Goal: Task Accomplishment & Management: Contribute content

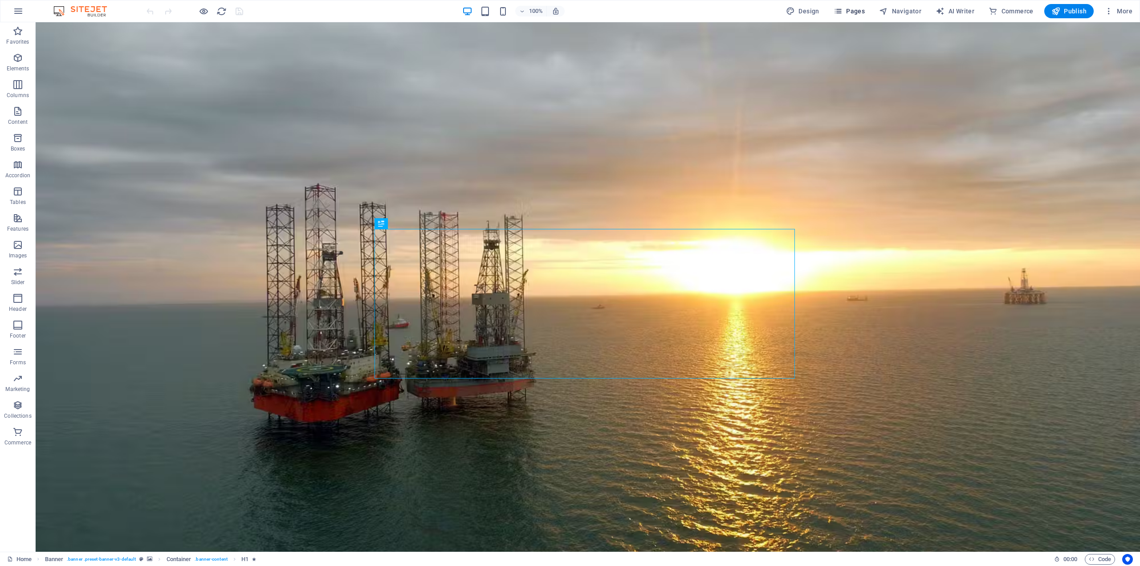
click at [853, 10] on span "Pages" at bounding box center [849, 11] width 31 height 9
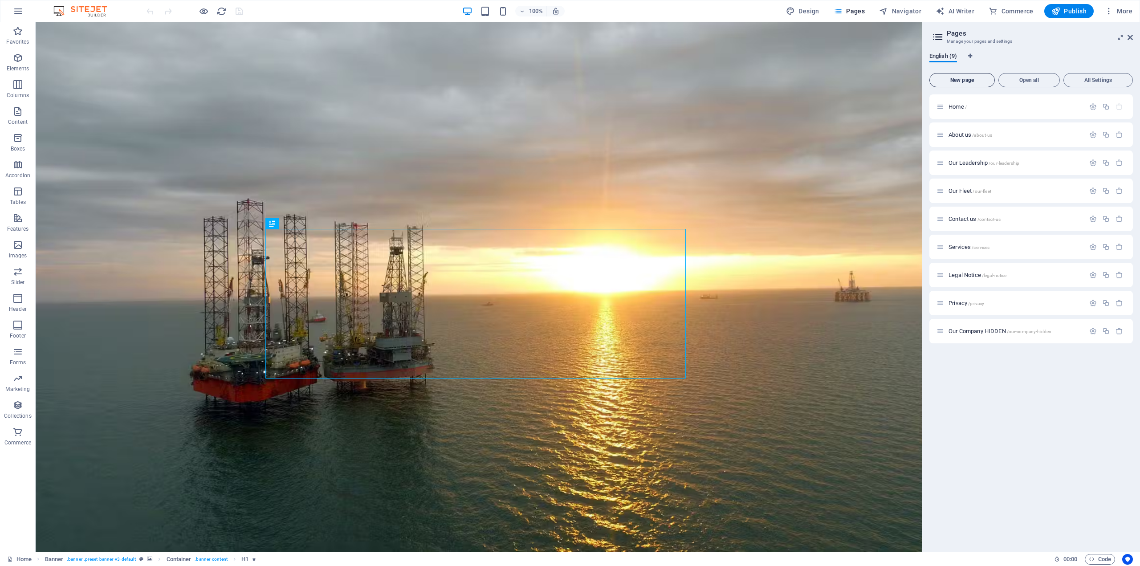
click at [957, 79] on span "New page" at bounding box center [962, 80] width 57 height 5
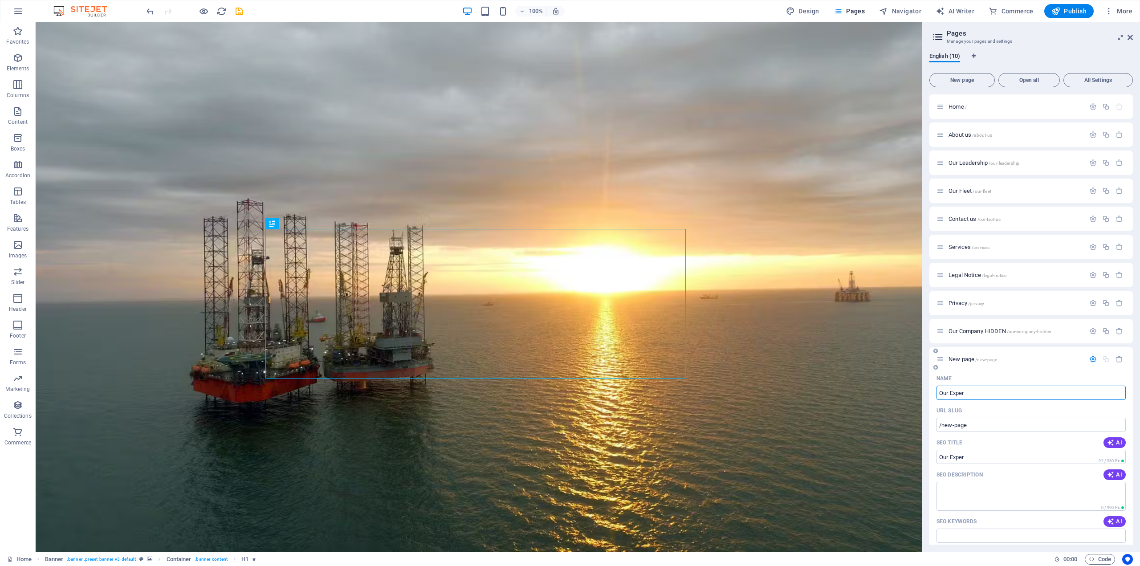
type input "Our Experi"
type input "/our-exper"
type input "Our Experience"
type input "/our-experience"
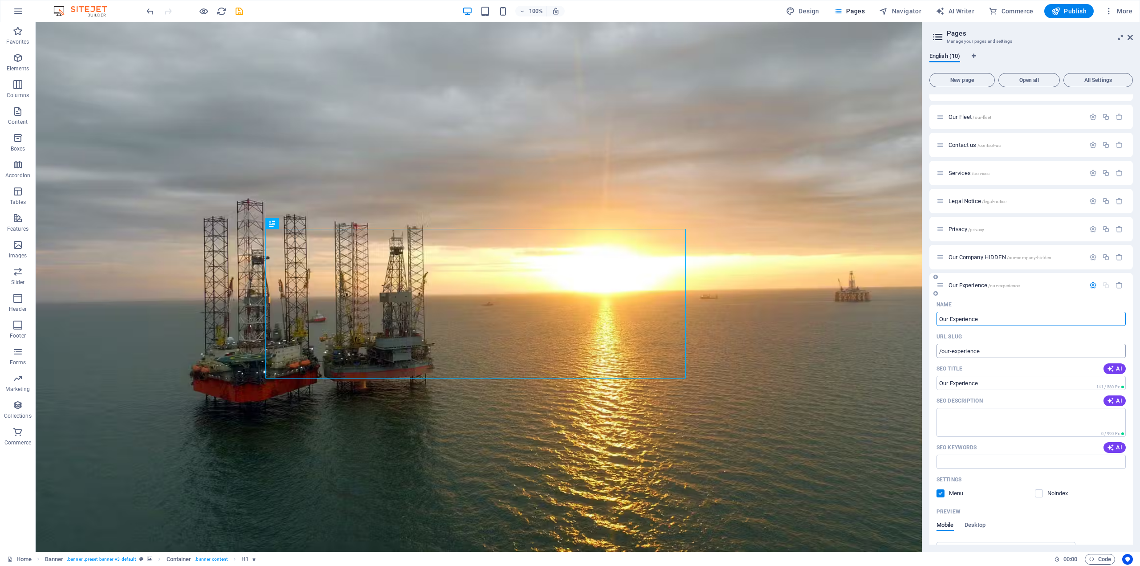
scroll to position [89, 0]
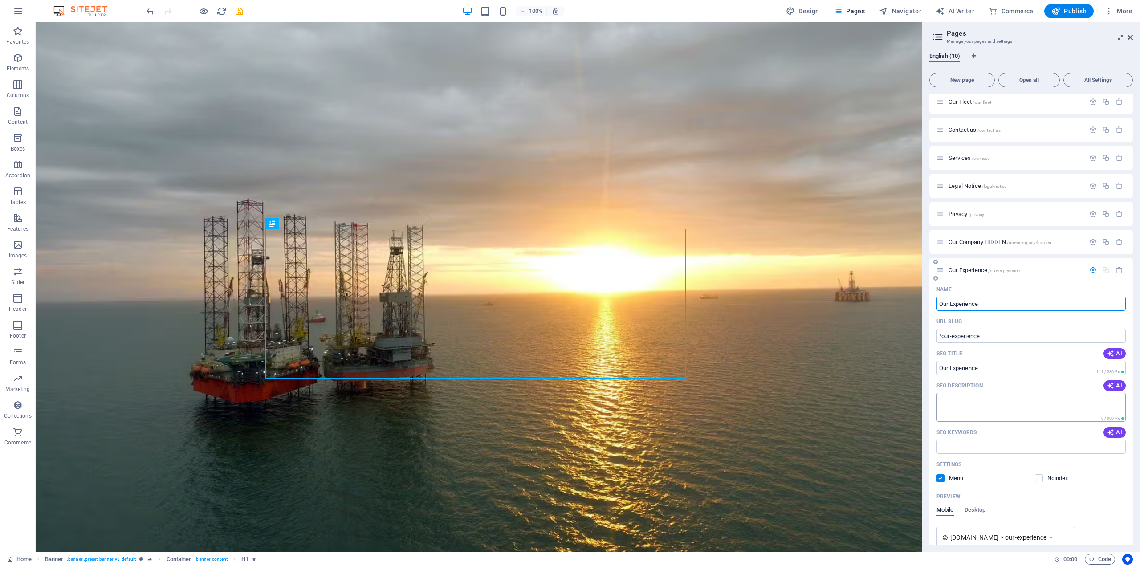
type input "Our Experience"
click at [971, 400] on textarea "SEO Description" at bounding box center [1031, 407] width 189 height 29
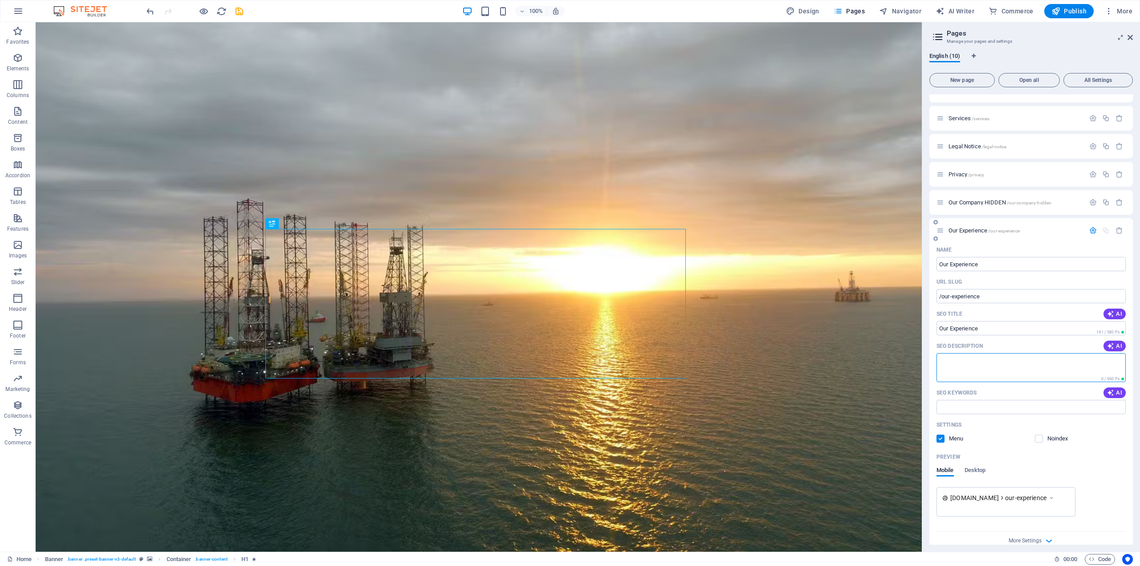
scroll to position [141, 0]
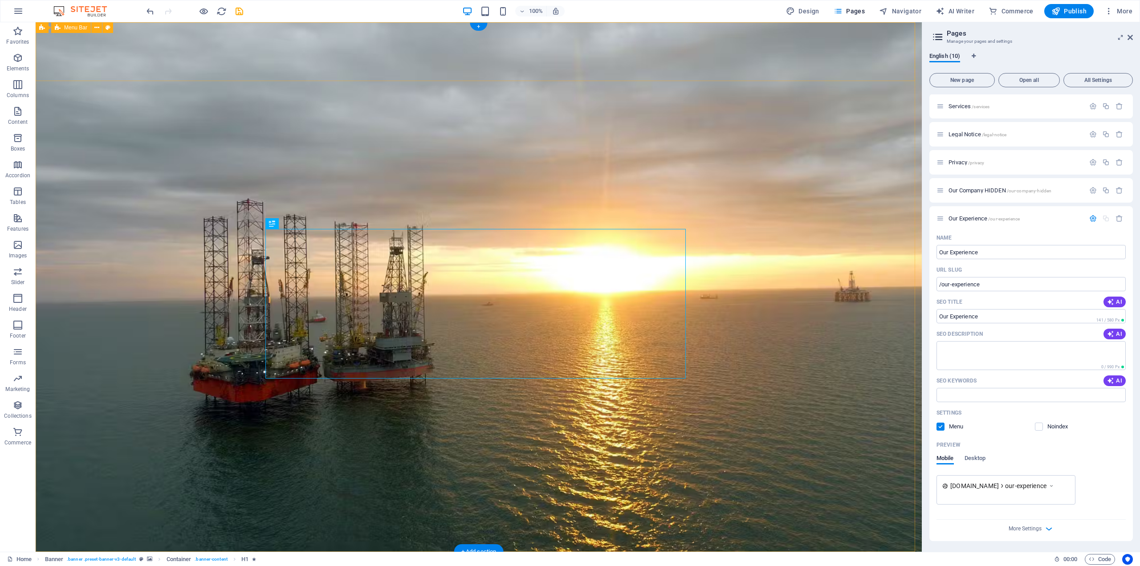
click at [974, 219] on span "Our Experience /our-experience" at bounding box center [984, 218] width 71 height 7
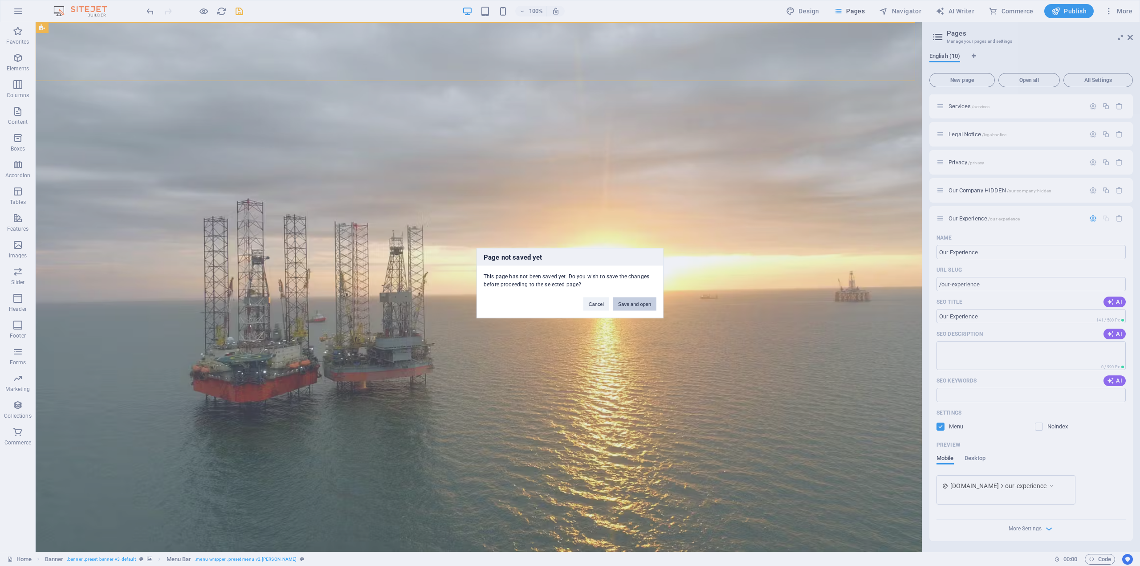
click at [641, 305] on button "Save and open" at bounding box center [635, 303] width 44 height 13
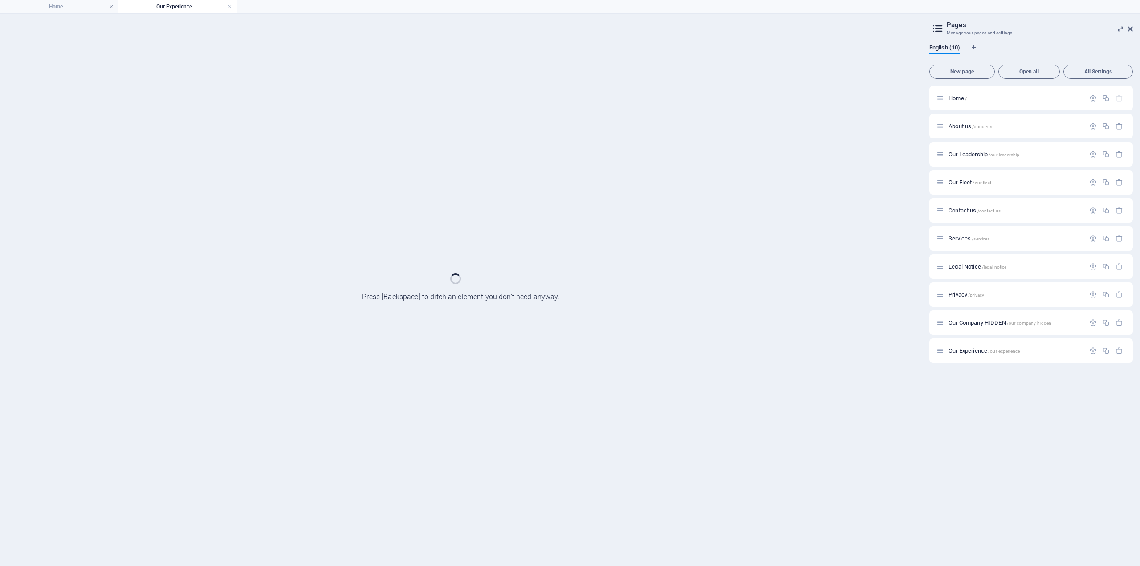
scroll to position [0, 0]
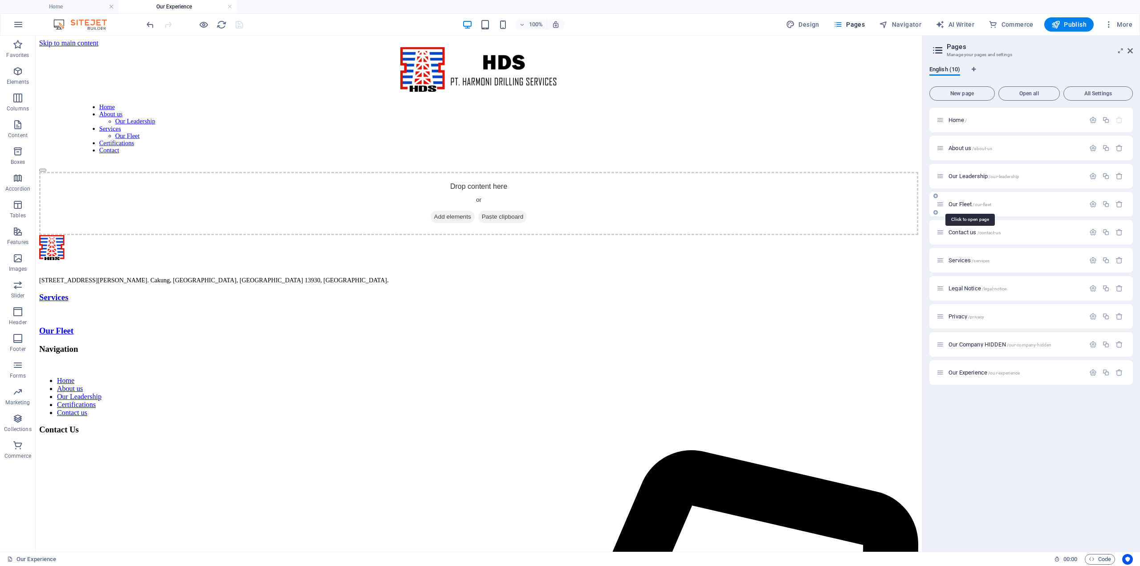
click at [961, 204] on span "Our Fleet /our-fleet" at bounding box center [970, 204] width 43 height 7
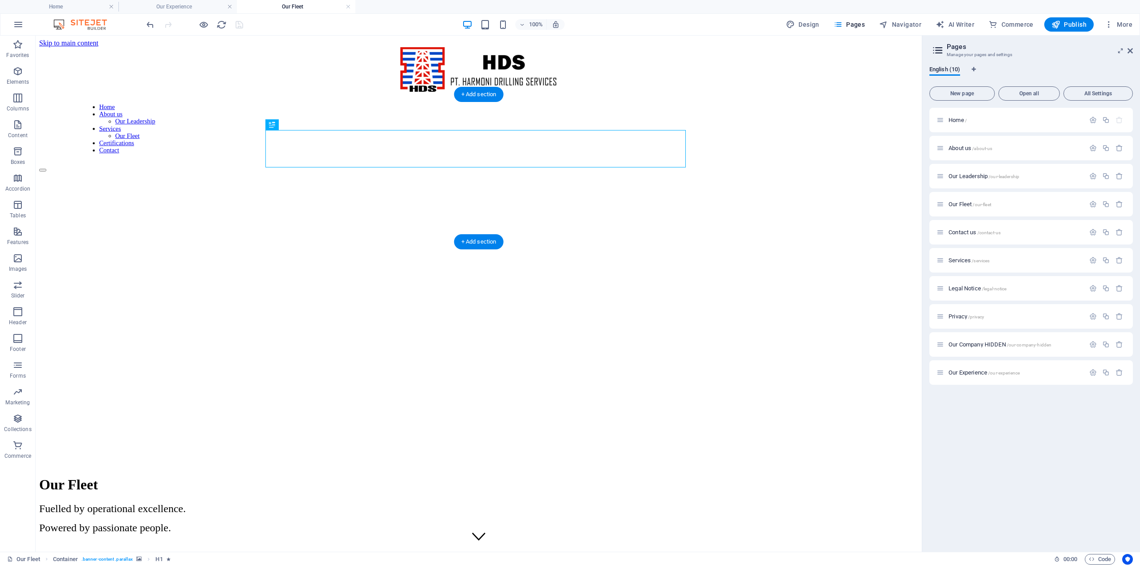
click at [63, 148] on figure at bounding box center [478, 148] width 879 height 0
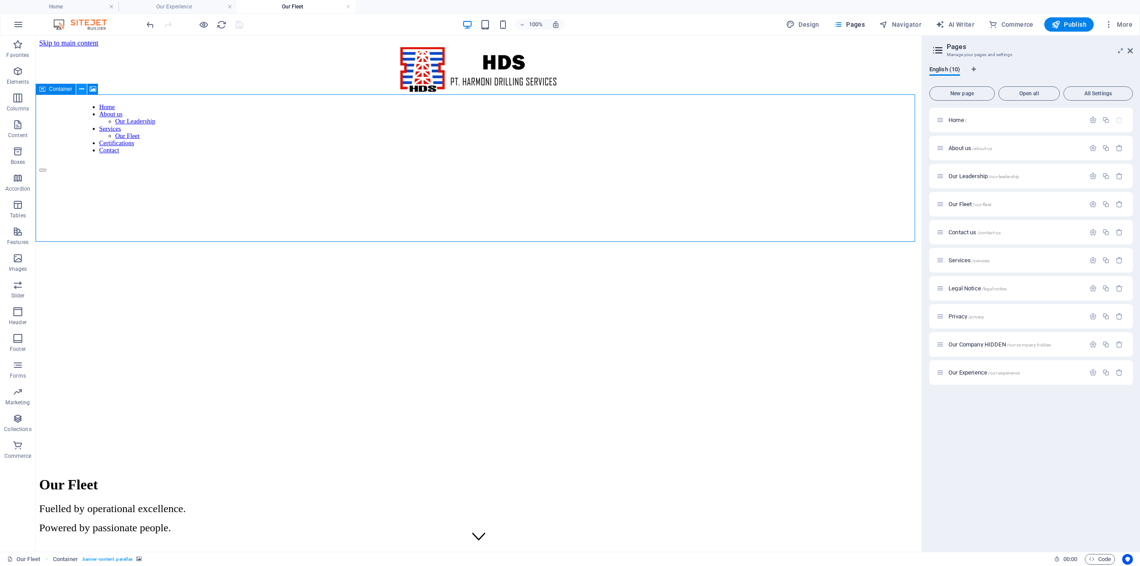
click at [82, 88] on icon at bounding box center [81, 89] width 5 height 9
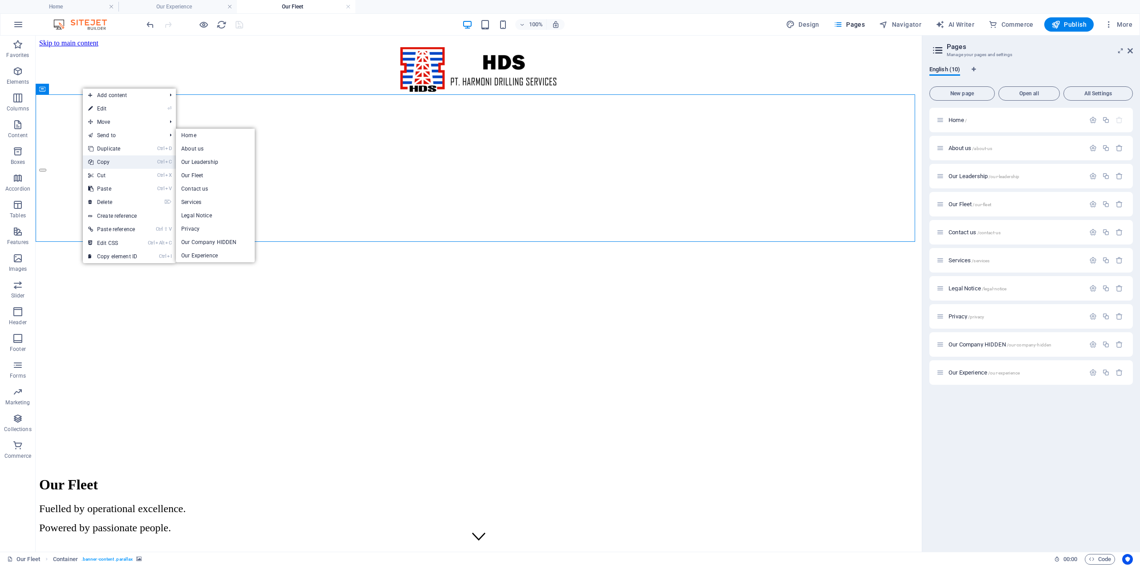
click at [112, 159] on link "Ctrl C Copy" at bounding box center [113, 161] width 60 height 13
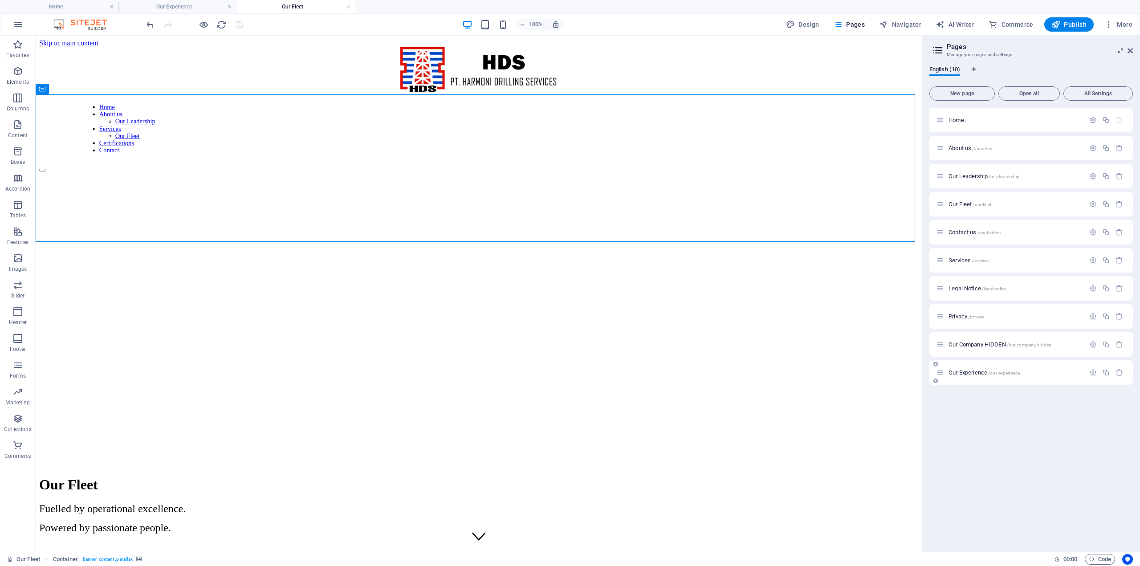
click at [971, 374] on span "Our Experience /our-experience" at bounding box center [984, 372] width 71 height 7
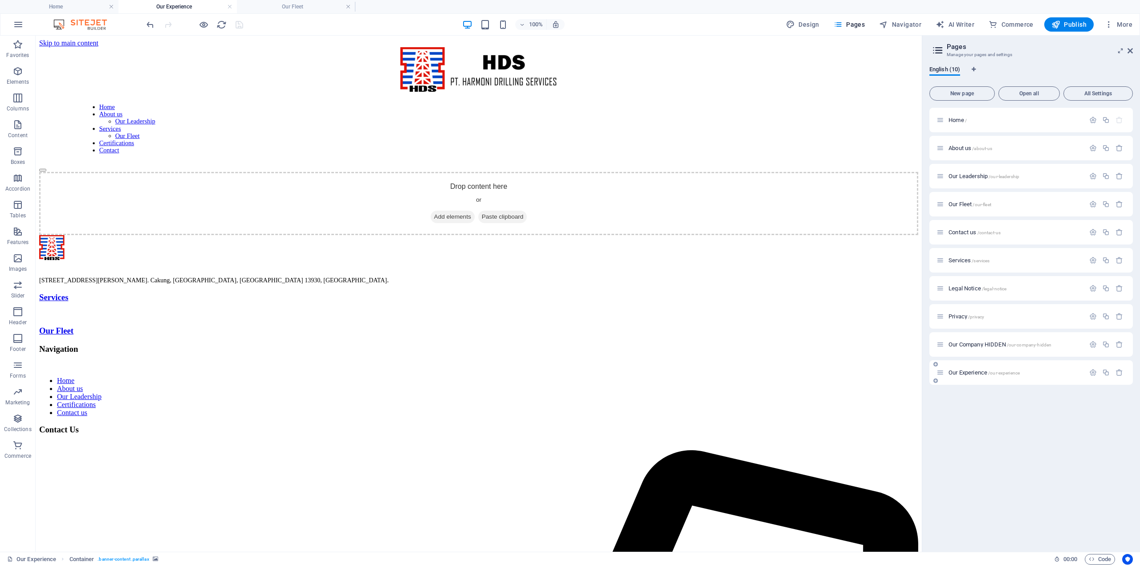
drag, startPoint x: 976, startPoint y: 371, endPoint x: 965, endPoint y: 368, distance: 10.8
click at [965, 368] on div "Our Experience /our-experience" at bounding box center [1011, 373] width 148 height 10
drag, startPoint x: 943, startPoint y: 374, endPoint x: 944, endPoint y: 288, distance: 86.4
click at [944, 288] on div "Home / About us /about-us Our Leadership /our-leadership Our Fleet /our-fleet C…" at bounding box center [1032, 246] width 204 height 277
click at [81, 89] on icon at bounding box center [81, 89] width 5 height 9
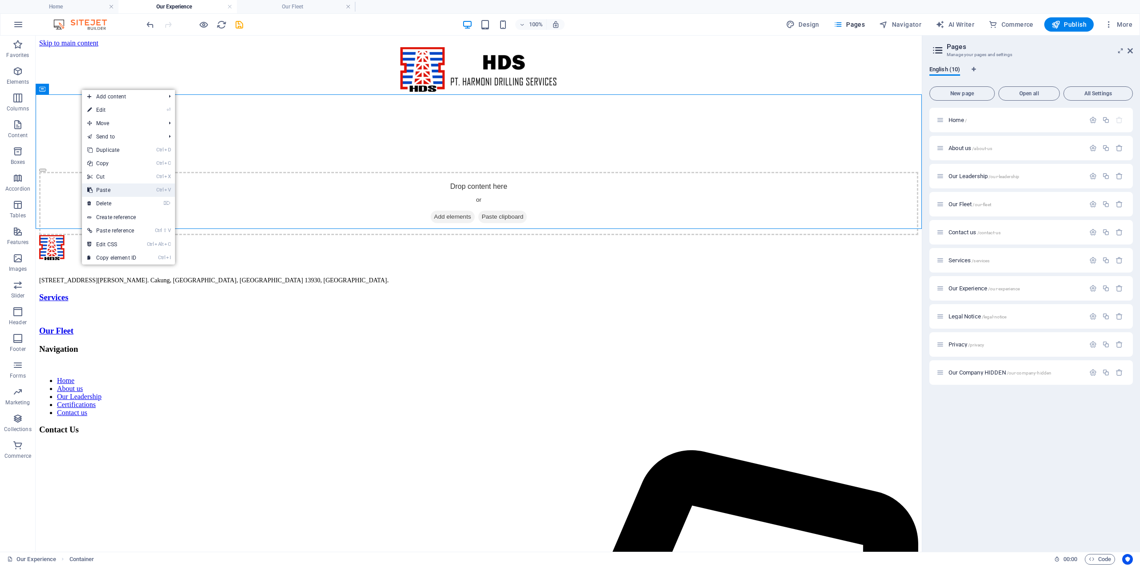
click at [114, 184] on link "Ctrl V Paste" at bounding box center [112, 190] width 60 height 13
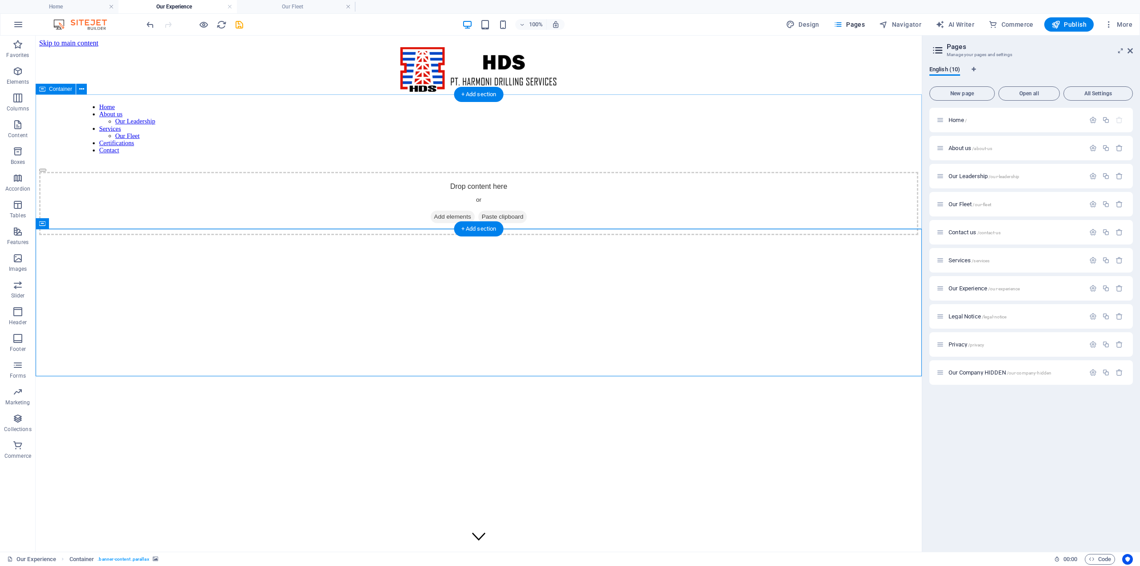
click at [159, 192] on div "Drop content here or Add elements Paste clipboard" at bounding box center [478, 203] width 879 height 63
click at [84, 90] on button at bounding box center [81, 89] width 11 height 11
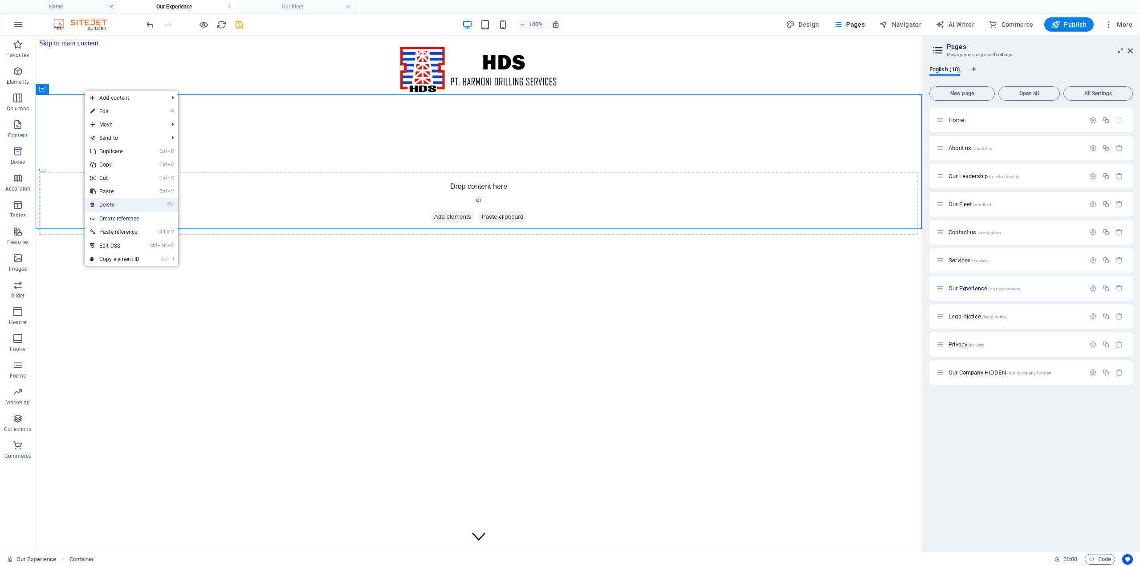
click at [110, 202] on link "⌦ Delete" at bounding box center [115, 204] width 60 height 13
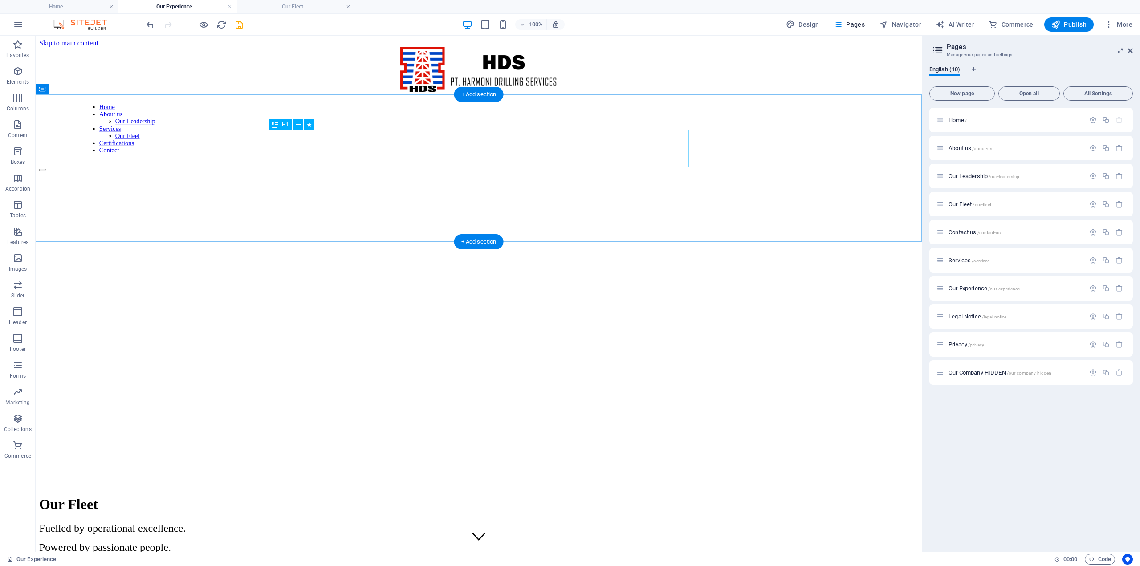
click at [309, 496] on div "Our Fleet" at bounding box center [478, 504] width 879 height 16
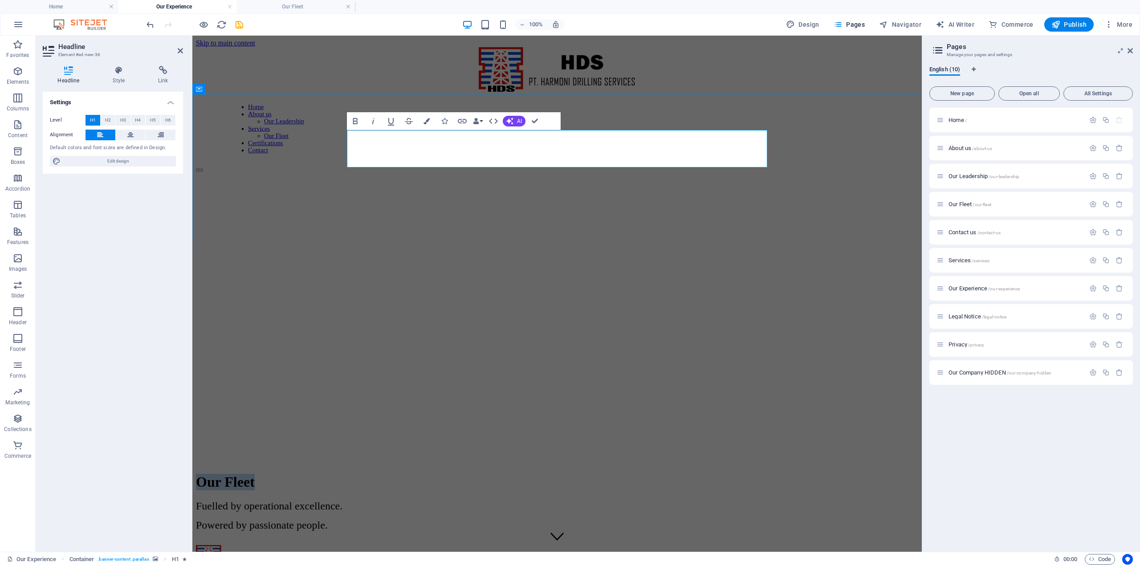
click at [255, 474] on span "Our Fleet" at bounding box center [225, 482] width 59 height 16
drag, startPoint x: 407, startPoint y: 148, endPoint x: 482, endPoint y: 149, distance: 74.4
click at [482, 474] on h1 "Our Fleet" at bounding box center [557, 482] width 723 height 16
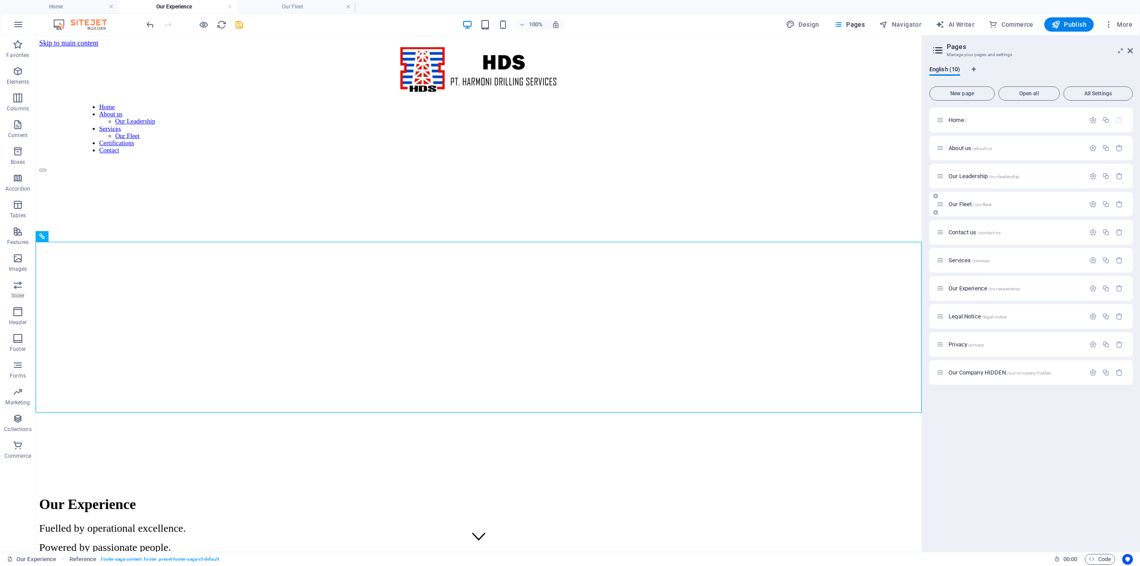
click at [968, 204] on span "Our Fleet /our-fleet" at bounding box center [970, 204] width 43 height 7
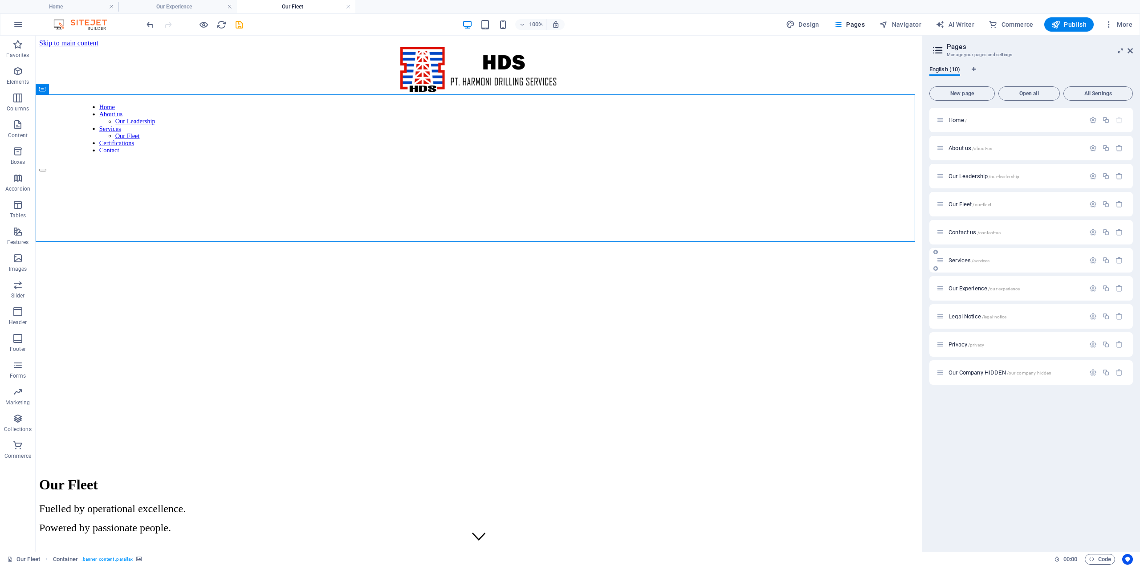
click at [956, 260] on span "Services /services" at bounding box center [969, 260] width 41 height 7
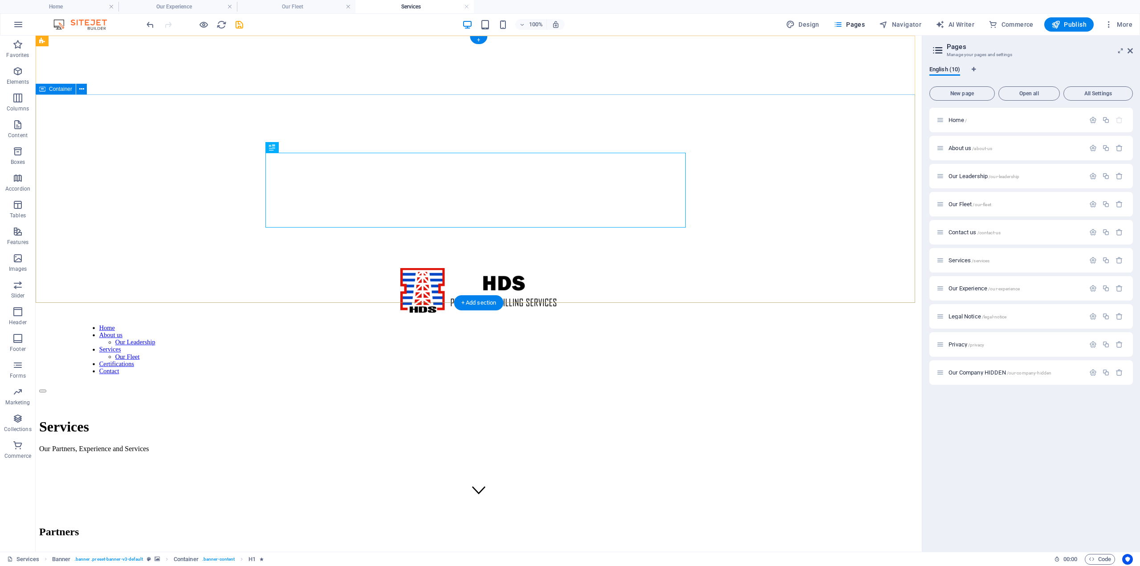
scroll to position [178, 0]
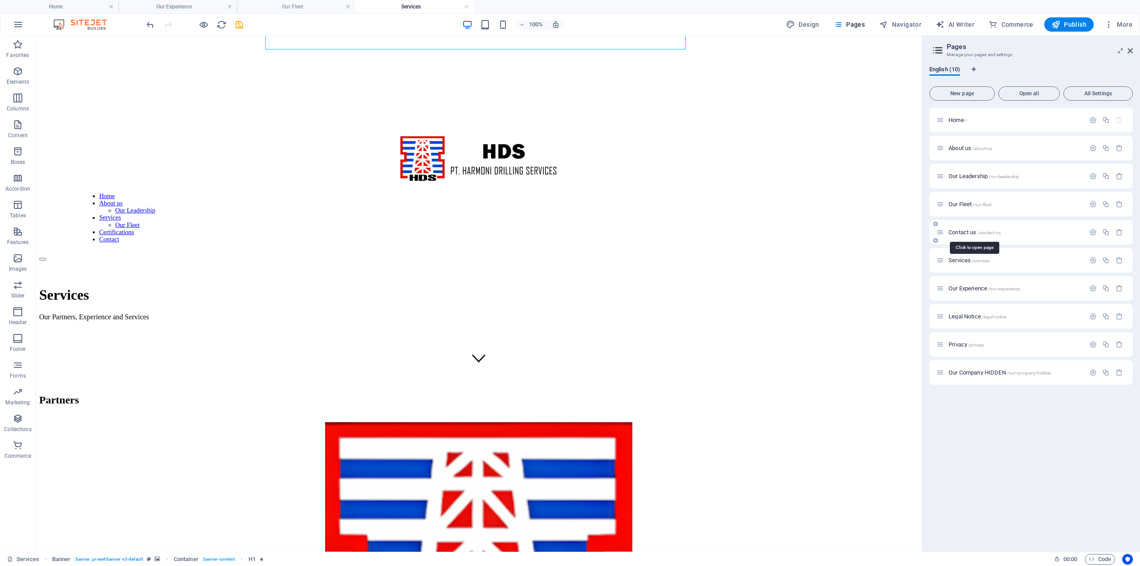
click at [954, 232] on span "Contact us /contact-us" at bounding box center [975, 232] width 52 height 7
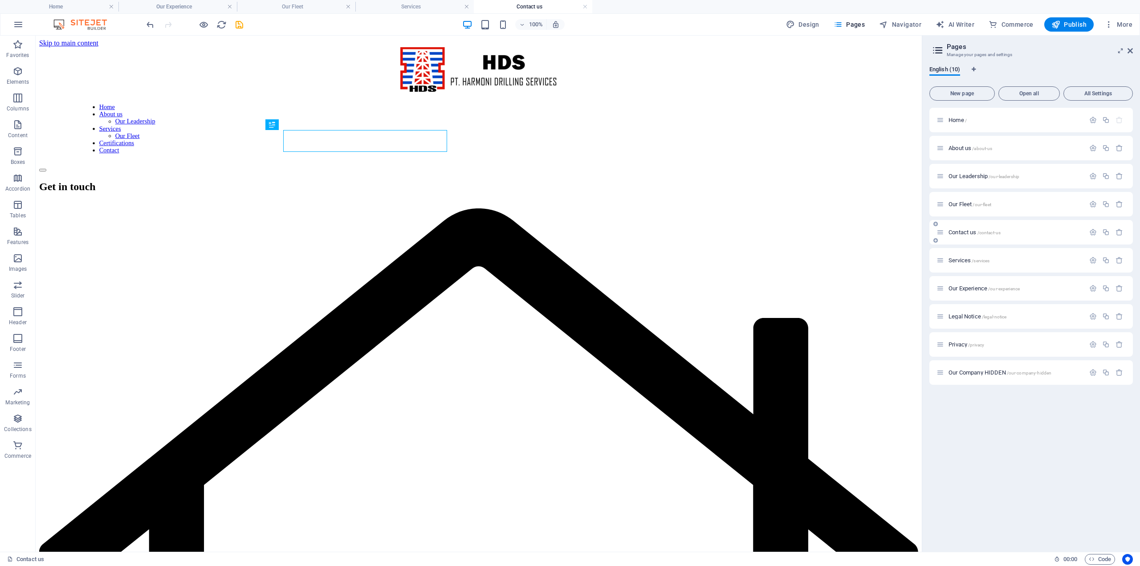
scroll to position [0, 0]
click at [966, 262] on span "Services /services" at bounding box center [969, 260] width 41 height 7
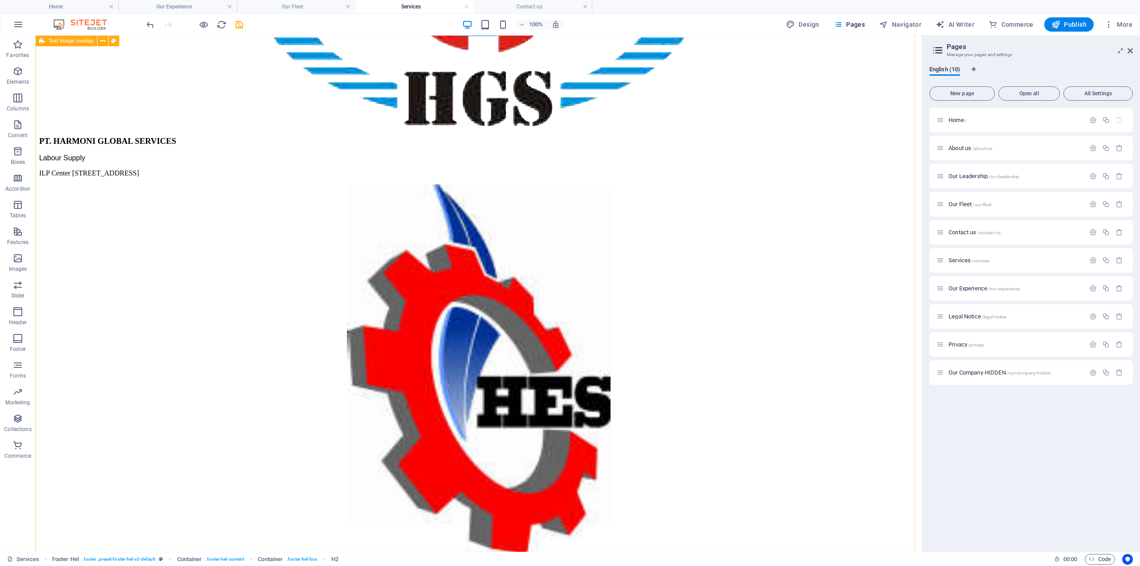
scroll to position [1018, 0]
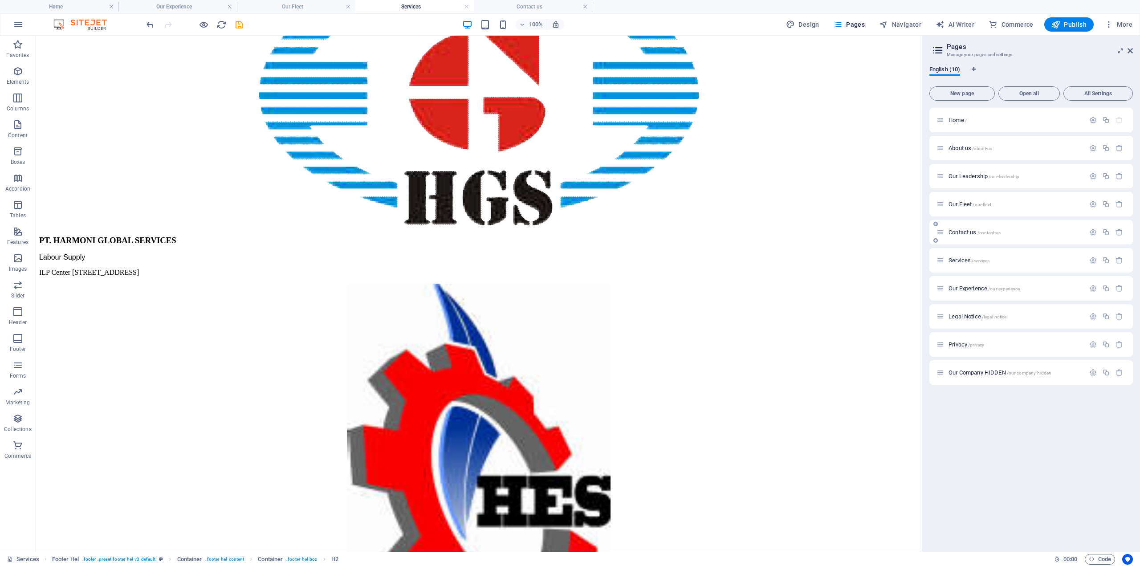
click at [964, 233] on span "Contact us /contact-us" at bounding box center [975, 232] width 52 height 7
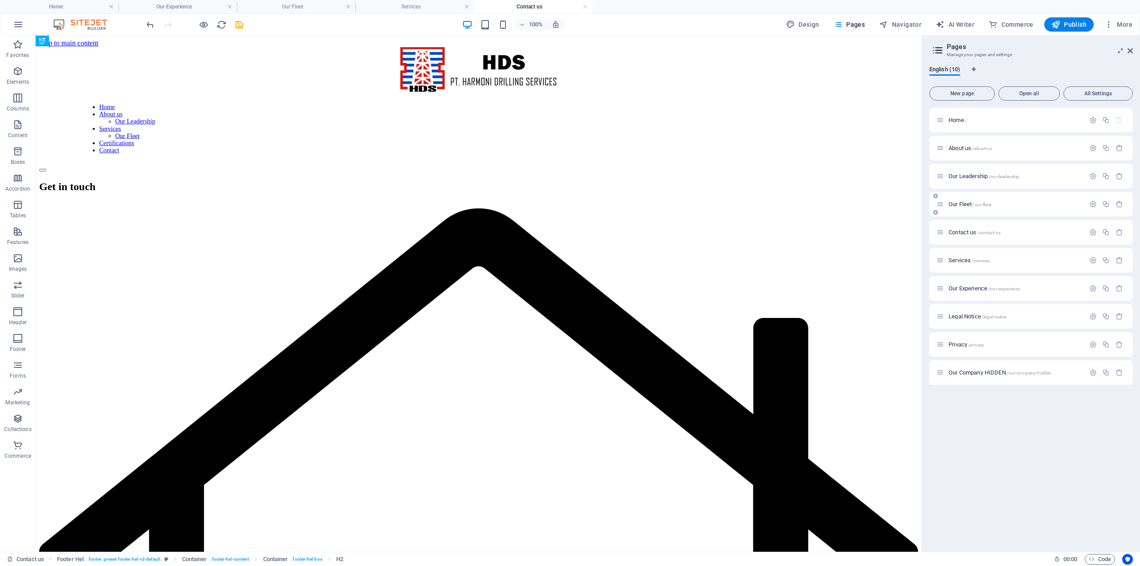
click at [964, 206] on span "Our Fleet /our-fleet" at bounding box center [970, 204] width 43 height 7
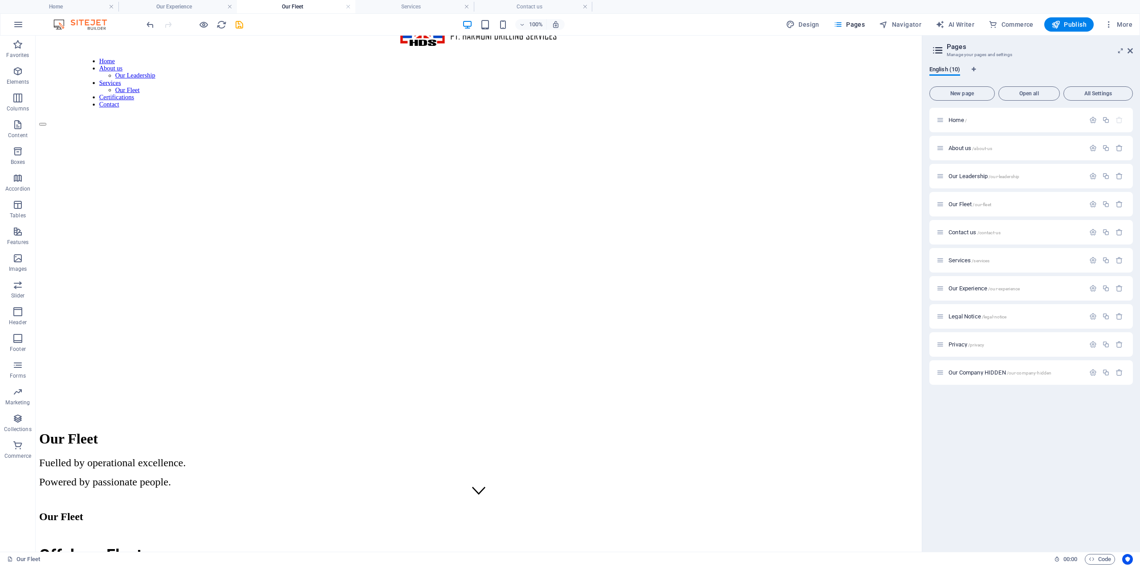
scroll to position [45, 0]
click at [968, 176] on span "Our Leadership /our-leadership" at bounding box center [984, 176] width 71 height 7
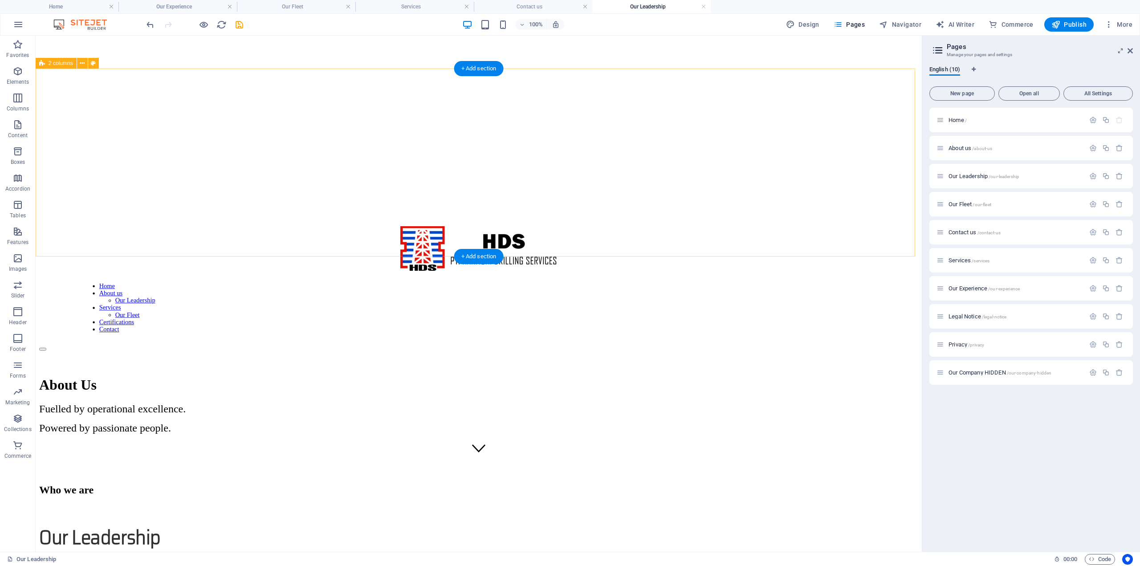
scroll to position [62, 0]
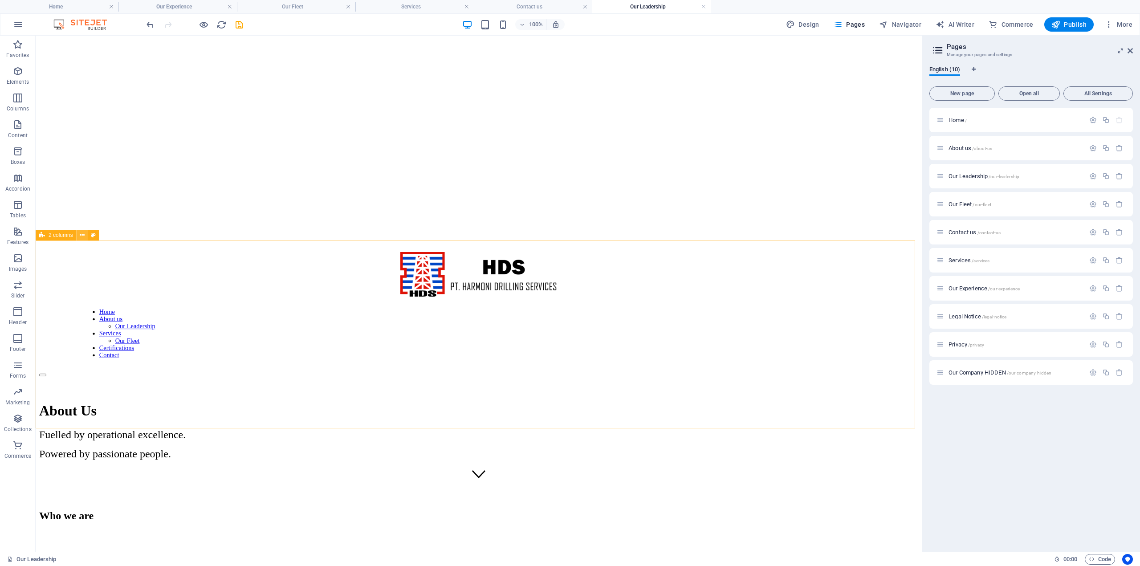
click at [84, 237] on icon at bounding box center [82, 235] width 5 height 9
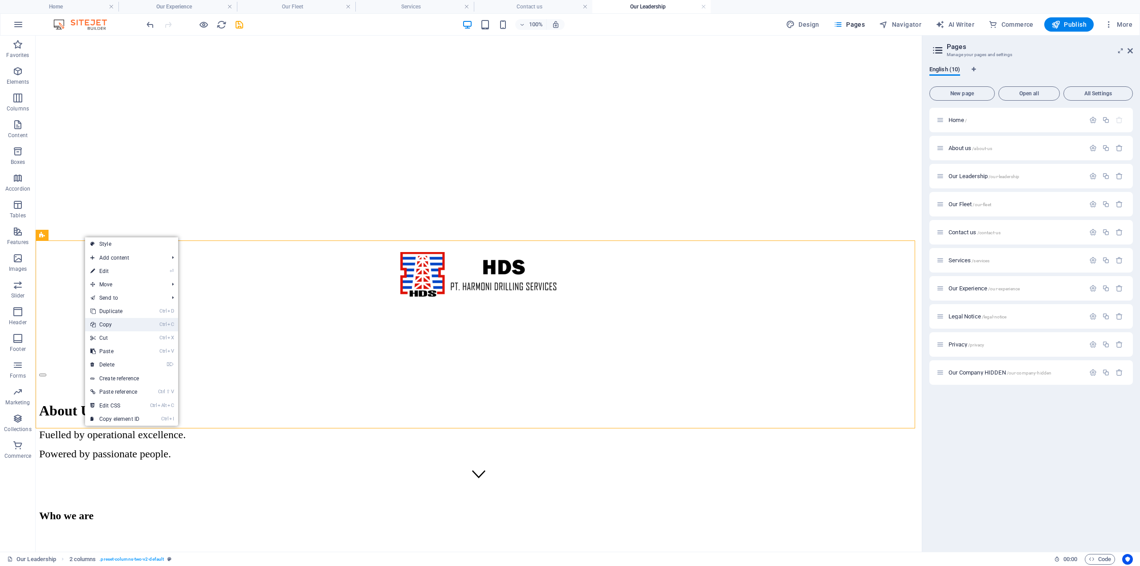
click at [117, 327] on link "Ctrl C Copy" at bounding box center [115, 324] width 60 height 13
click at [963, 289] on span "Our Experience /our-experience" at bounding box center [984, 288] width 71 height 7
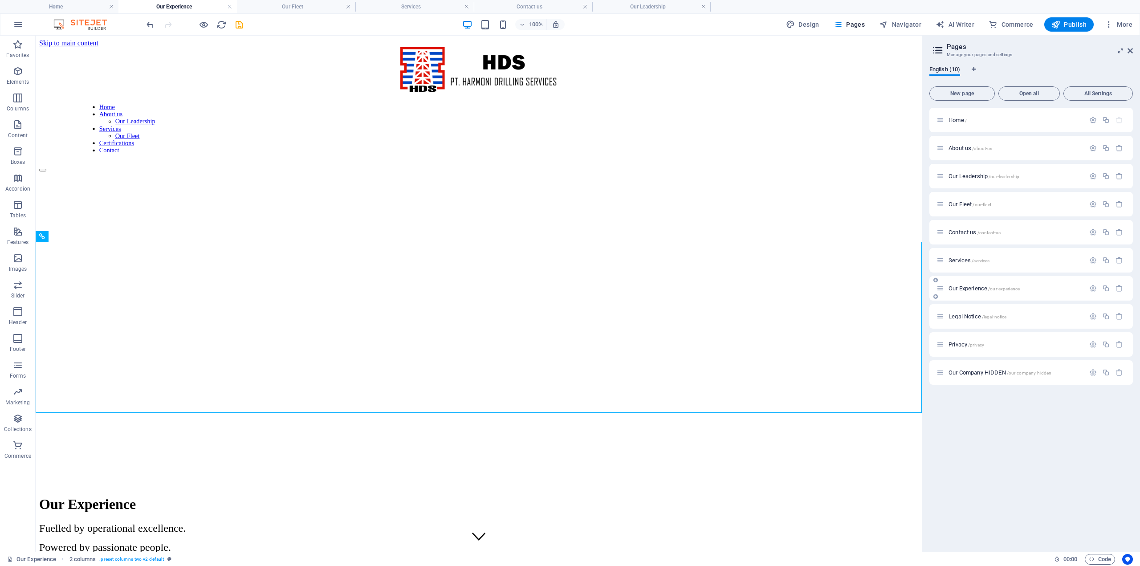
scroll to position [0, 0]
drag, startPoint x: 461, startPoint y: 241, endPoint x: 272, endPoint y: 205, distance: 192.2
click at [461, 241] on div "+ Add section" at bounding box center [478, 241] width 49 height 15
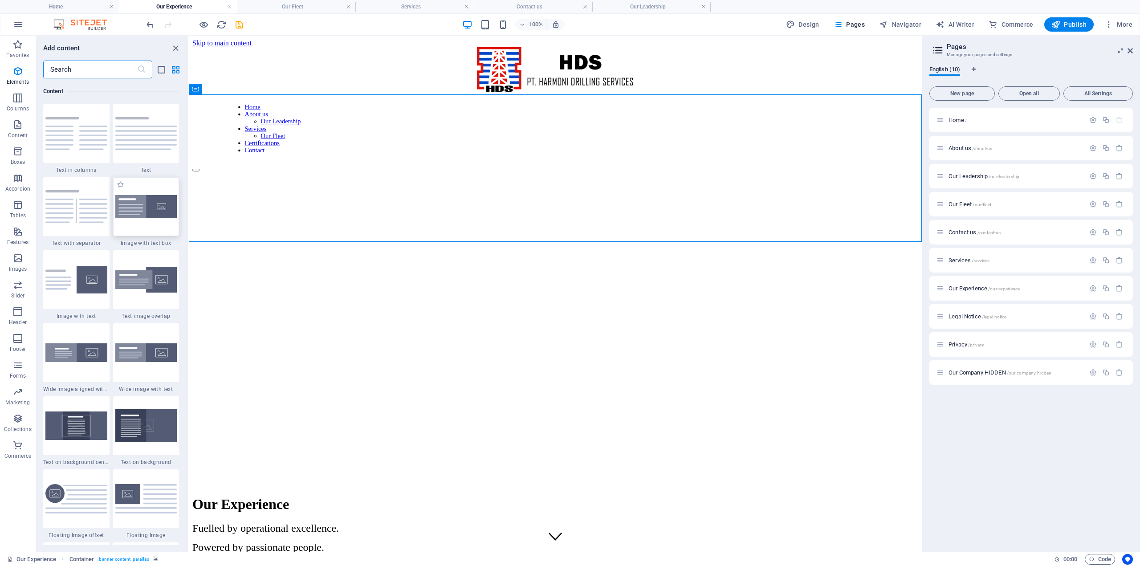
scroll to position [1559, 0]
click at [83, 197] on img at bounding box center [76, 206] width 62 height 33
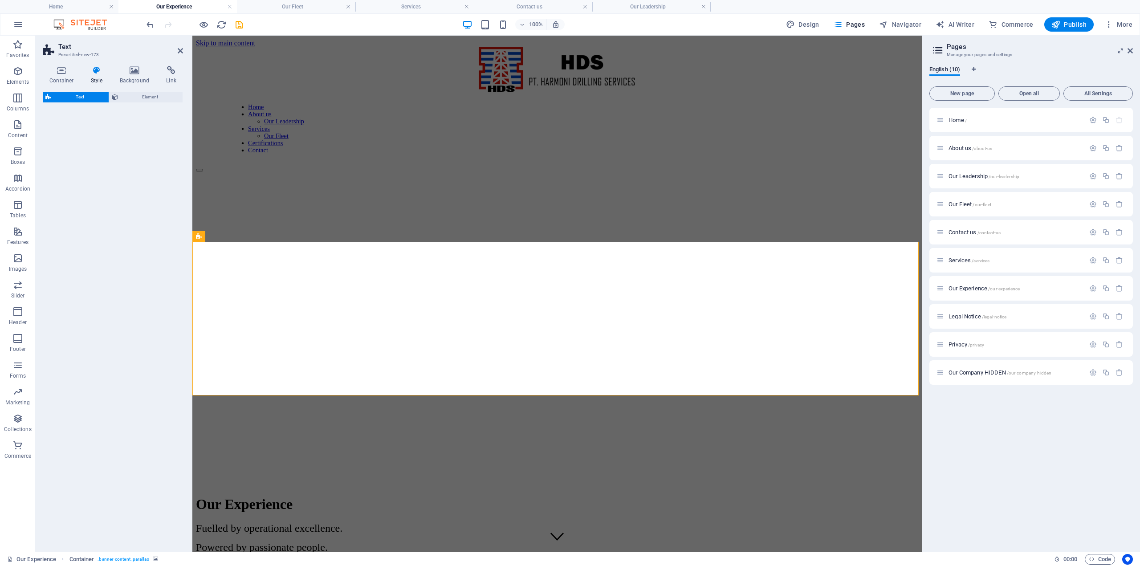
select select "rem"
select select "px"
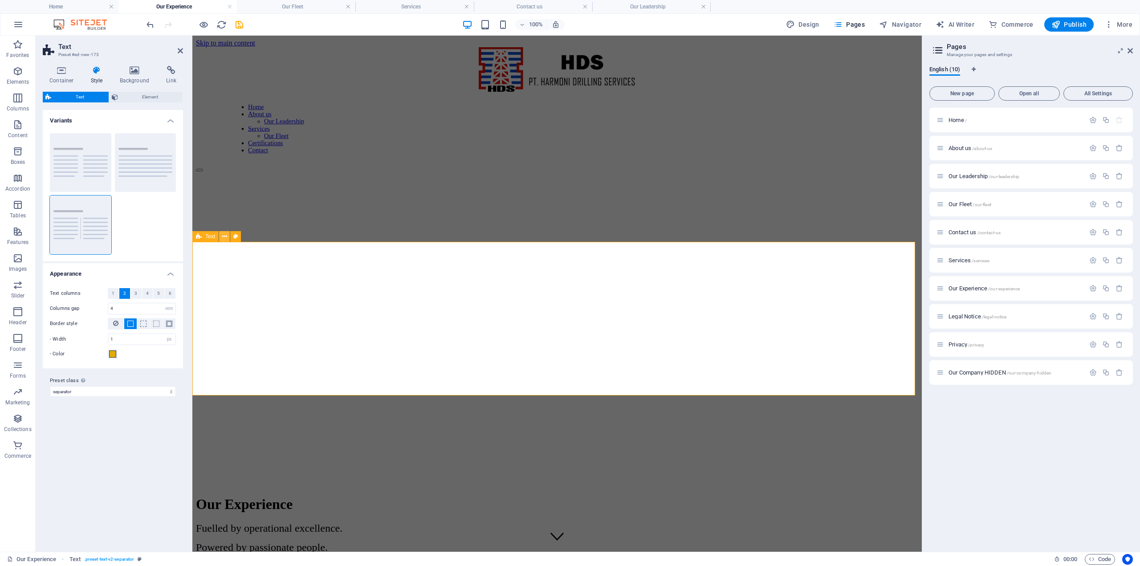
click at [225, 237] on icon at bounding box center [224, 236] width 5 height 9
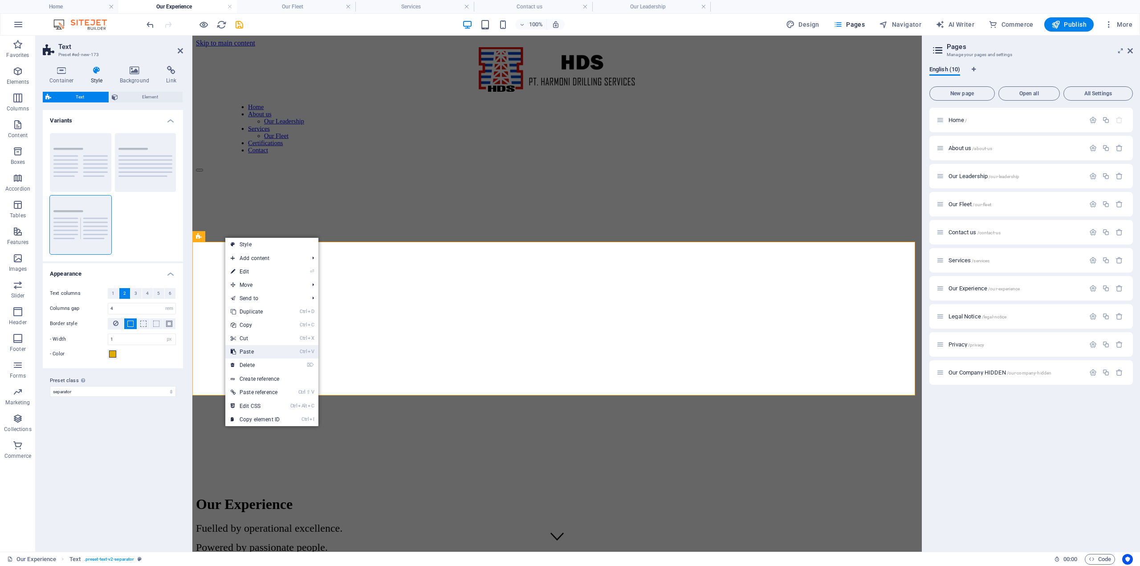
click at [261, 352] on link "Ctrl V Paste" at bounding box center [255, 351] width 60 height 13
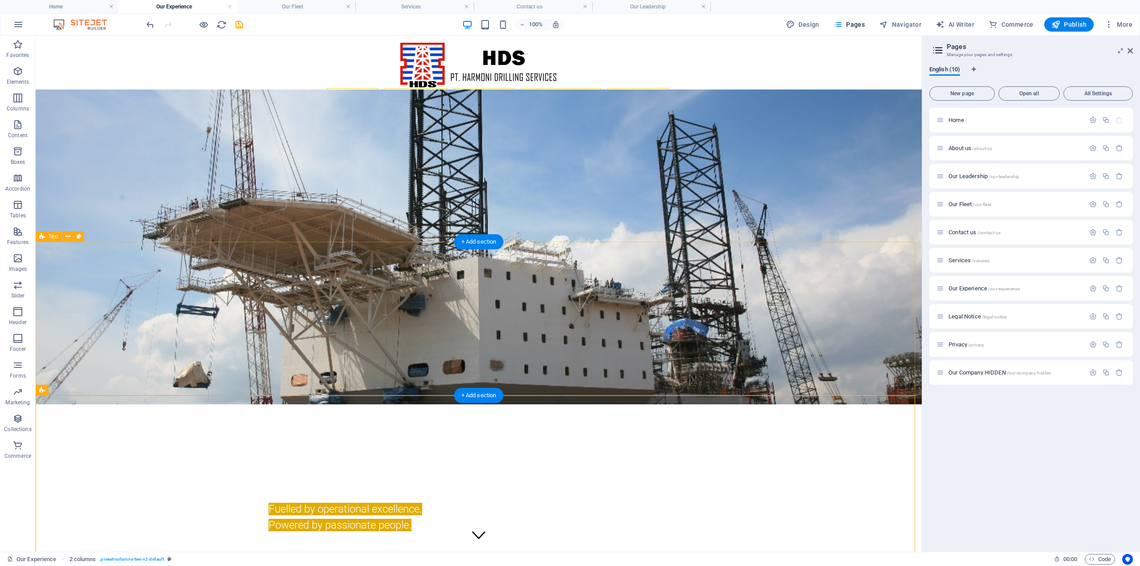
click at [68, 238] on icon at bounding box center [67, 236] width 5 height 9
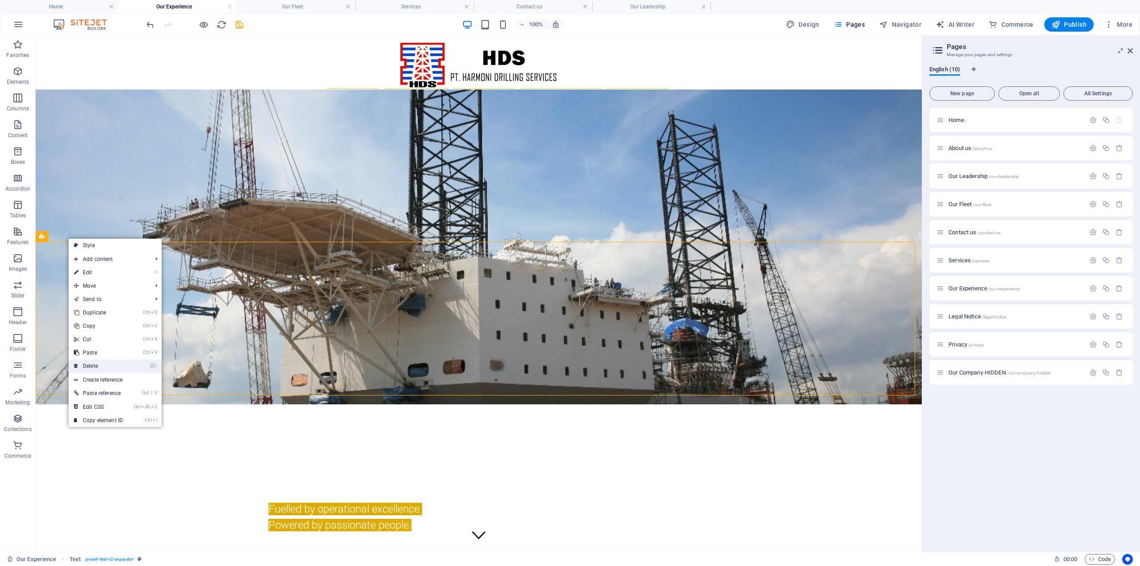
click at [104, 361] on link "⌦ Delete" at bounding box center [99, 365] width 60 height 13
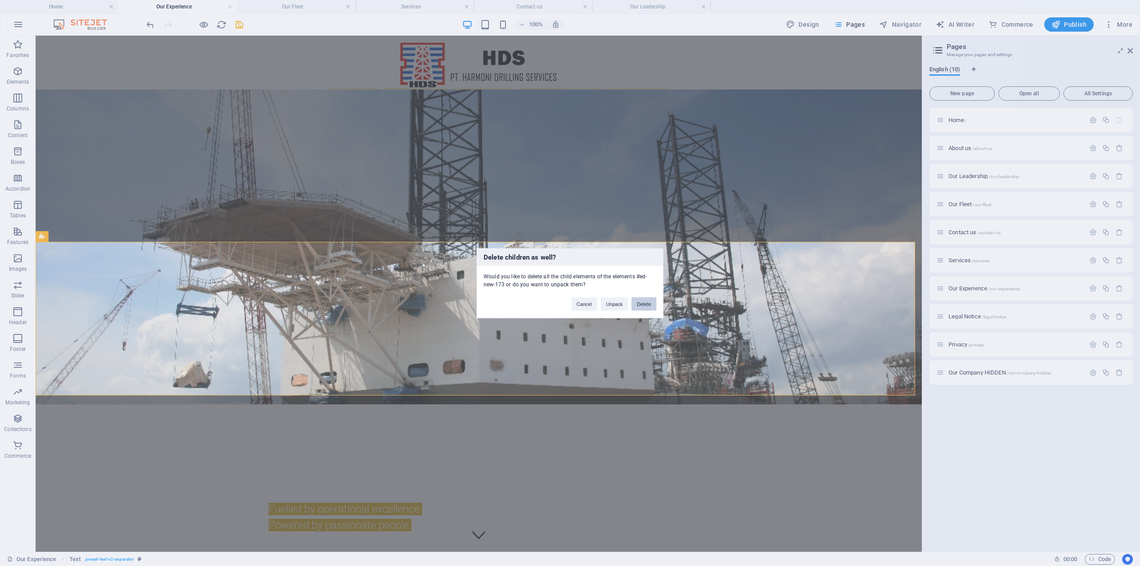
click at [647, 303] on button "Delete" at bounding box center [644, 303] width 25 height 13
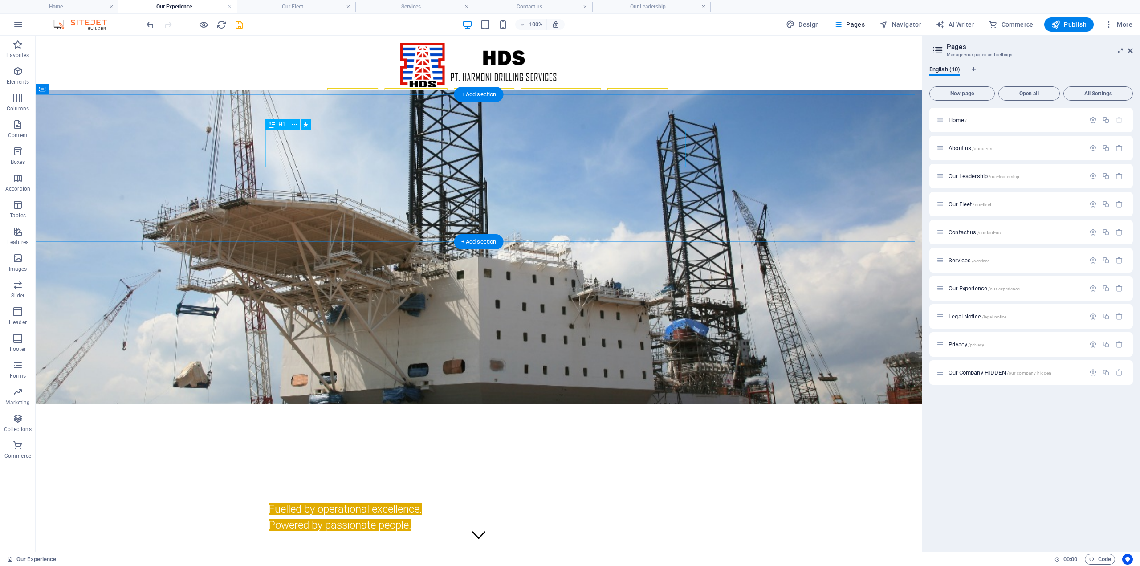
click at [347, 464] on div "Our Experience" at bounding box center [479, 482] width 421 height 37
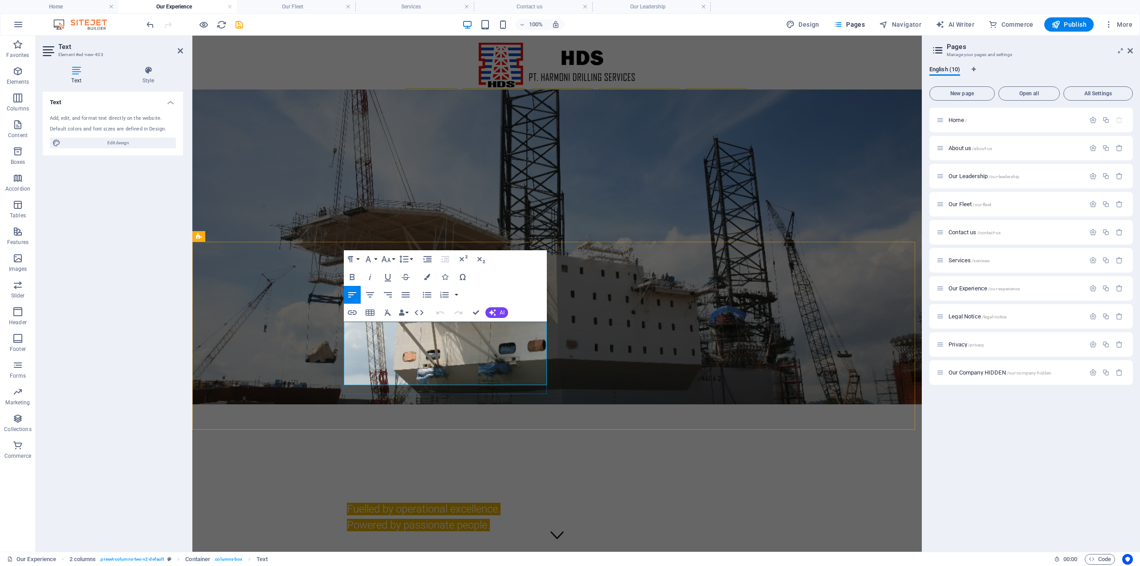
drag, startPoint x: 424, startPoint y: 369, endPoint x: 320, endPoint y: 326, distance: 112.3
click at [373, 257] on icon "button" at bounding box center [368, 259] width 11 height 11
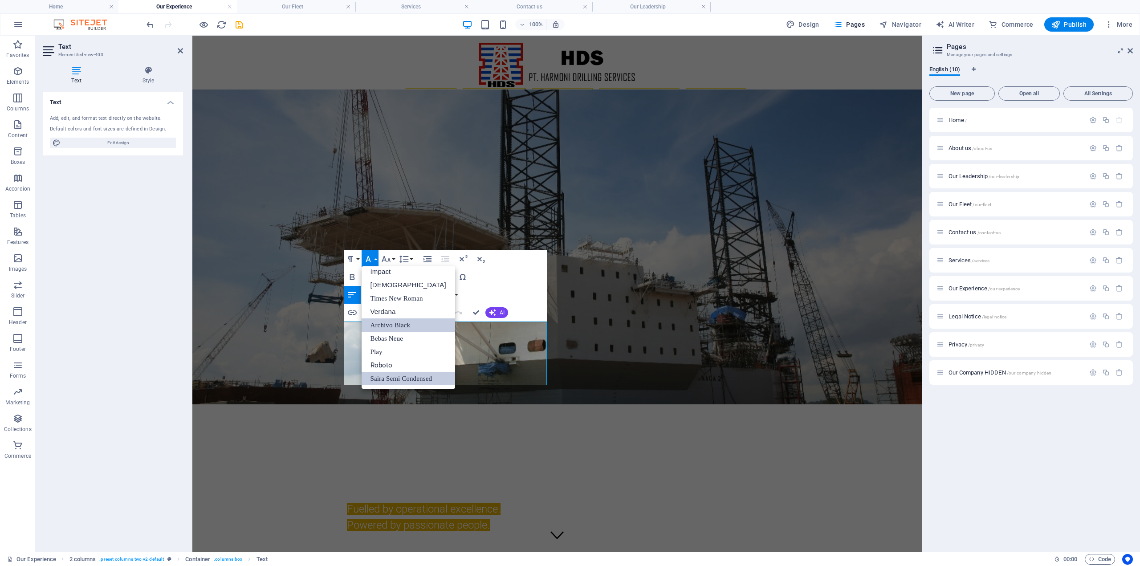
scroll to position [32, 0]
click at [405, 364] on link "Roboto" at bounding box center [409, 365] width 94 height 13
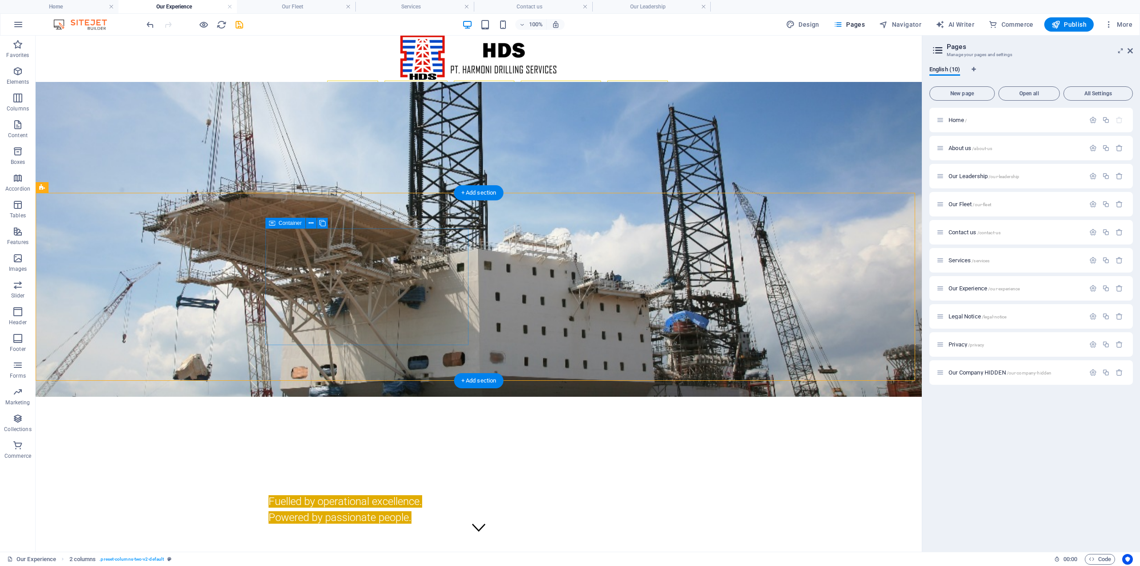
scroll to position [0, 0]
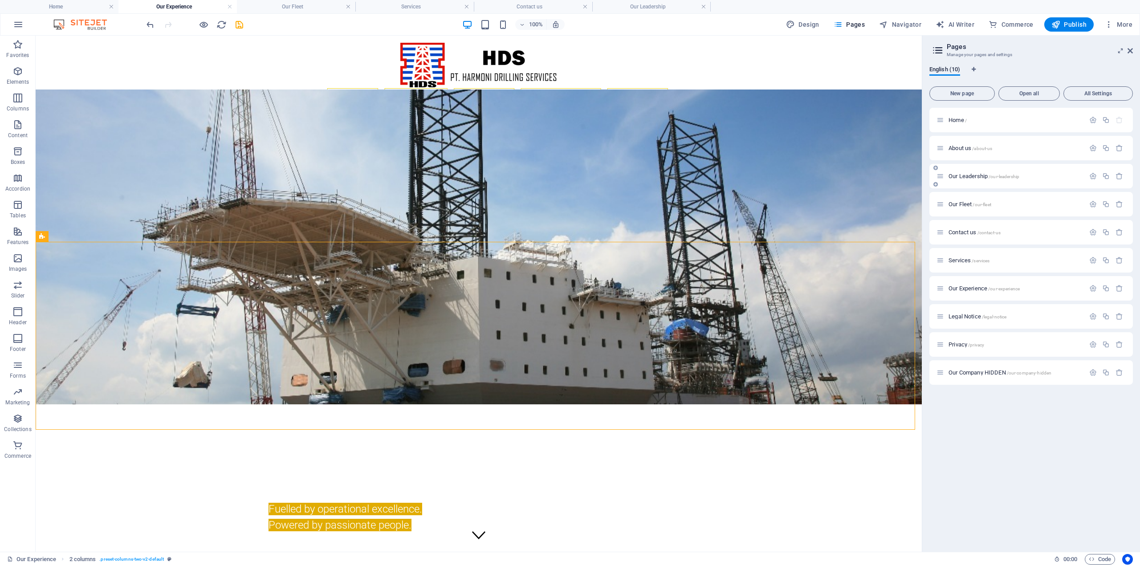
click at [969, 176] on span "Our Leadership /our-leadership" at bounding box center [984, 176] width 71 height 7
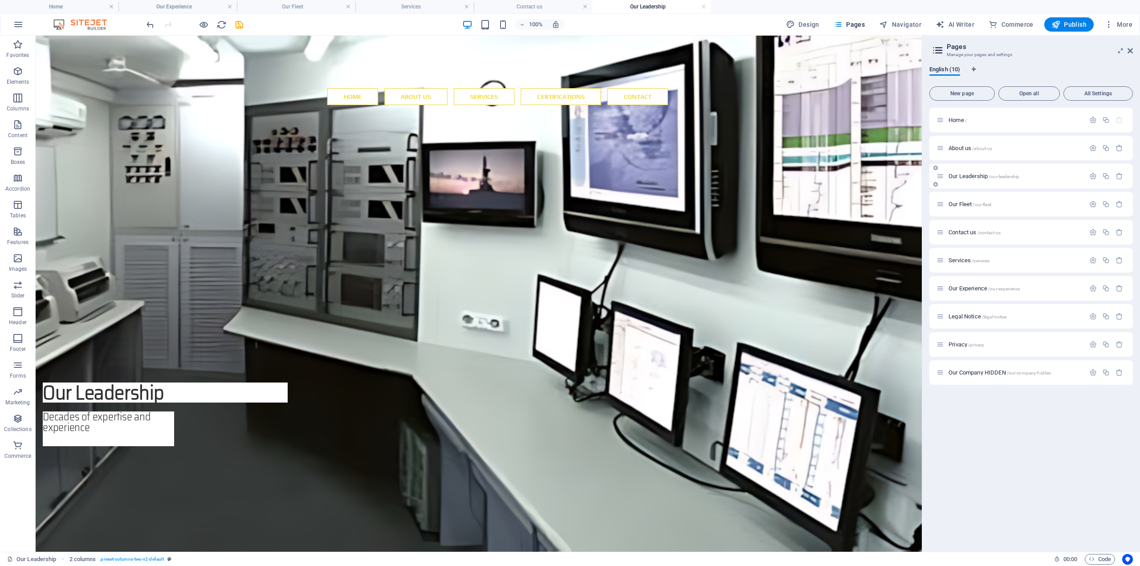
scroll to position [62, 0]
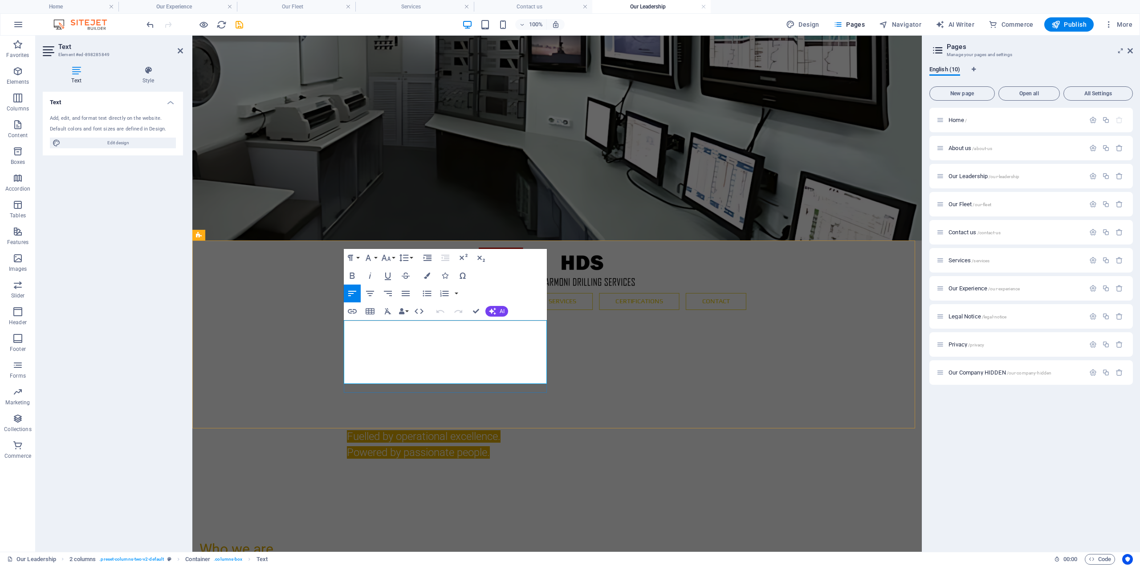
drag, startPoint x: 378, startPoint y: 352, endPoint x: 554, endPoint y: 327, distance: 177.3
click at [385, 260] on icon "button" at bounding box center [386, 258] width 11 height 11
click at [373, 259] on icon "button" at bounding box center [368, 258] width 11 height 11
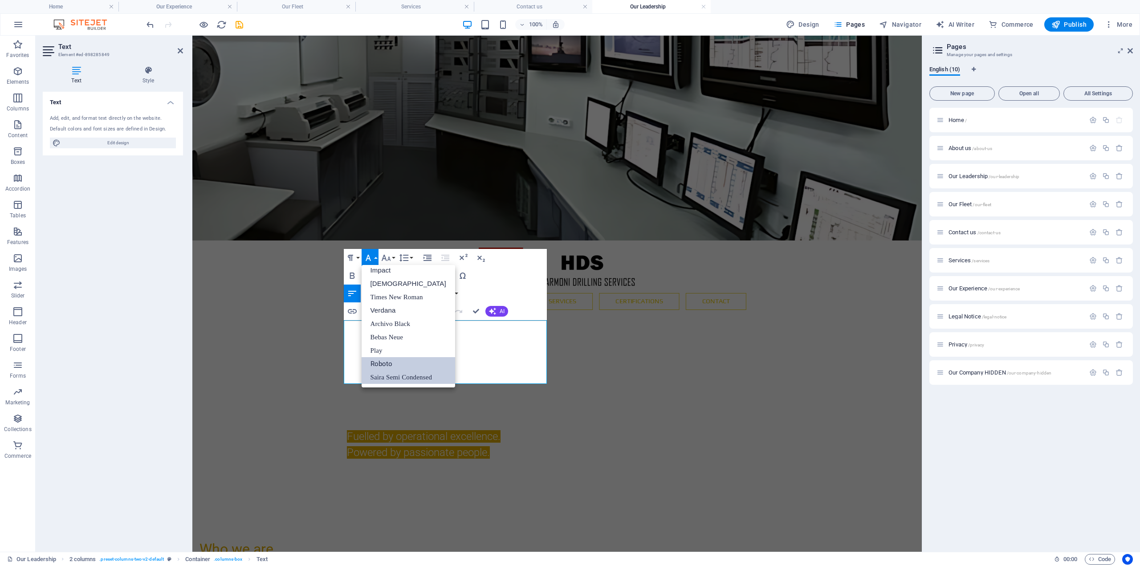
click at [389, 359] on link "Roboto" at bounding box center [409, 363] width 94 height 13
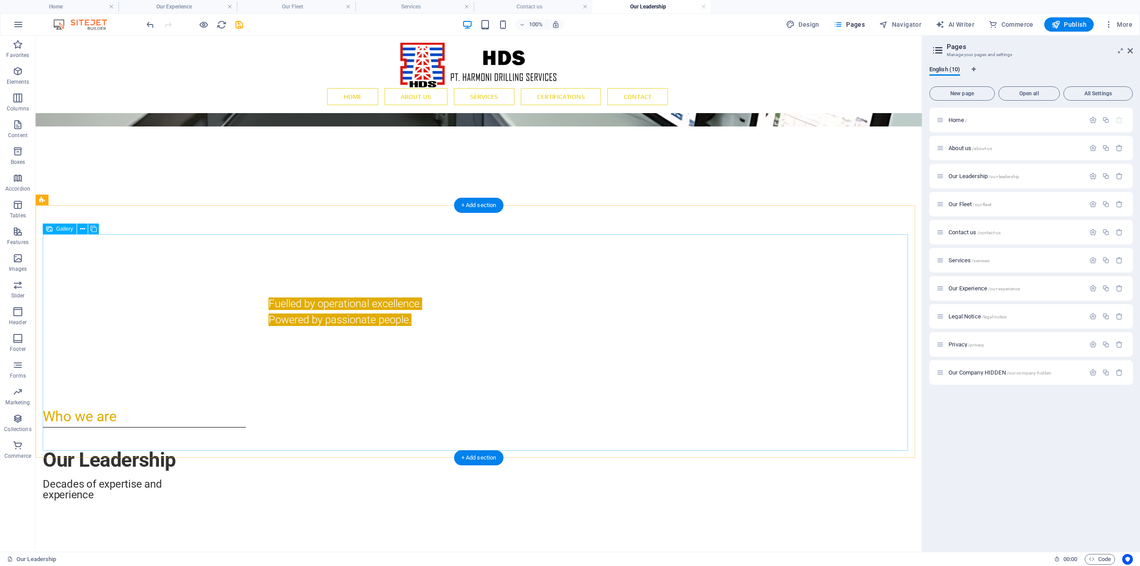
scroll to position [62, 0]
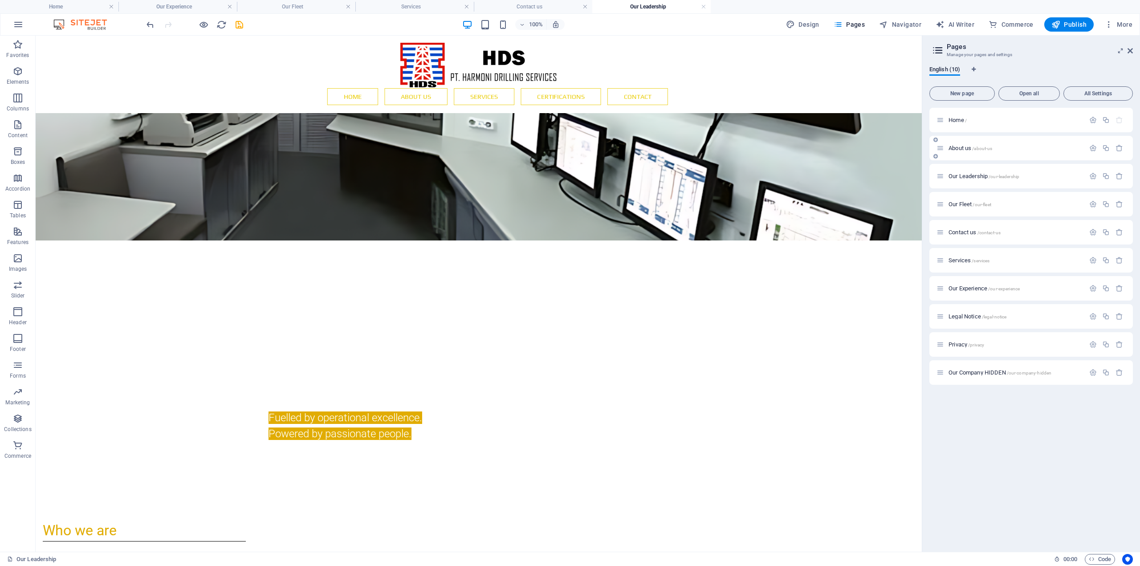
click at [960, 148] on span "About us /about-us" at bounding box center [971, 148] width 44 height 7
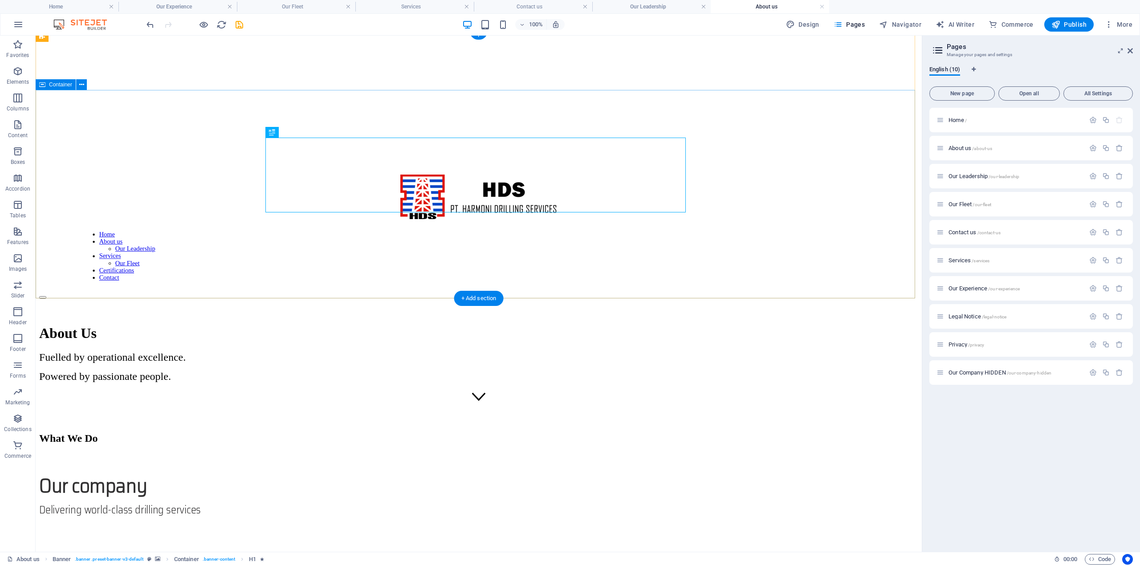
scroll to position [223, 0]
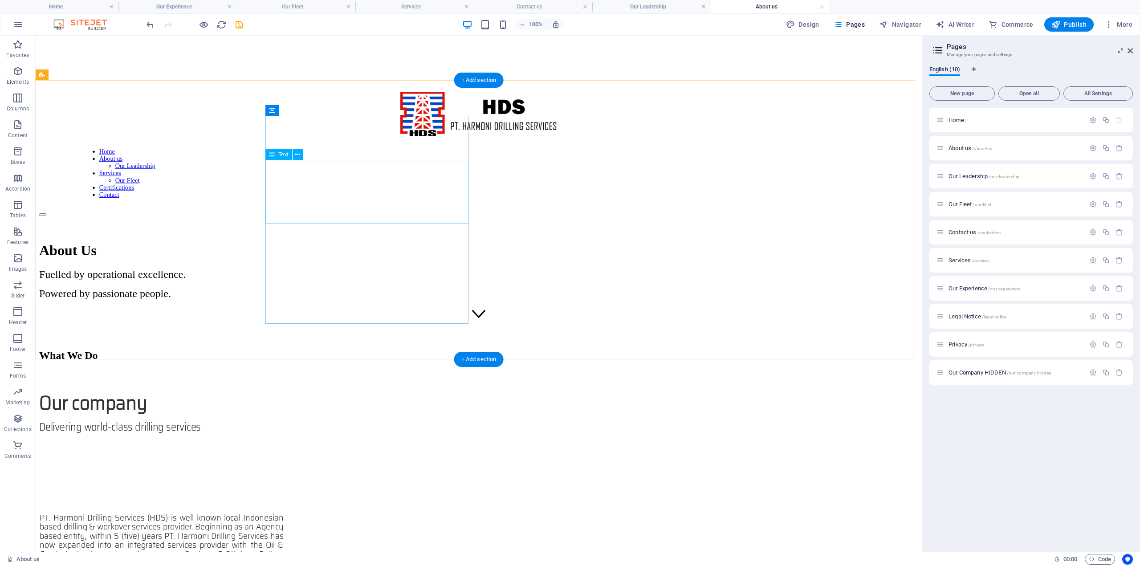
click at [323, 393] on div "Our company Delivering world-class drilling services" at bounding box center [478, 422] width 879 height 59
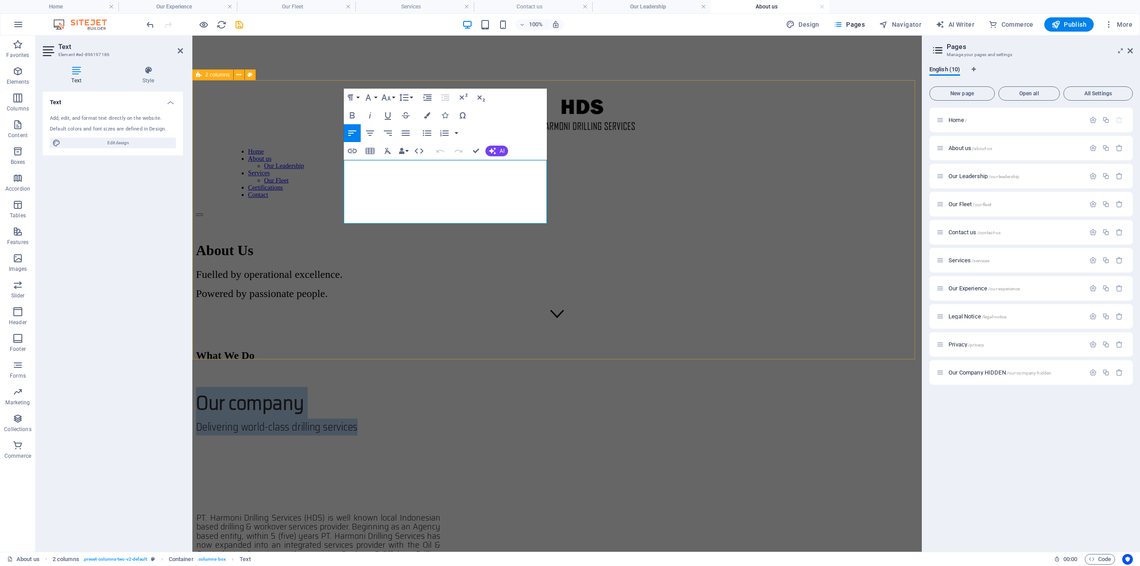
drag, startPoint x: 390, startPoint y: 206, endPoint x: 341, endPoint y: 160, distance: 67.8
click at [339, 350] on div "What We Do Our company Delivering world-class drilling services PT. Harmoni Dri…" at bounding box center [557, 500] width 723 height 301
click at [372, 98] on icon "button" at bounding box center [368, 97] width 11 height 11
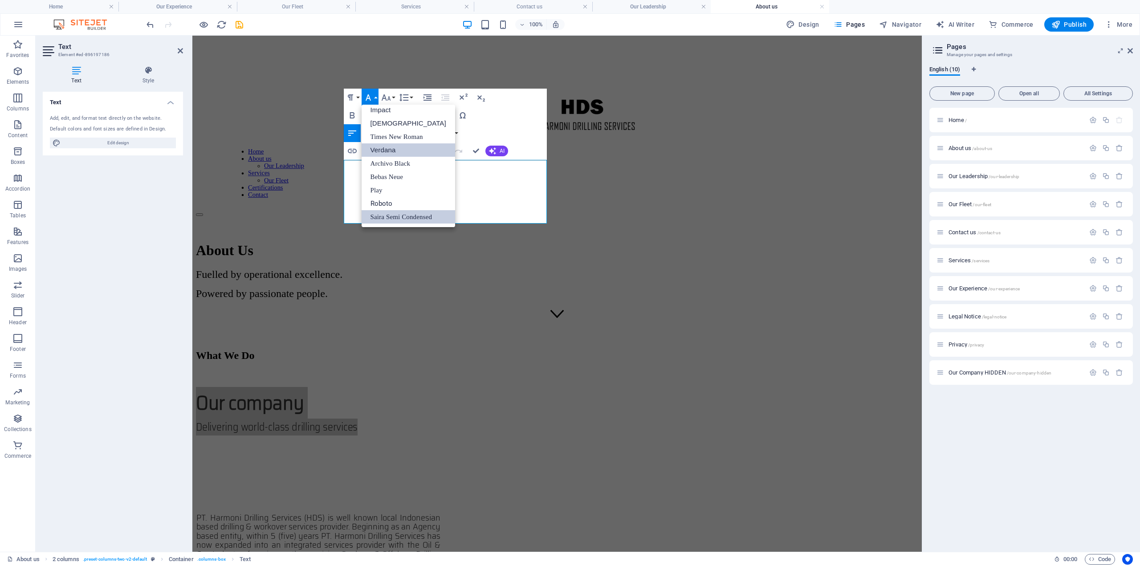
scroll to position [32, 0]
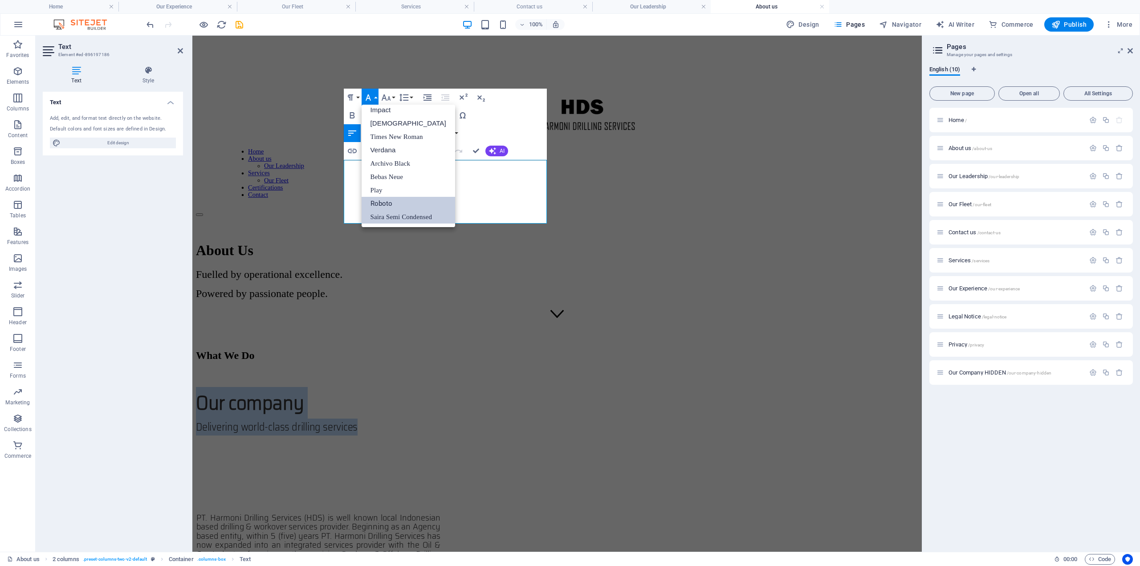
click at [392, 200] on link "Roboto" at bounding box center [409, 203] width 94 height 13
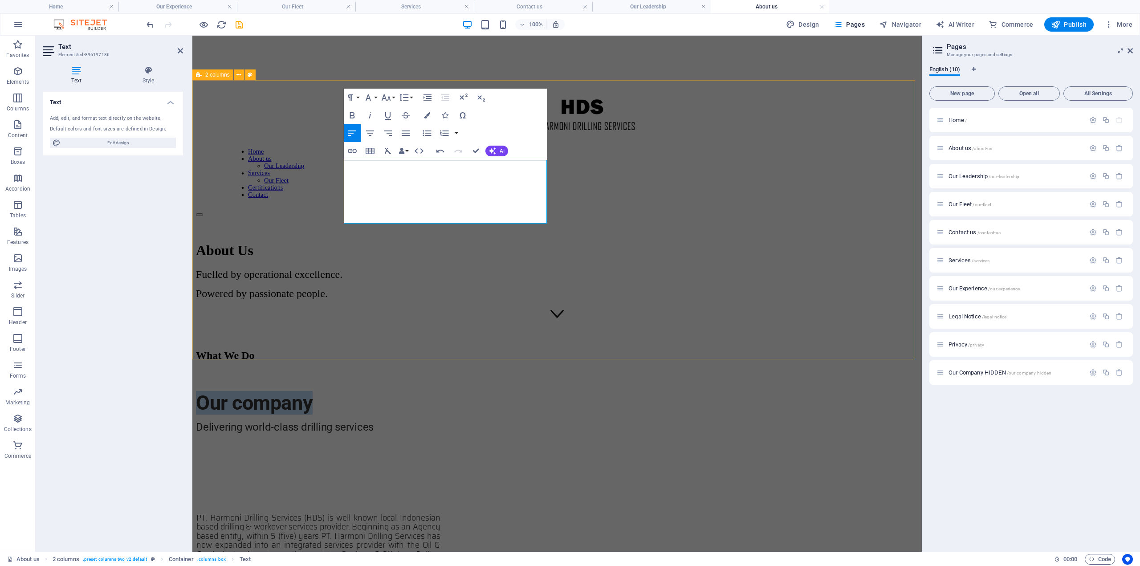
click at [303, 350] on div "What We Do Our company Delivering world-class drilling services PT. Harmoni Dri…" at bounding box center [557, 500] width 723 height 301
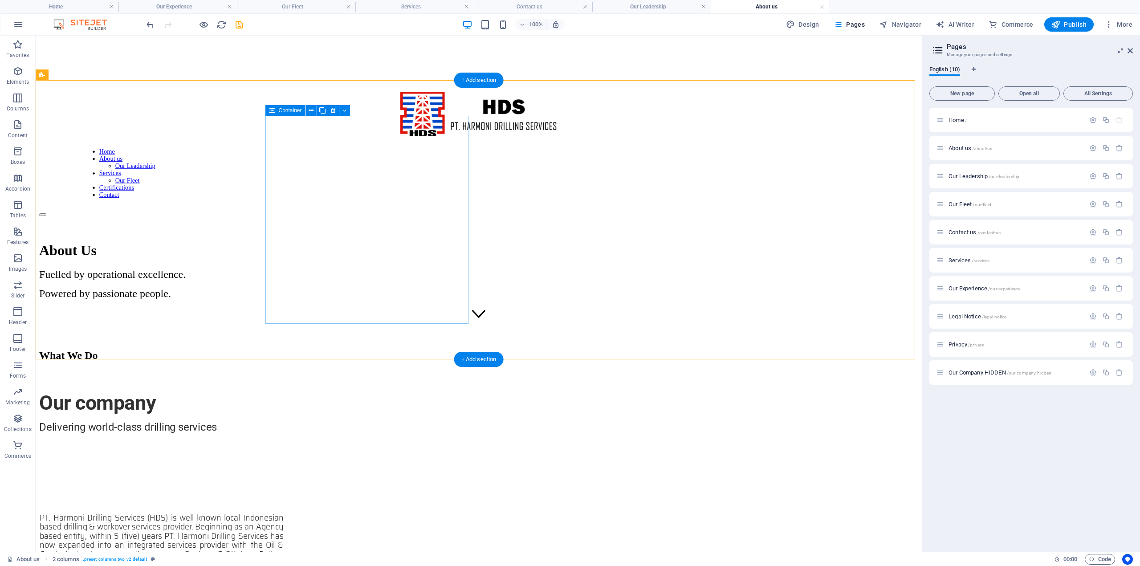
click at [313, 350] on div "What We Do Our company Delivering world-class drilling services" at bounding box center [478, 401] width 879 height 102
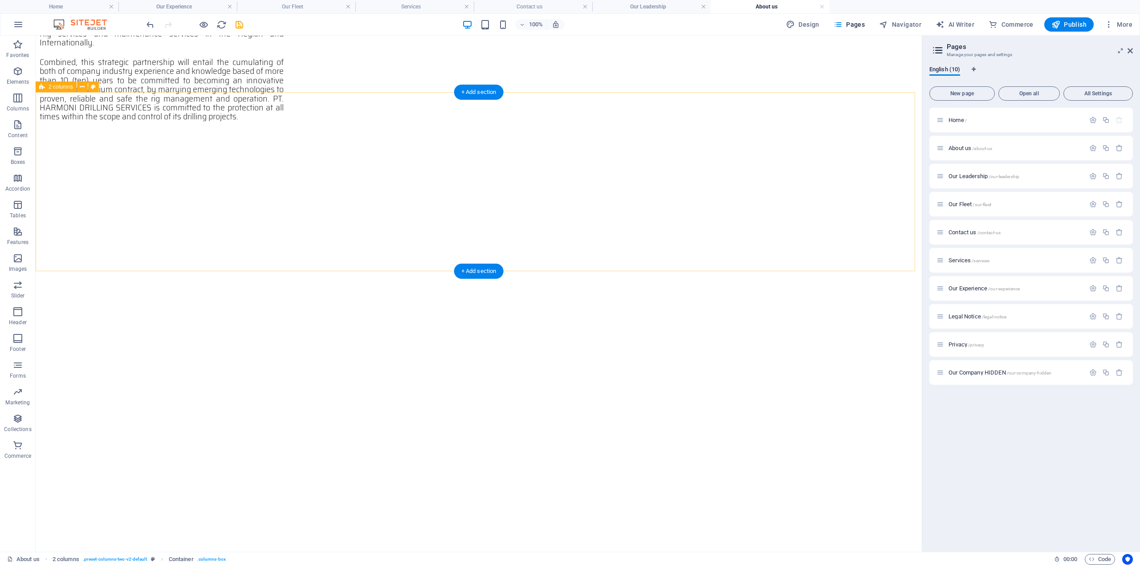
scroll to position [757, 0]
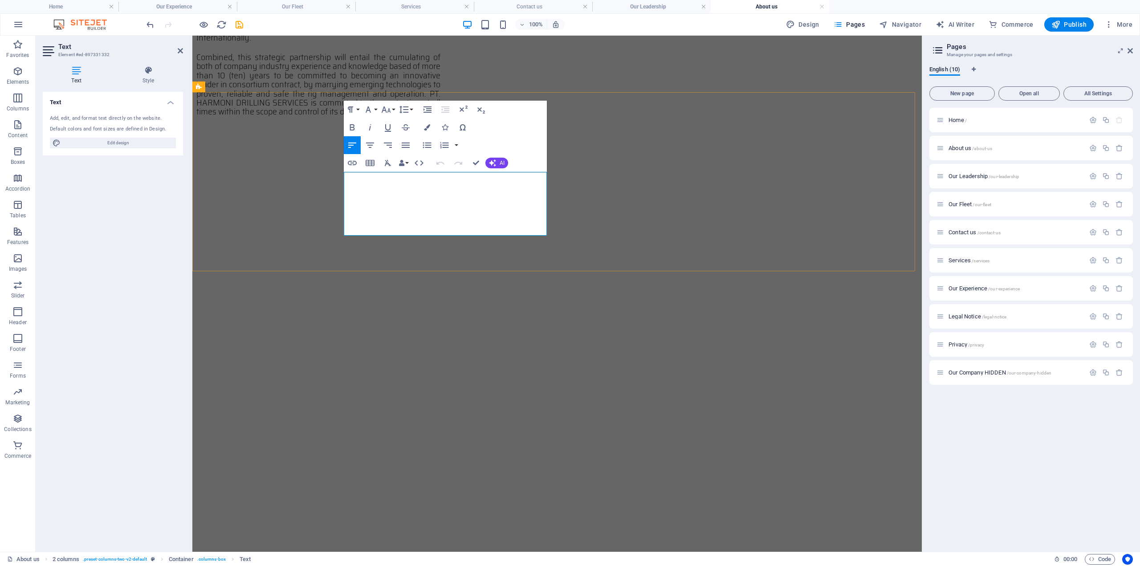
drag, startPoint x: 433, startPoint y: 222, endPoint x: 337, endPoint y: 179, distance: 105.5
click at [368, 112] on icon "button" at bounding box center [368, 109] width 11 height 11
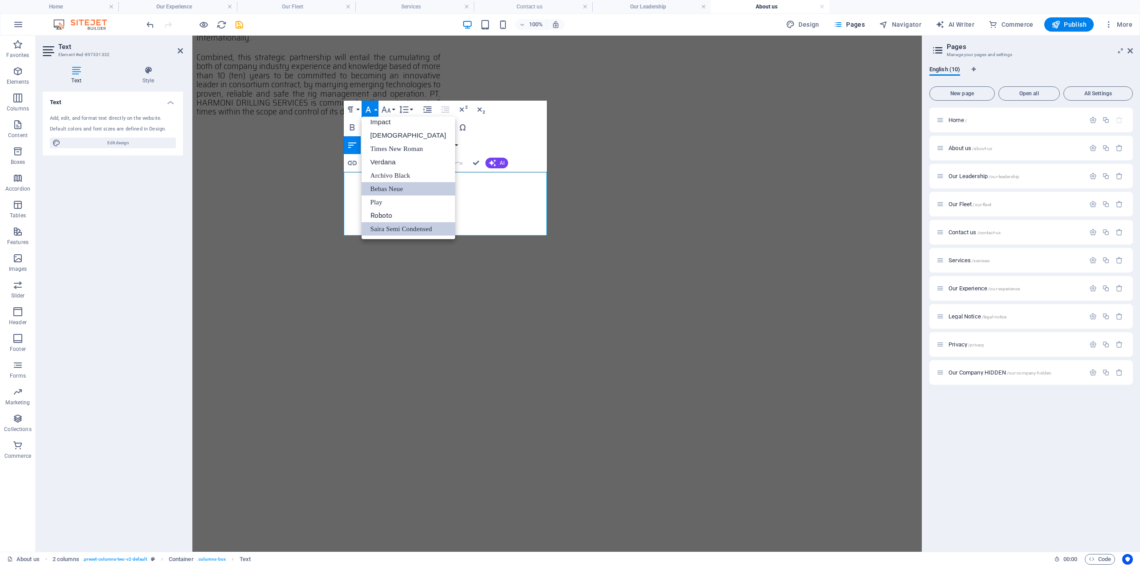
scroll to position [32, 0]
click at [387, 213] on link "Roboto" at bounding box center [409, 215] width 94 height 13
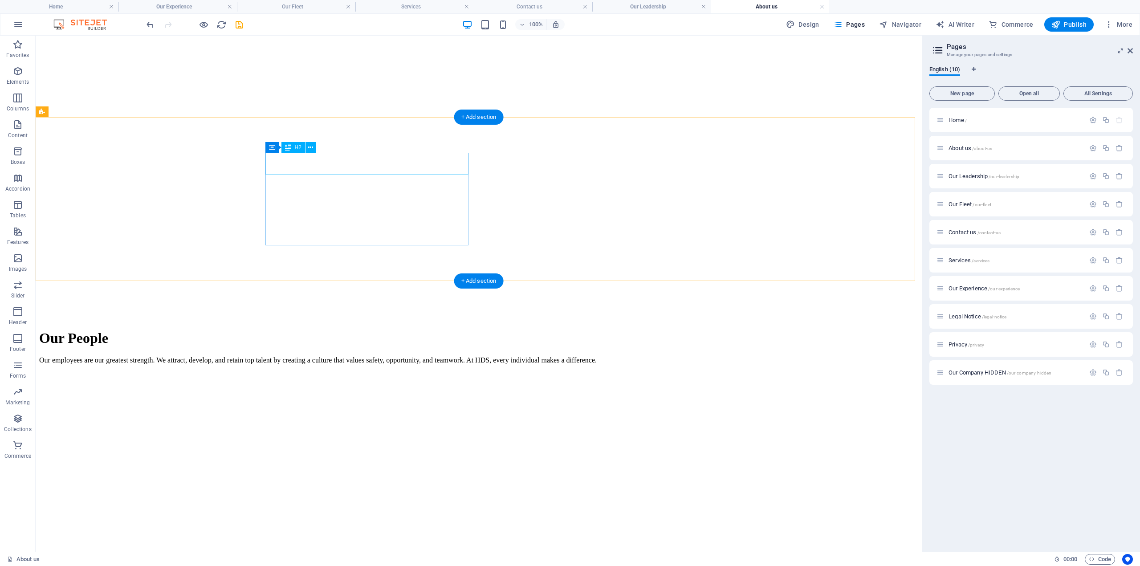
scroll to position [1075, 0]
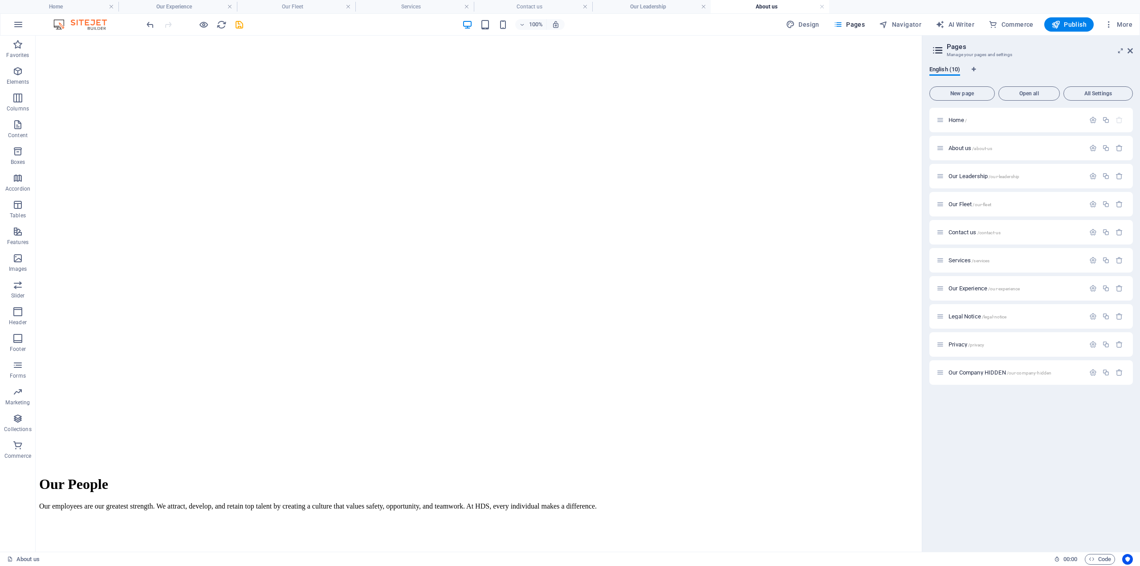
click at [240, 28] on icon "save" at bounding box center [239, 25] width 10 height 10
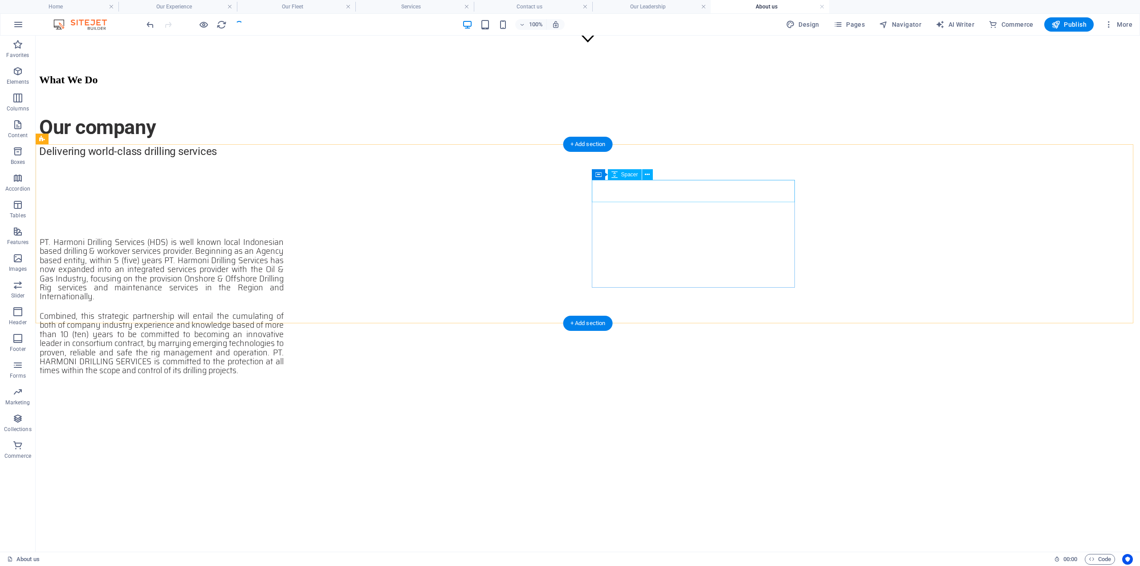
scroll to position [496, 0]
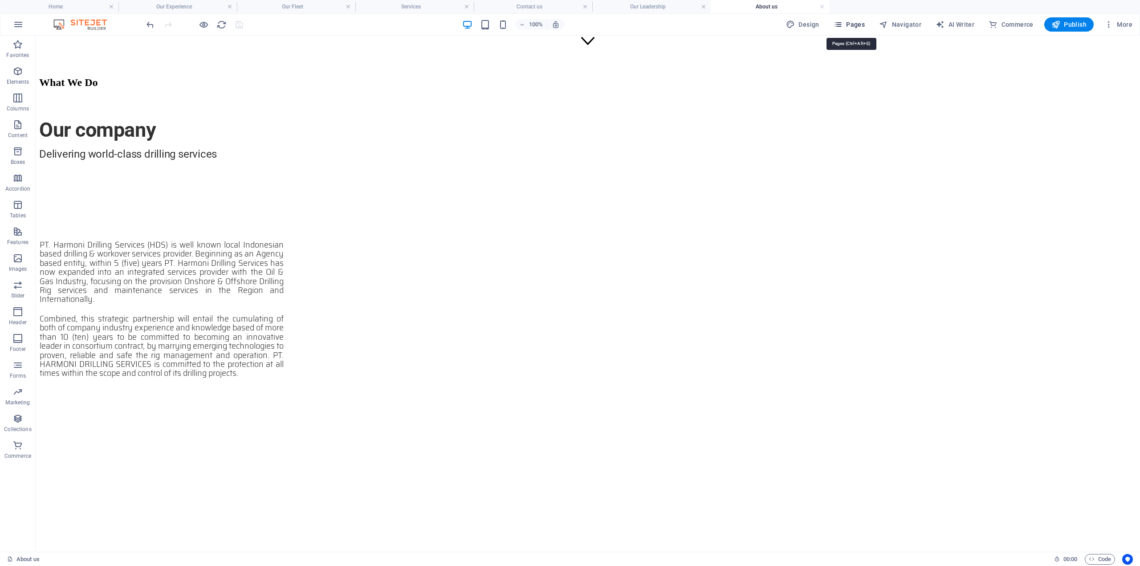
click at [852, 25] on span "Pages" at bounding box center [849, 24] width 31 height 9
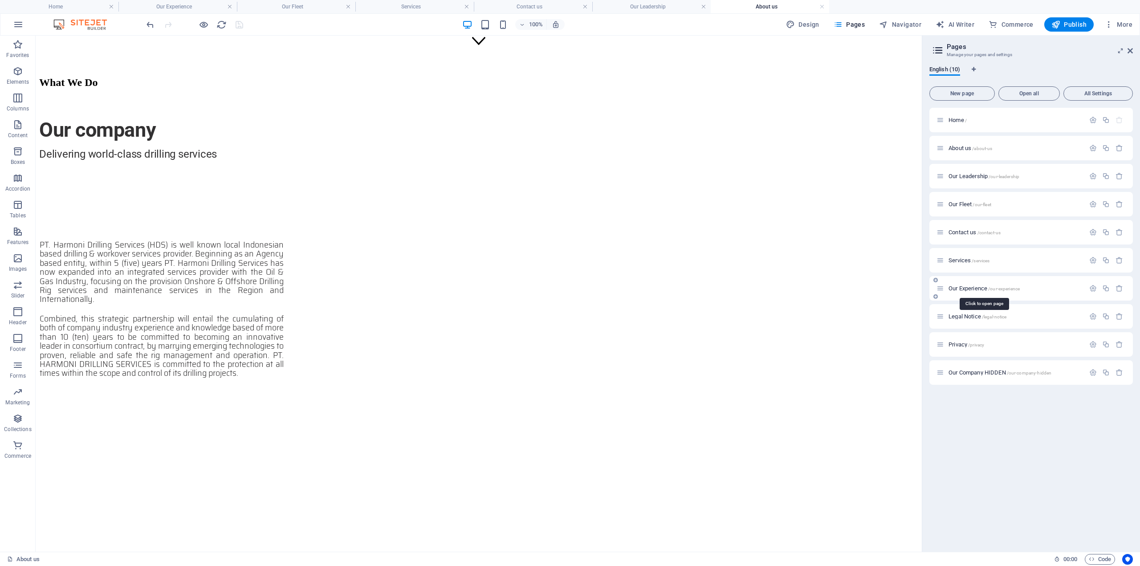
click at [962, 287] on span "Our Experience /our-experience" at bounding box center [984, 288] width 71 height 7
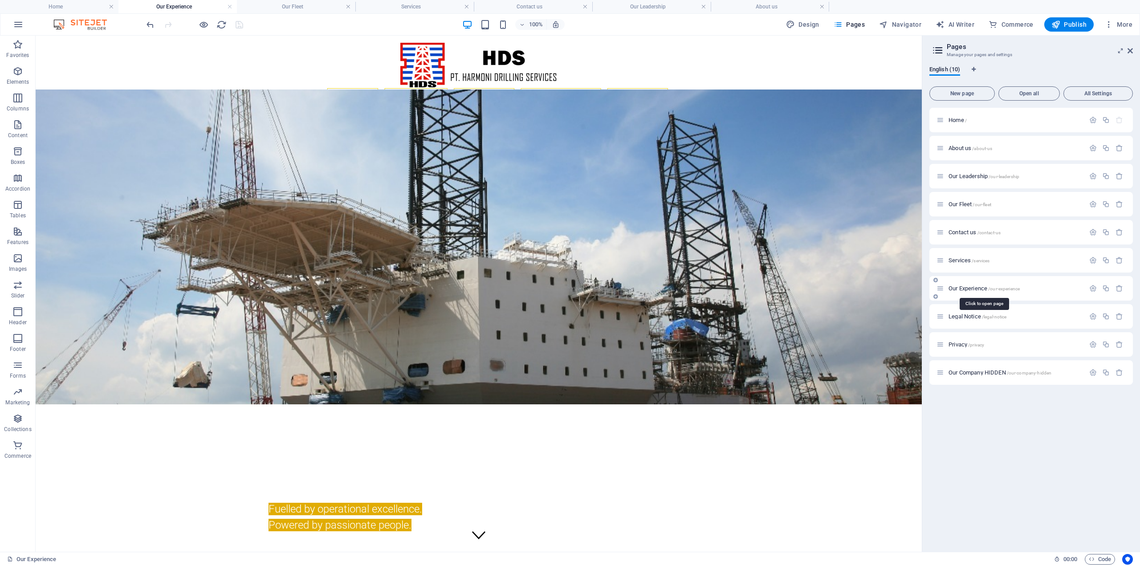
scroll to position [0, 0]
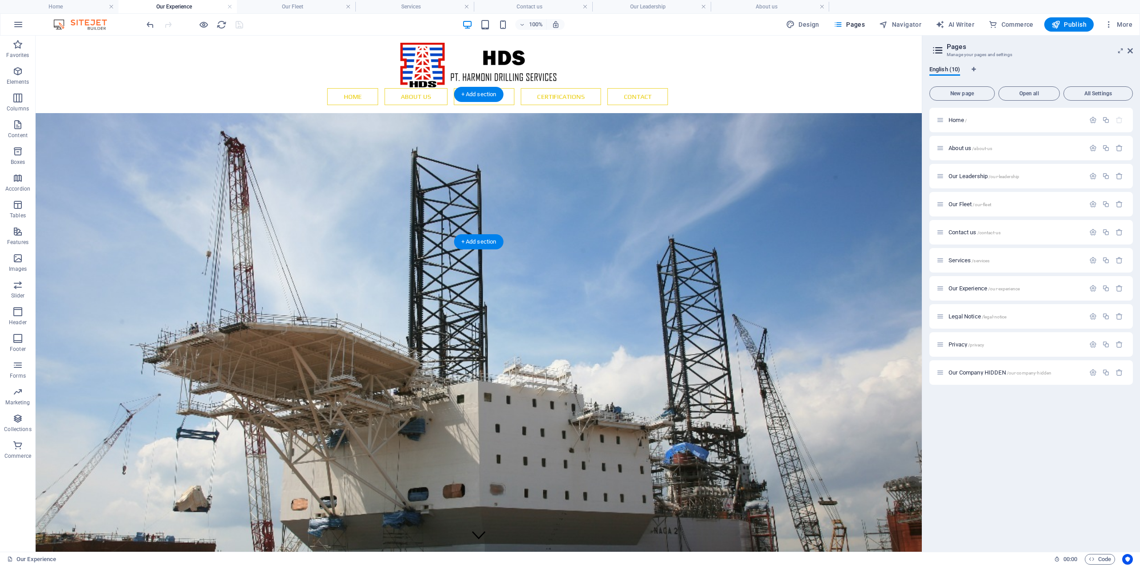
click at [623, 501] on div "Fuelled by operational excellence. Powered by passionate people." at bounding box center [479, 517] width 421 height 32
click at [583, 464] on div "Our Experience" at bounding box center [479, 482] width 421 height 37
click at [204, 135] on figure at bounding box center [479, 371] width 886 height 516
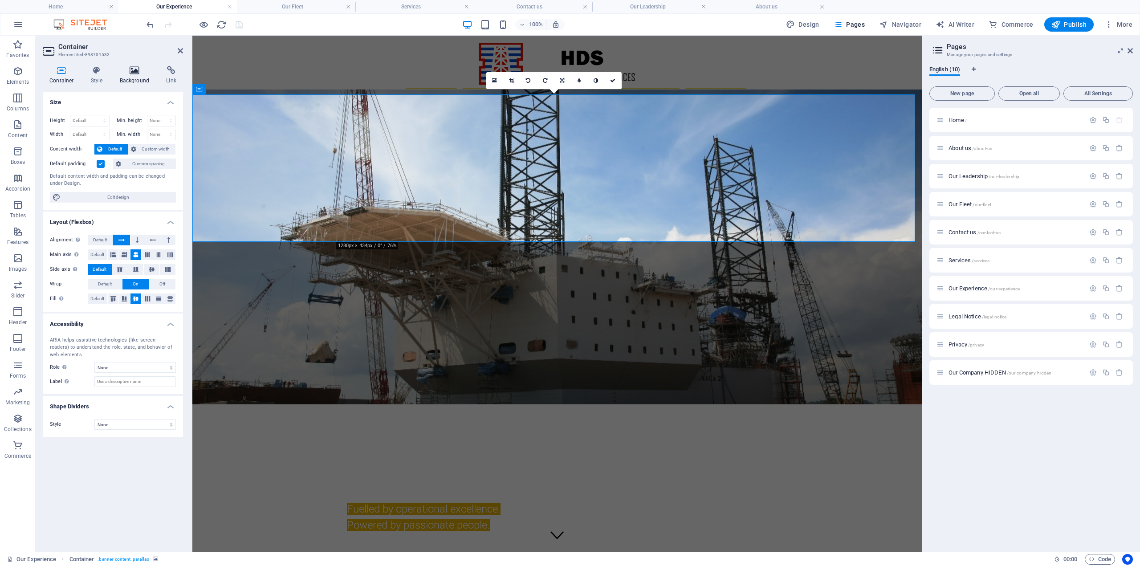
click at [141, 72] on icon at bounding box center [134, 70] width 43 height 9
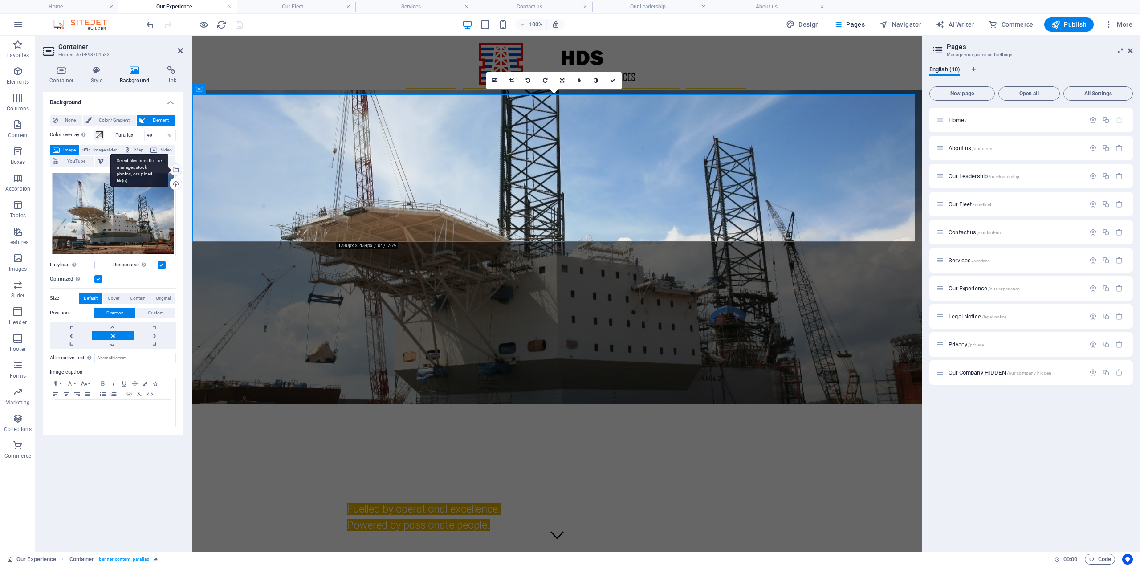
click at [168, 169] on div "Select files from the file manager, stock photos, or upload file(s)" at bounding box center [139, 170] width 58 height 33
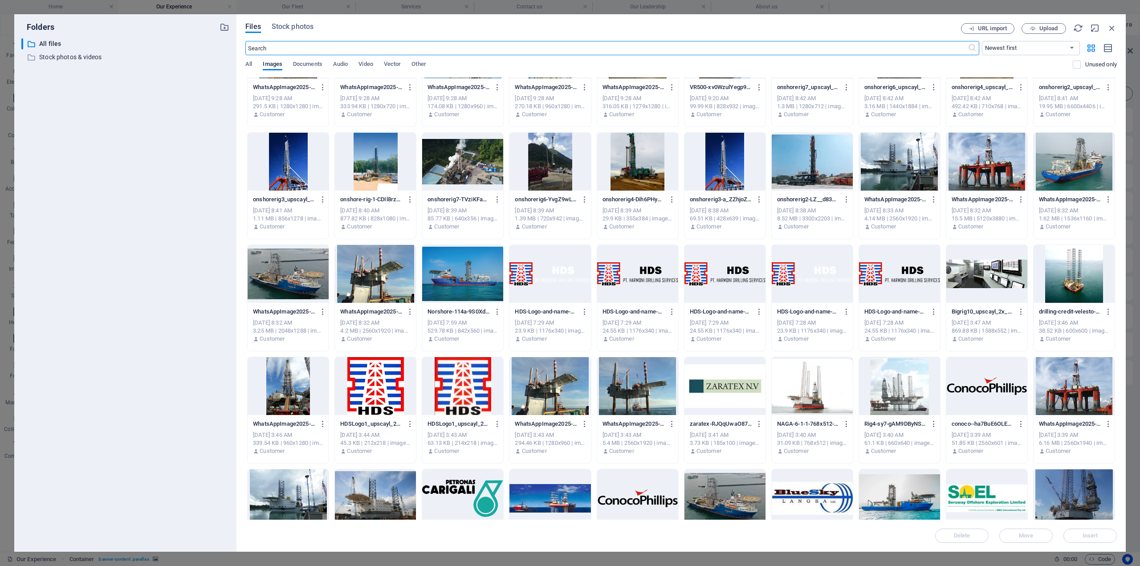
scroll to position [178, 0]
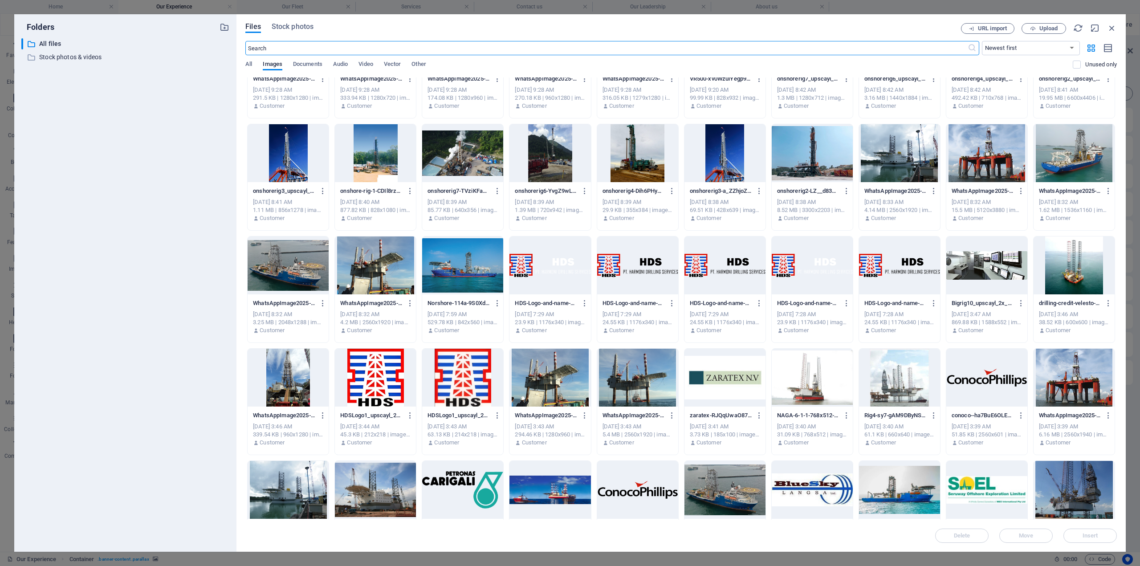
click at [467, 168] on div at bounding box center [462, 153] width 81 height 58
click at [467, 273] on div at bounding box center [462, 266] width 81 height 58
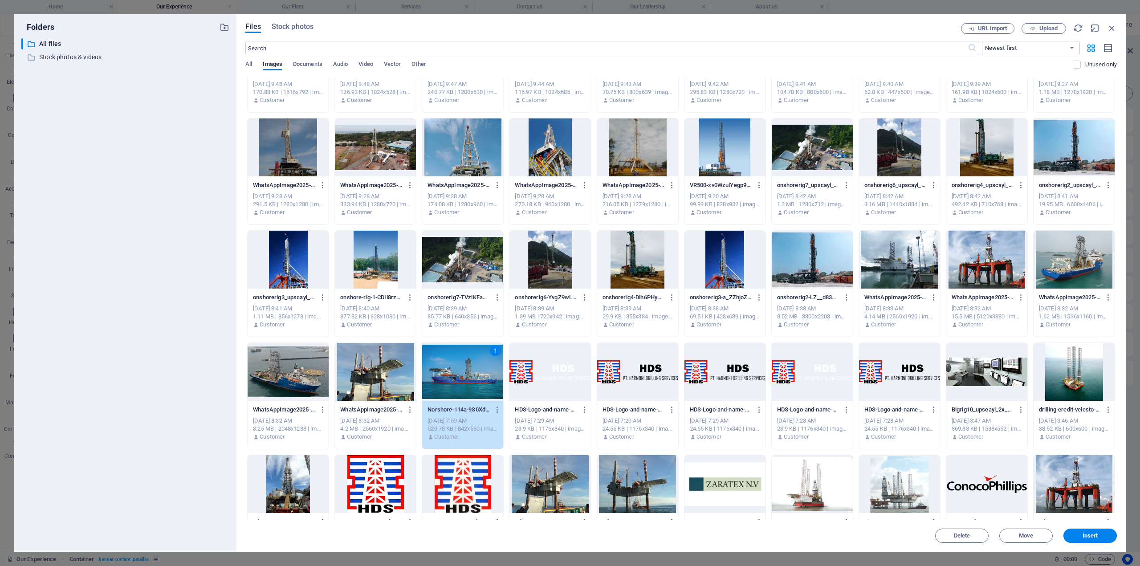
scroll to position [89, 0]
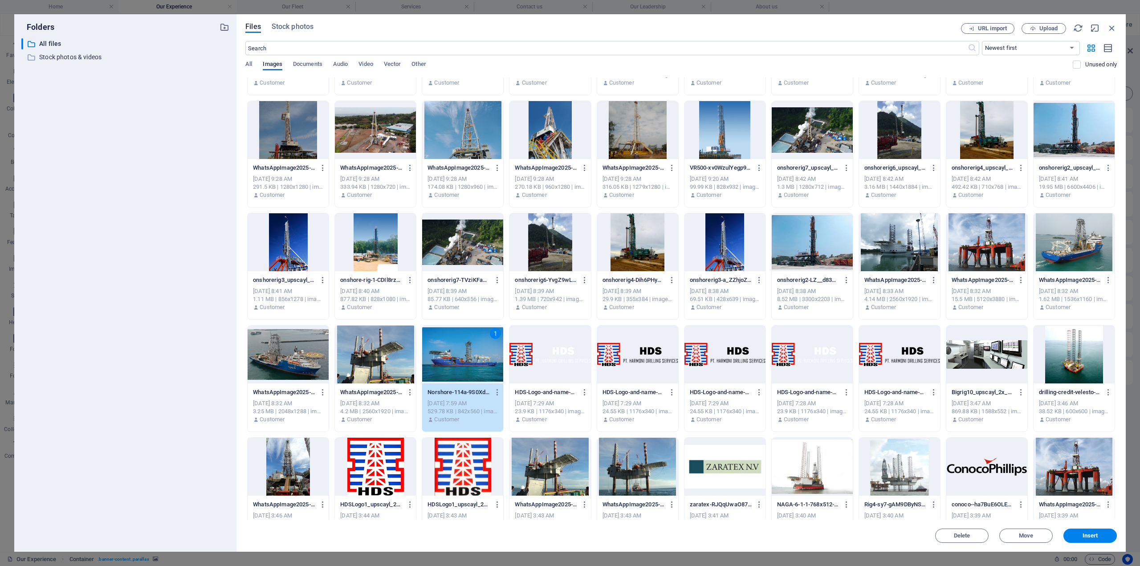
click at [361, 378] on div at bounding box center [375, 355] width 81 height 58
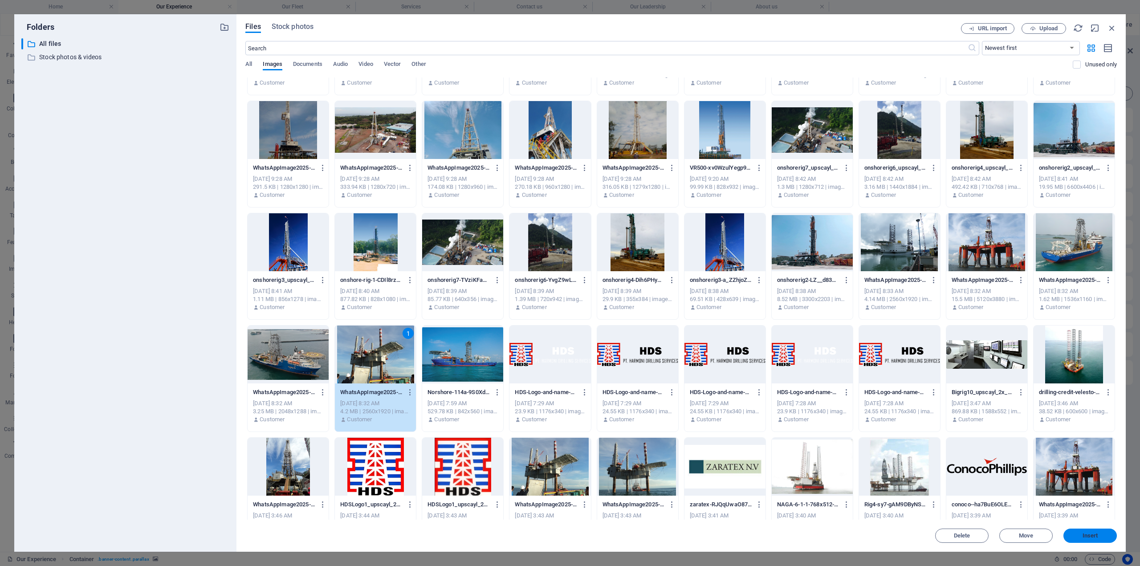
click at [1094, 536] on span "Insert" at bounding box center [1091, 535] width 16 height 5
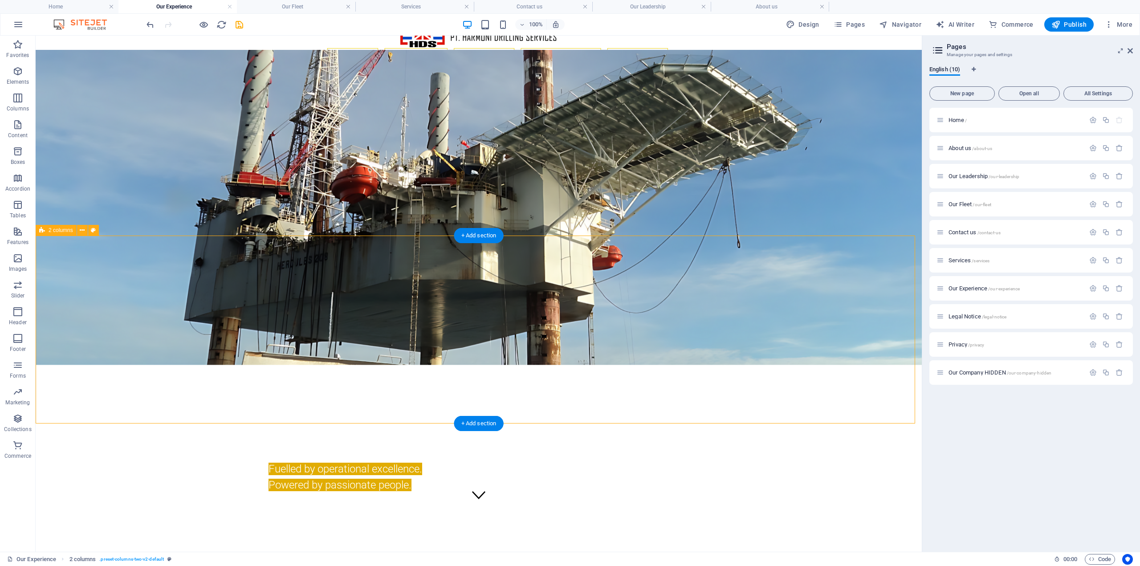
scroll to position [49, 0]
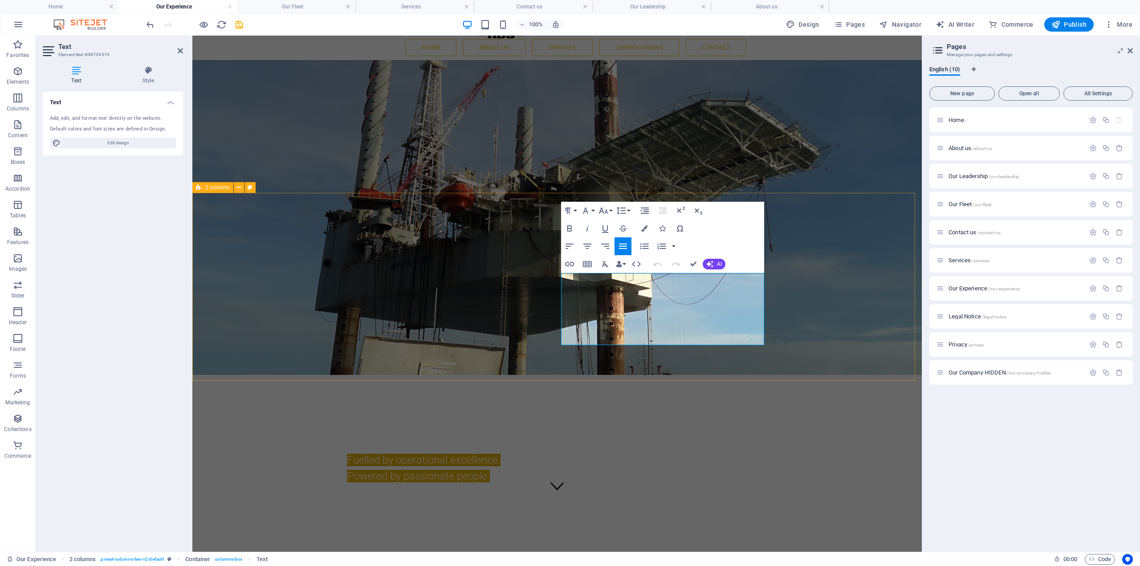
drag, startPoint x: 603, startPoint y: 336, endPoint x: 564, endPoint y: 283, distance: 66.6
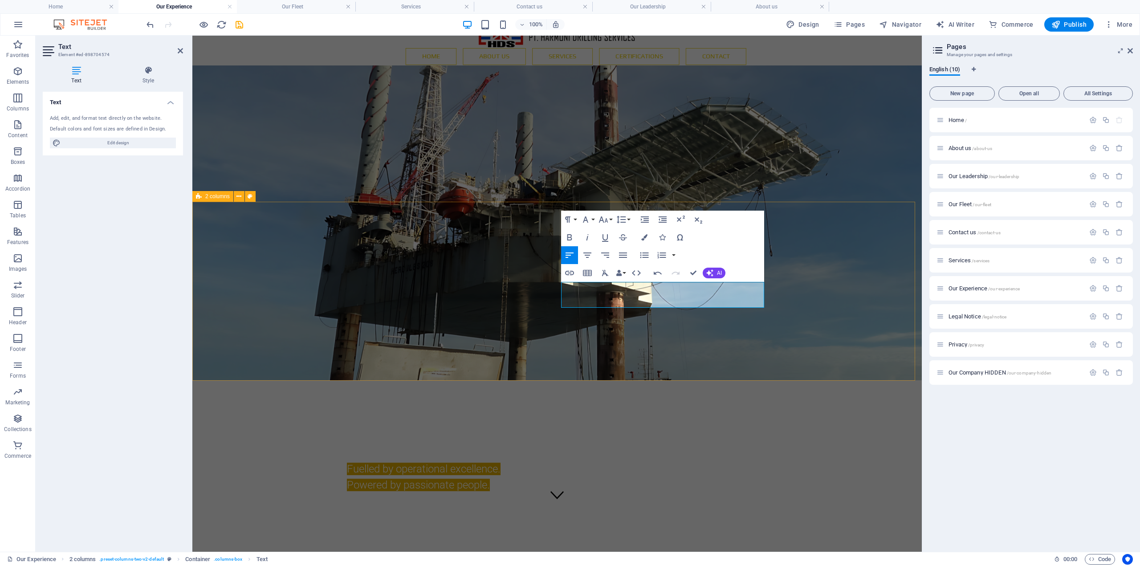
drag, startPoint x: 690, startPoint y: 306, endPoint x: 554, endPoint y: 286, distance: 137.3
click at [606, 220] on icon "button" at bounding box center [603, 219] width 9 height 6
click at [615, 313] on link "18" at bounding box center [613, 316] width 32 height 13
click at [607, 217] on icon "button" at bounding box center [603, 219] width 11 height 11
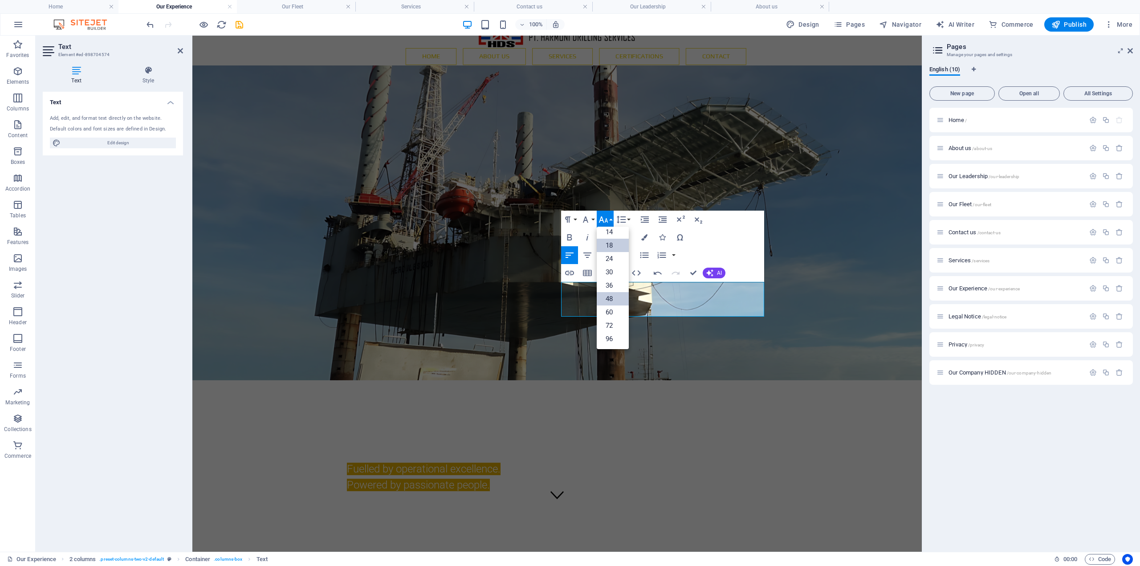
scroll to position [72, 0]
click at [613, 263] on link "24" at bounding box center [613, 258] width 32 height 13
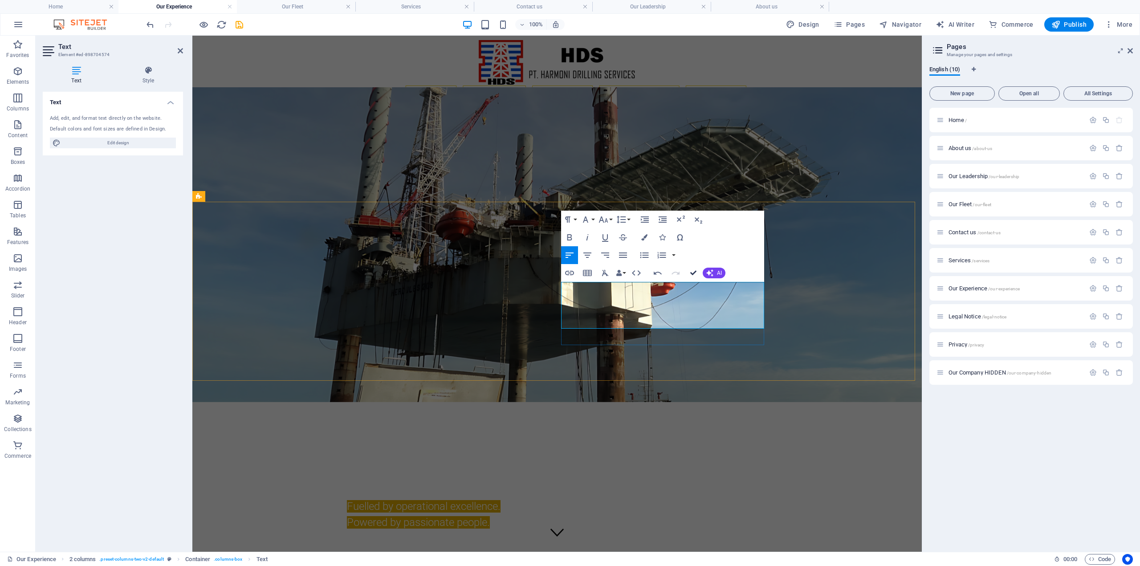
scroll to position [0, 0]
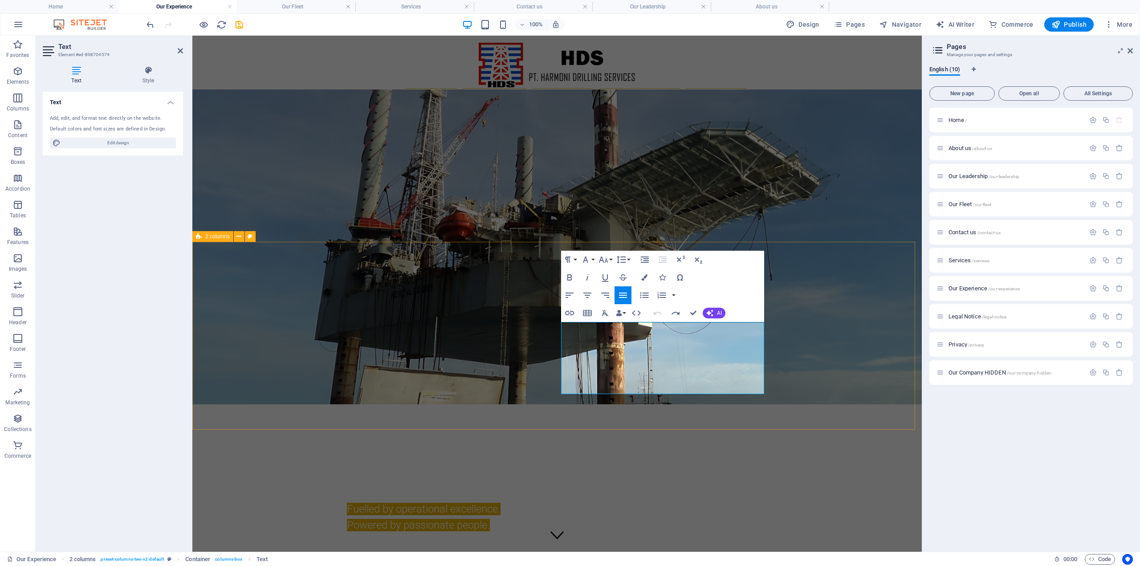
drag, startPoint x: 623, startPoint y: 379, endPoint x: 609, endPoint y: 382, distance: 13.6
drag, startPoint x: 608, startPoint y: 388, endPoint x: 559, endPoint y: 328, distance: 76.7
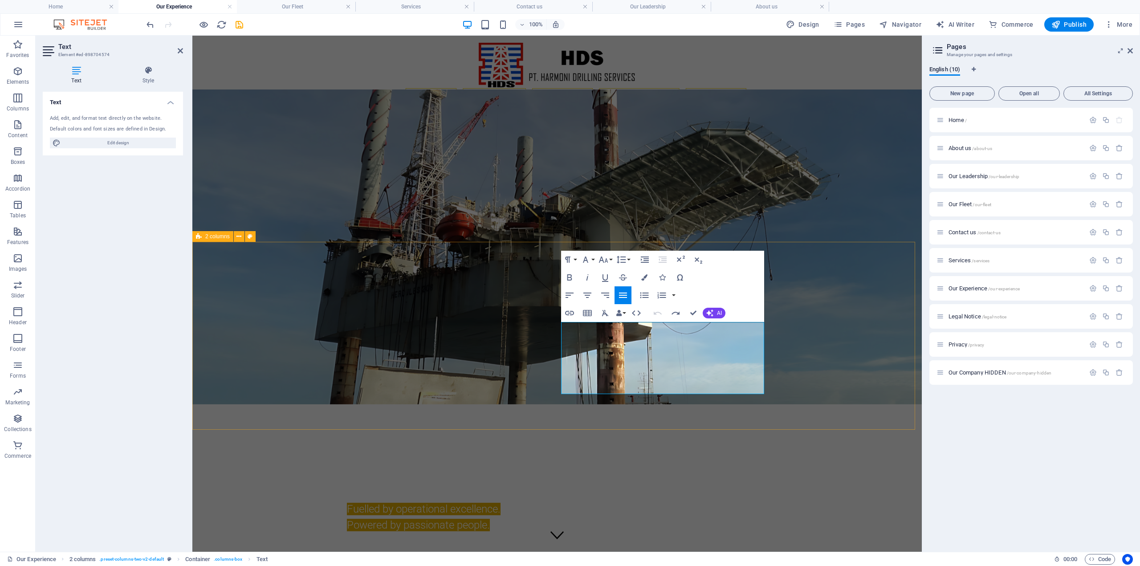
drag, startPoint x: 607, startPoint y: 368, endPoint x: 588, endPoint y: 368, distance: 18.7
drag, startPoint x: 604, startPoint y: 388, endPoint x: 547, endPoint y: 325, distance: 84.2
drag, startPoint x: 685, startPoint y: 359, endPoint x: 549, endPoint y: 316, distance: 142.6
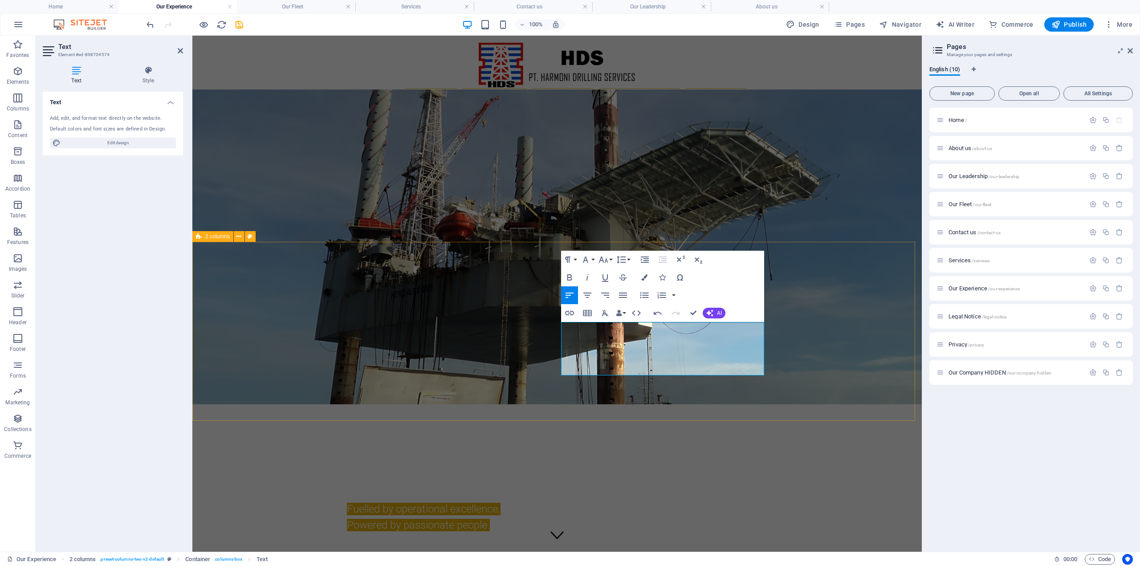
click at [605, 262] on icon "button" at bounding box center [603, 260] width 9 height 6
click at [617, 305] on link "24" at bounding box center [613, 298] width 32 height 13
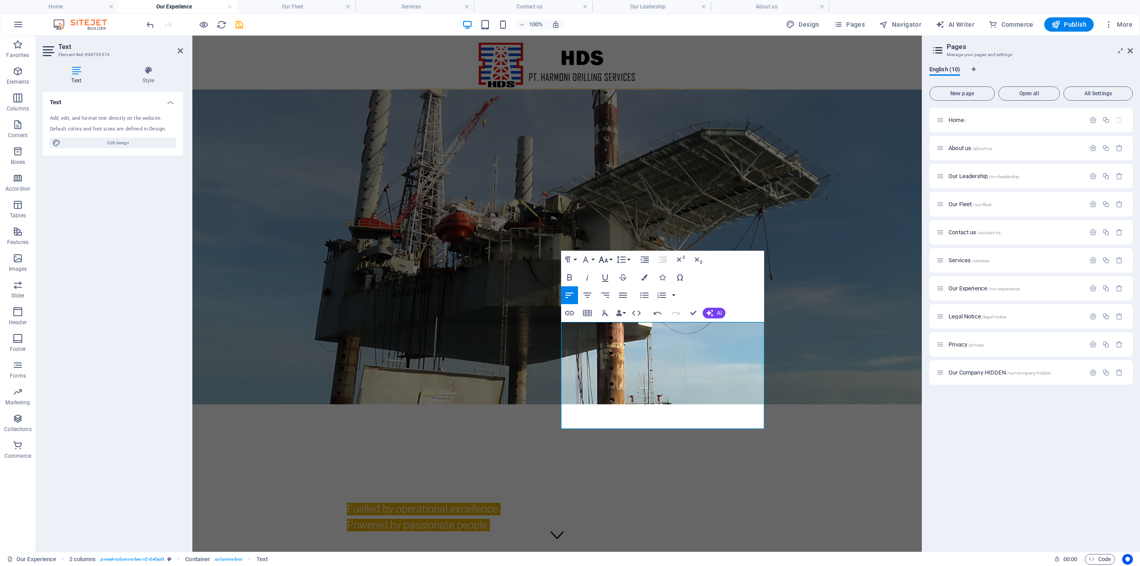
click at [609, 262] on button "Font Size" at bounding box center [605, 260] width 17 height 18
click at [613, 286] on link "18" at bounding box center [613, 285] width 32 height 13
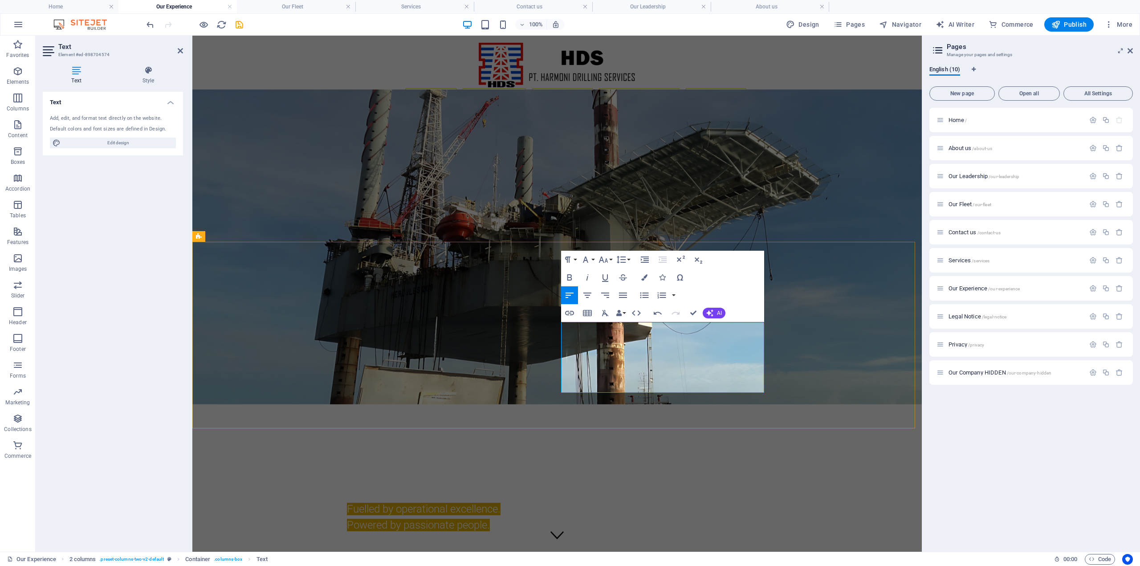
drag, startPoint x: 620, startPoint y: 380, endPoint x: 548, endPoint y: 331, distance: 87.5
click at [629, 295] on button "Align Justify" at bounding box center [623, 295] width 17 height 18
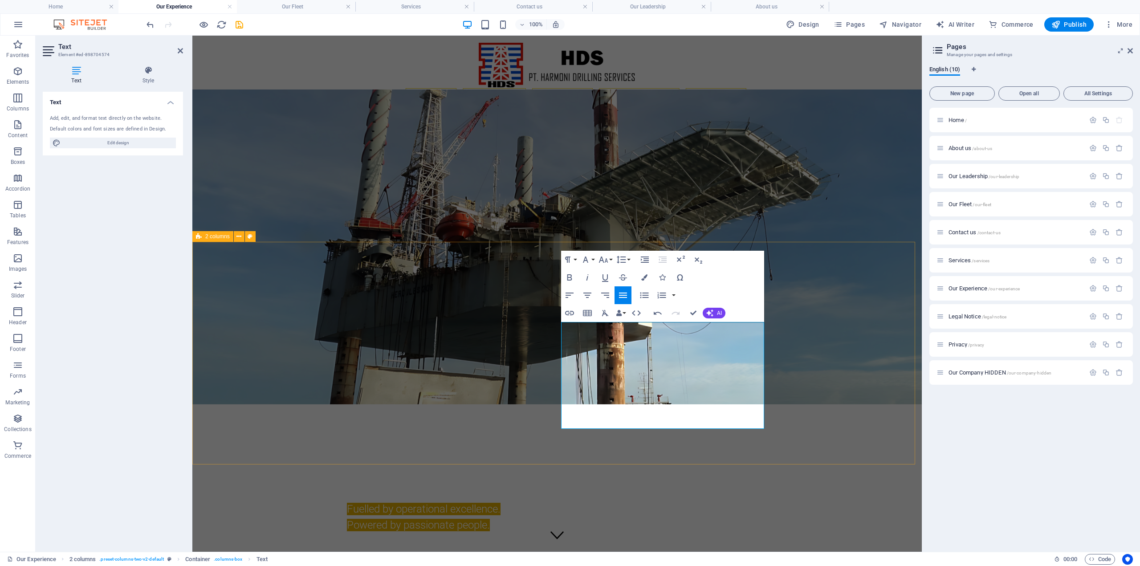
scroll to position [980, 1]
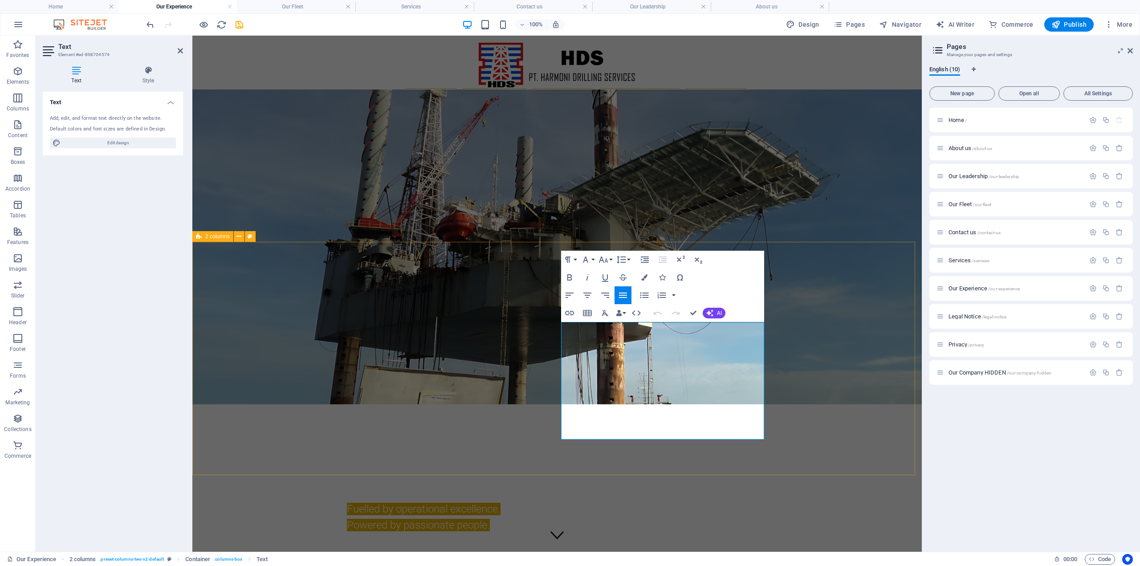
drag, startPoint x: 616, startPoint y: 326, endPoint x: 662, endPoint y: 328, distance: 45.9
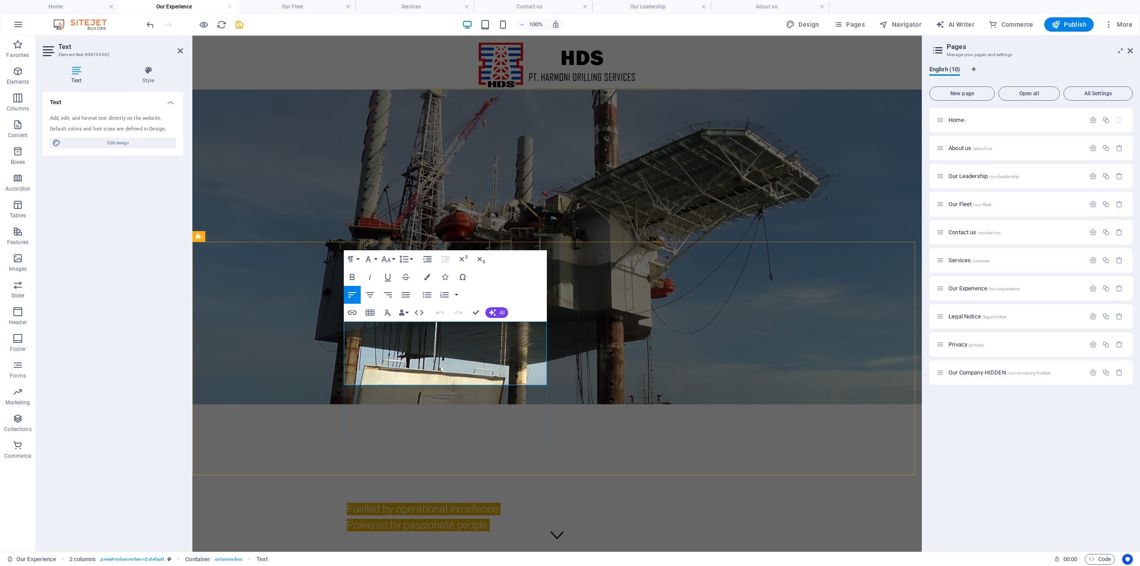
drag, startPoint x: 474, startPoint y: 333, endPoint x: 384, endPoint y: 330, distance: 89.6
drag, startPoint x: 353, startPoint y: 330, endPoint x: 342, endPoint y: 330, distance: 11.1
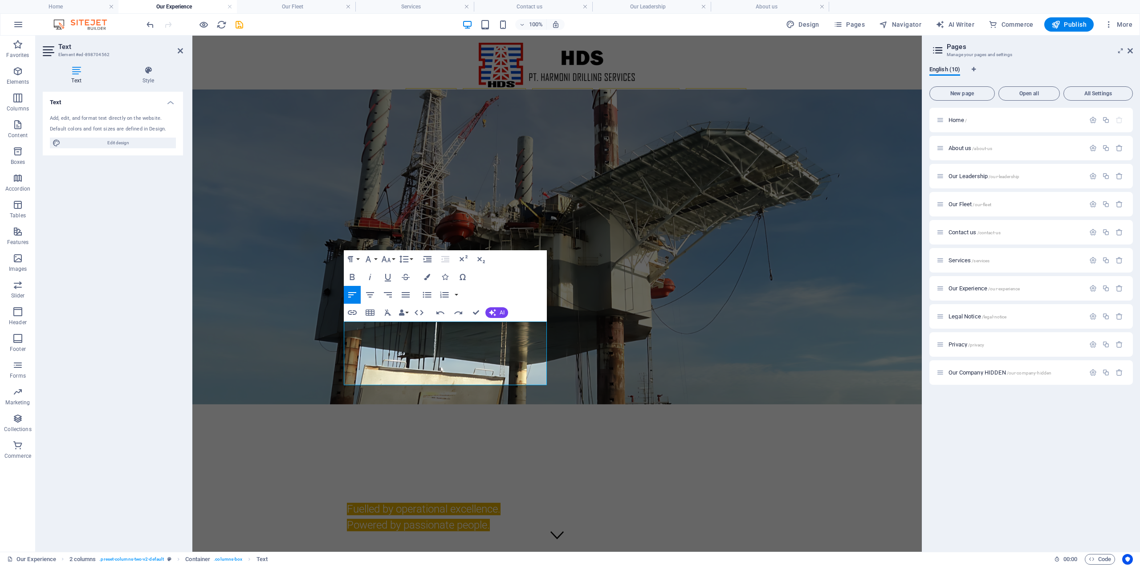
click at [524, 296] on div "Paragraph Format Normal Heading 1 Heading 2 Heading 3 Heading 4 Heading 5 Headi…" at bounding box center [445, 285] width 203 height 71
drag, startPoint x: 397, startPoint y: 339, endPoint x: 384, endPoint y: 336, distance: 13.3
drag, startPoint x: 376, startPoint y: 334, endPoint x: 335, endPoint y: 328, distance: 41.8
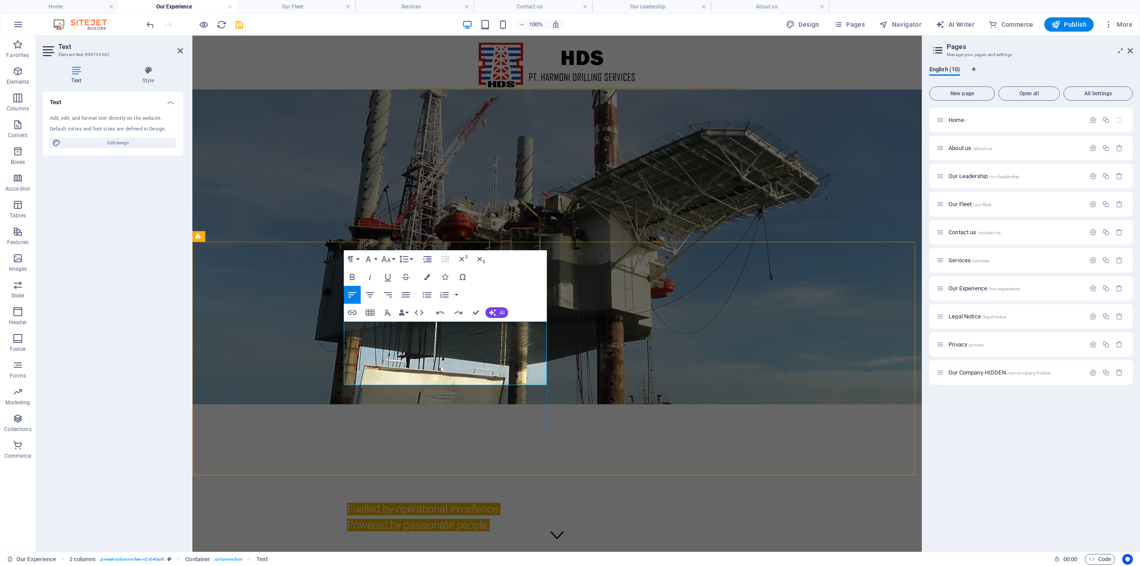
drag, startPoint x: 370, startPoint y: 332, endPoint x: 355, endPoint y: 332, distance: 15.2
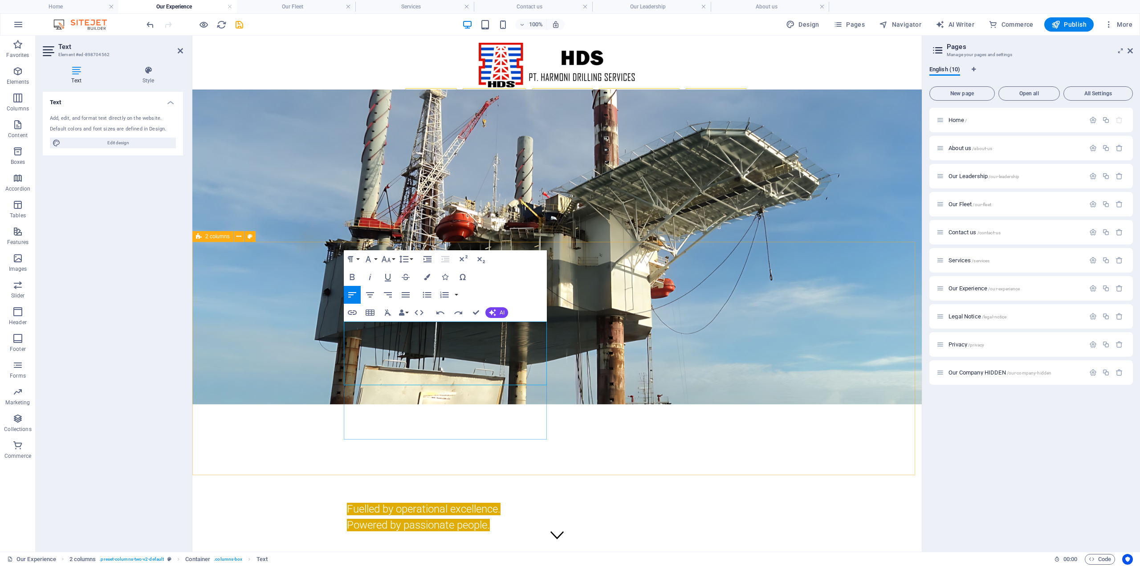
drag, startPoint x: 377, startPoint y: 332, endPoint x: 345, endPoint y: 331, distance: 32.6
drag, startPoint x: 458, startPoint y: 343, endPoint x: 338, endPoint y: 339, distance: 119.9
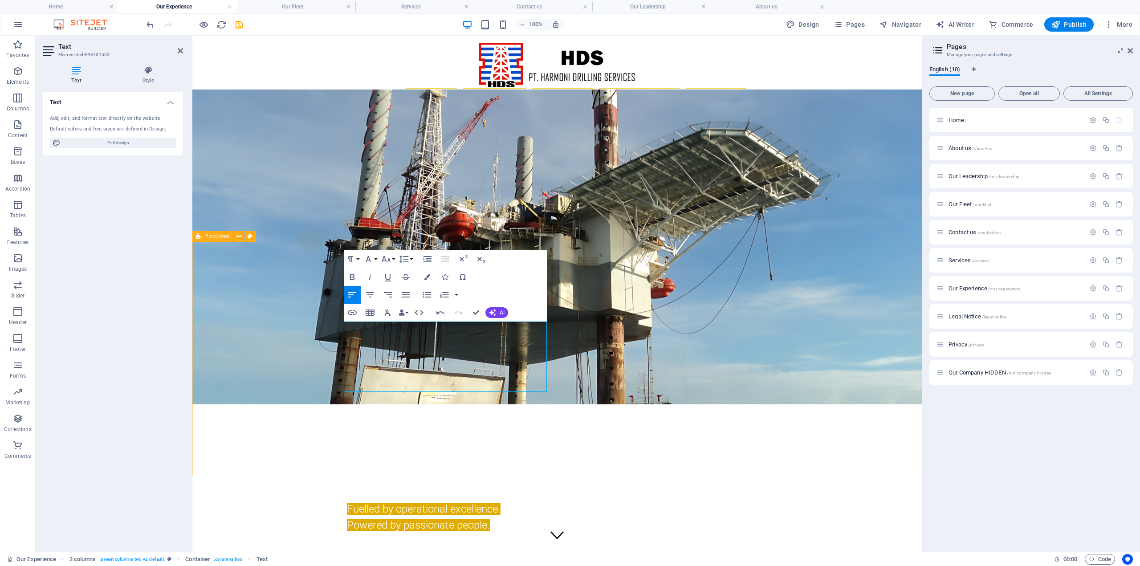
drag, startPoint x: 448, startPoint y: 343, endPoint x: 343, endPoint y: 339, distance: 104.3
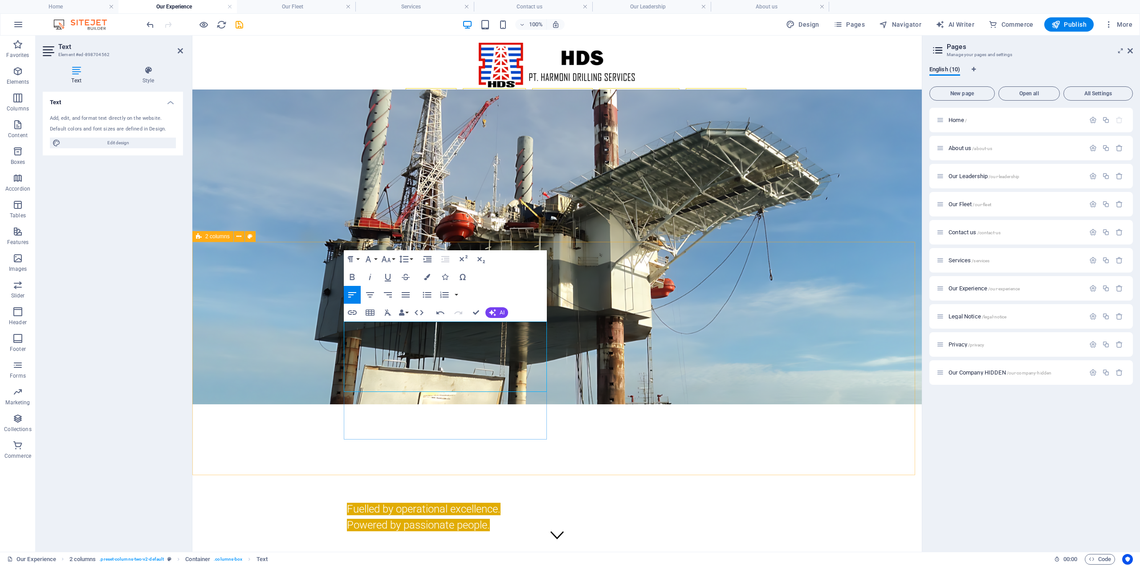
click at [353, 279] on icon "button" at bounding box center [352, 277] width 11 height 11
click at [386, 259] on icon "button" at bounding box center [386, 259] width 11 height 11
click at [368, 268] on button "Font Family" at bounding box center [370, 259] width 17 height 18
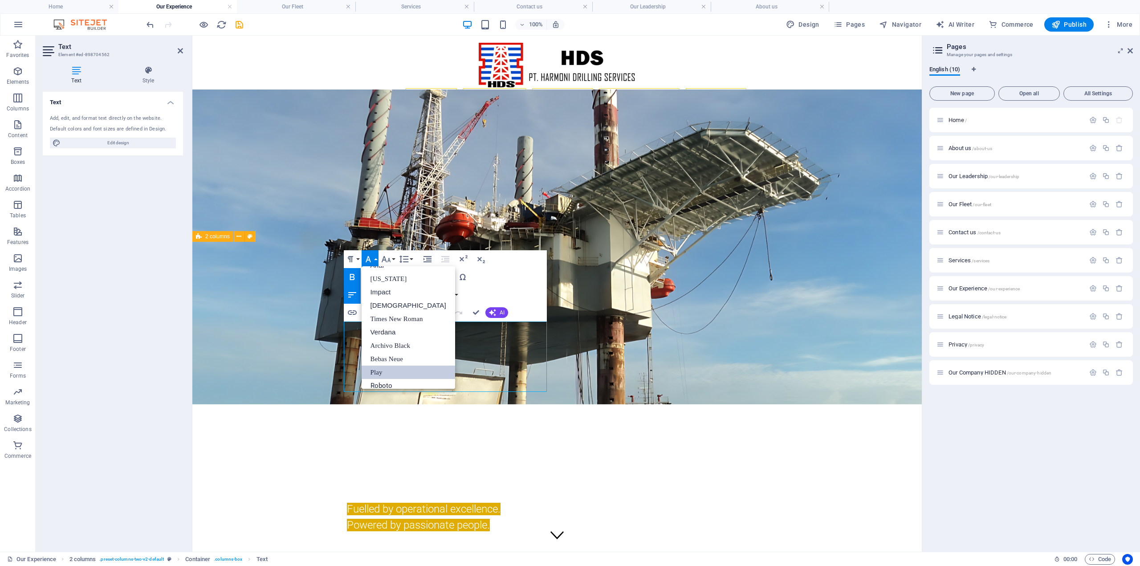
scroll to position [32, 0]
click at [395, 367] on link "Roboto" at bounding box center [409, 365] width 94 height 13
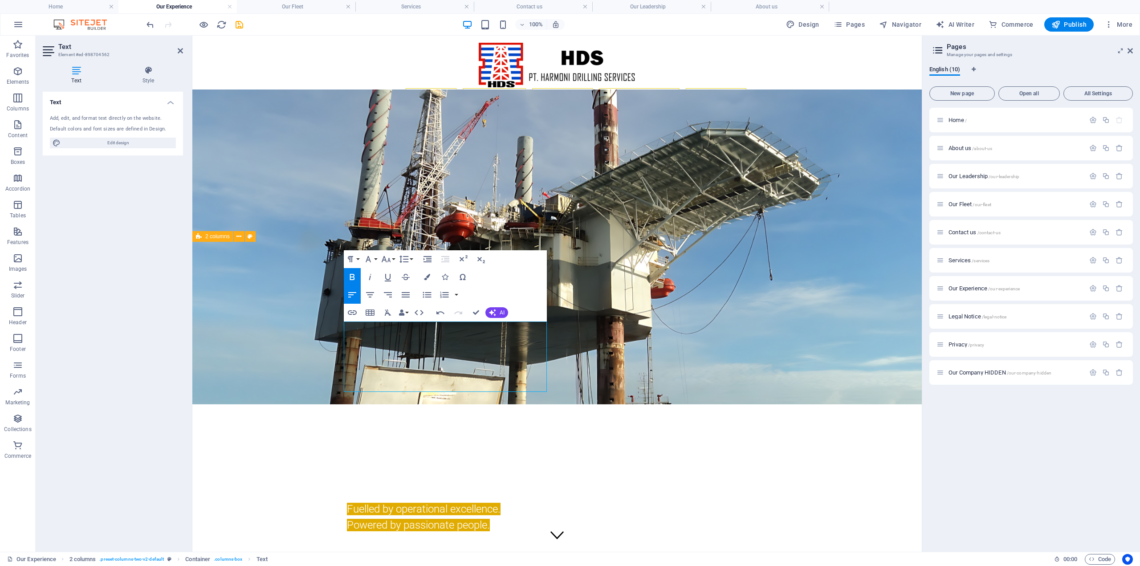
click at [355, 270] on button "Bold" at bounding box center [352, 277] width 17 height 18
click at [355, 273] on icon "button" at bounding box center [352, 277] width 11 height 11
click at [386, 260] on icon "button" at bounding box center [385, 259] width 9 height 6
click at [394, 366] on link "24" at bounding box center [396, 369] width 32 height 13
click at [392, 258] on button "Font Size" at bounding box center [388, 259] width 17 height 18
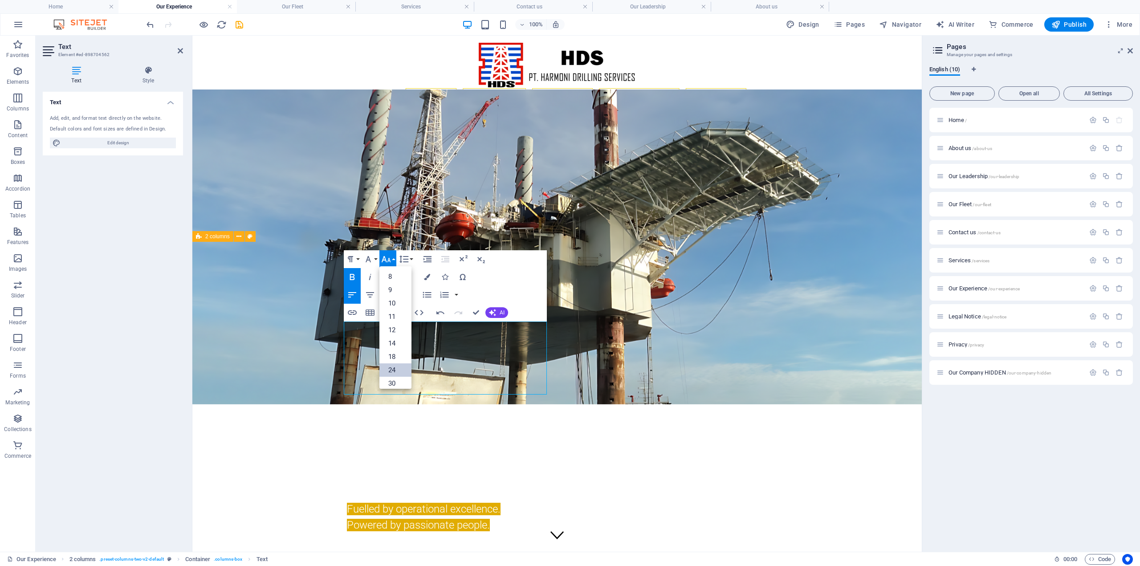
click at [394, 372] on link "24" at bounding box center [396, 369] width 32 height 13
click at [388, 257] on icon "button" at bounding box center [386, 259] width 11 height 11
click at [398, 356] on link "36" at bounding box center [396, 352] width 32 height 13
click at [392, 256] on button "Font Size" at bounding box center [388, 259] width 17 height 18
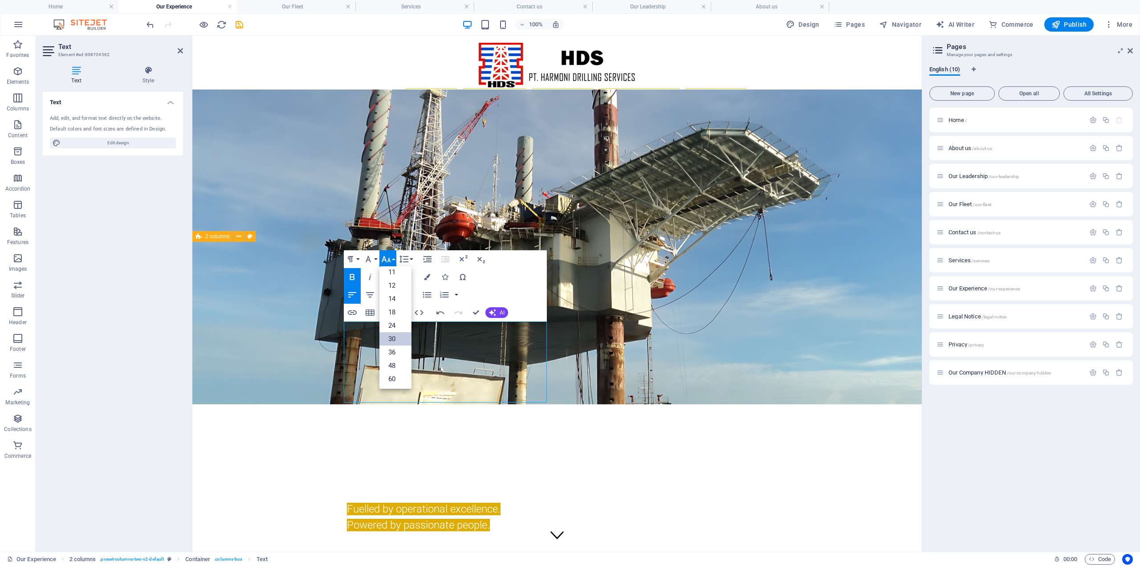
click at [392, 339] on link "30" at bounding box center [396, 338] width 32 height 13
click at [450, 464] on div "Our Experience" at bounding box center [557, 482] width 421 height 37
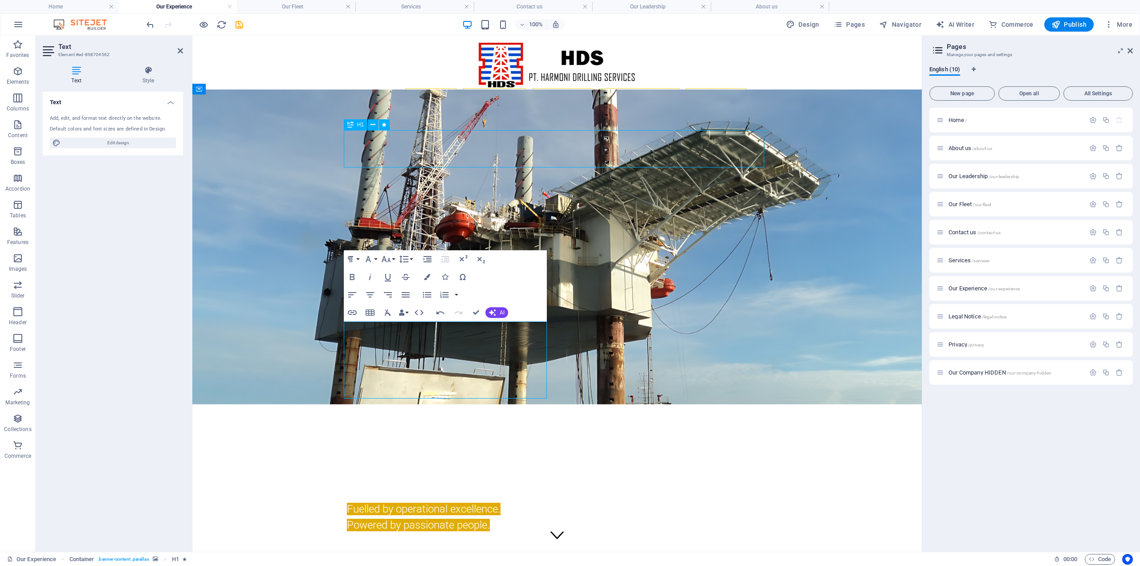
click at [602, 464] on div "Our Experience" at bounding box center [557, 482] width 421 height 37
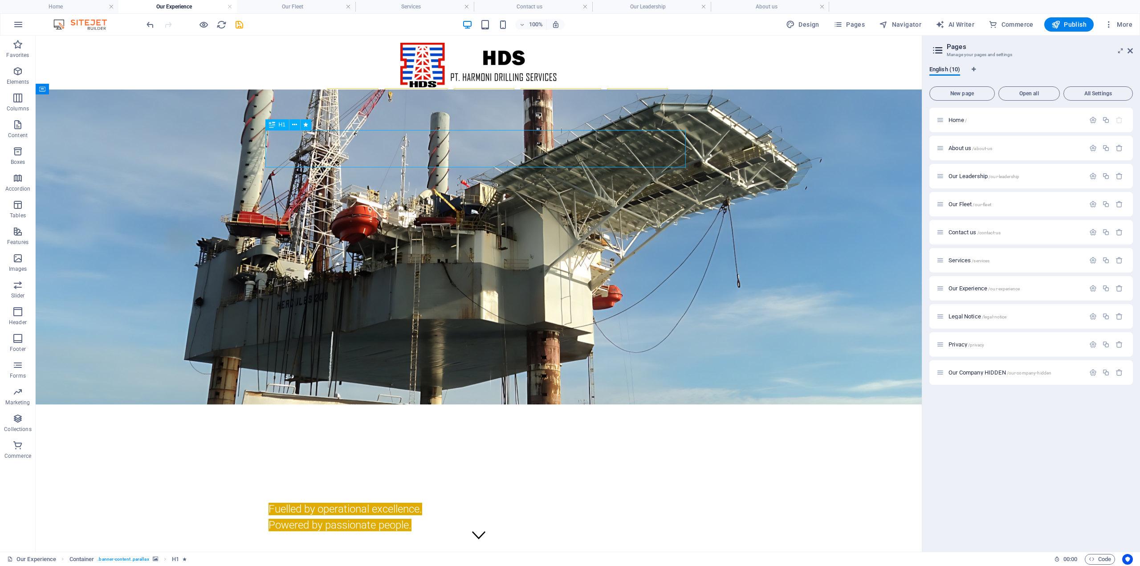
click at [445, 464] on div "Our Experience" at bounding box center [479, 482] width 421 height 37
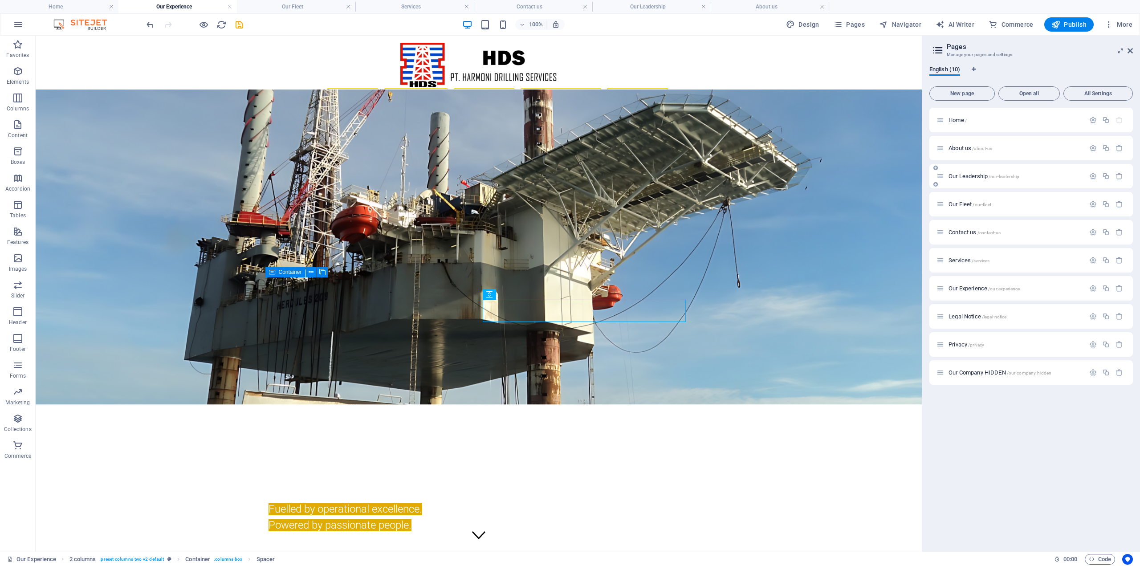
click at [968, 176] on span "Our Leadership /our-leadership" at bounding box center [984, 176] width 71 height 7
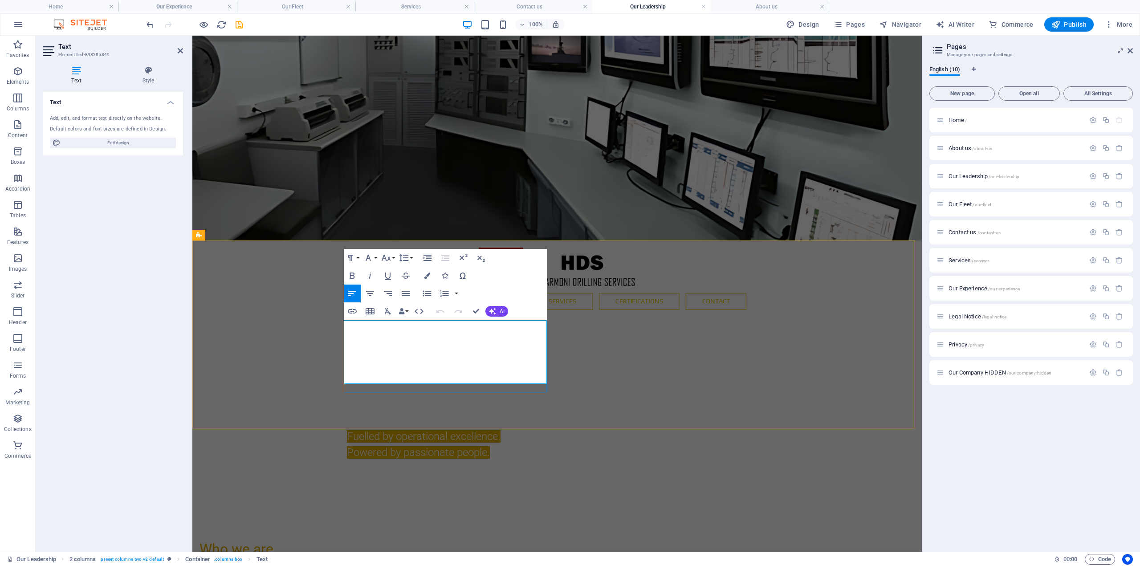
drag, startPoint x: 393, startPoint y: 329, endPoint x: 568, endPoint y: 320, distance: 175.8
click at [375, 257] on button "Font Family" at bounding box center [370, 258] width 17 height 18
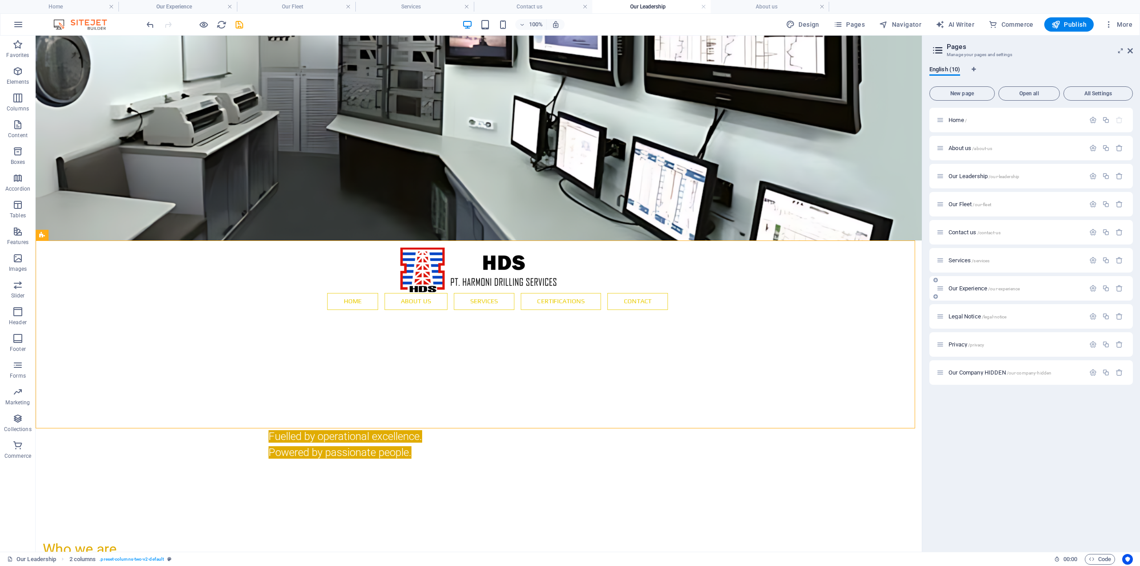
click at [964, 288] on span "Our Experience /our-experience" at bounding box center [984, 288] width 71 height 7
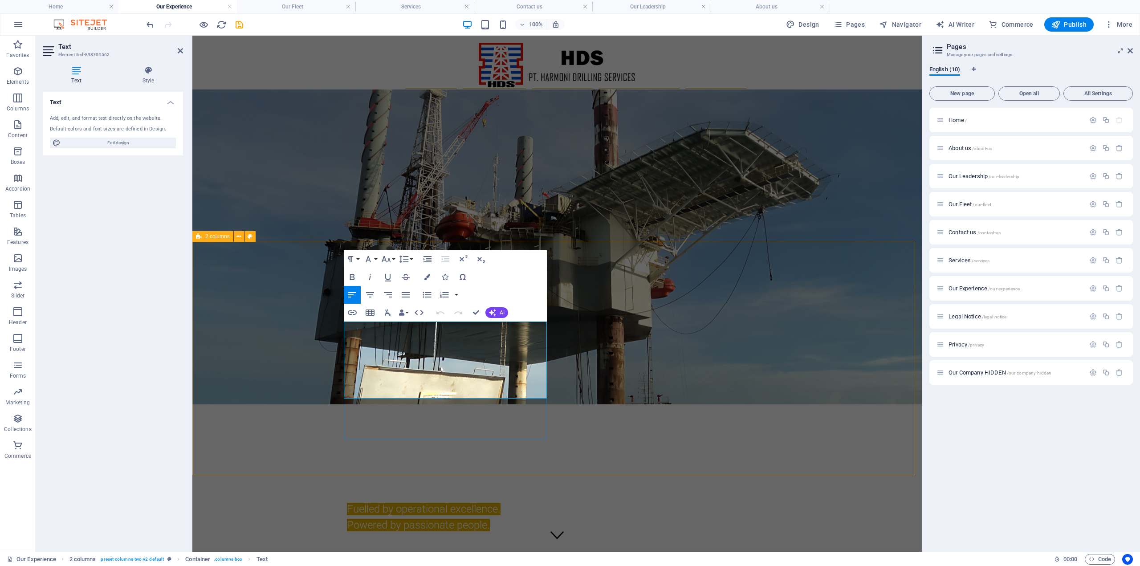
drag, startPoint x: 518, startPoint y: 332, endPoint x: 343, endPoint y: 325, distance: 175.7
click at [387, 259] on icon "button" at bounding box center [386, 259] width 11 height 11
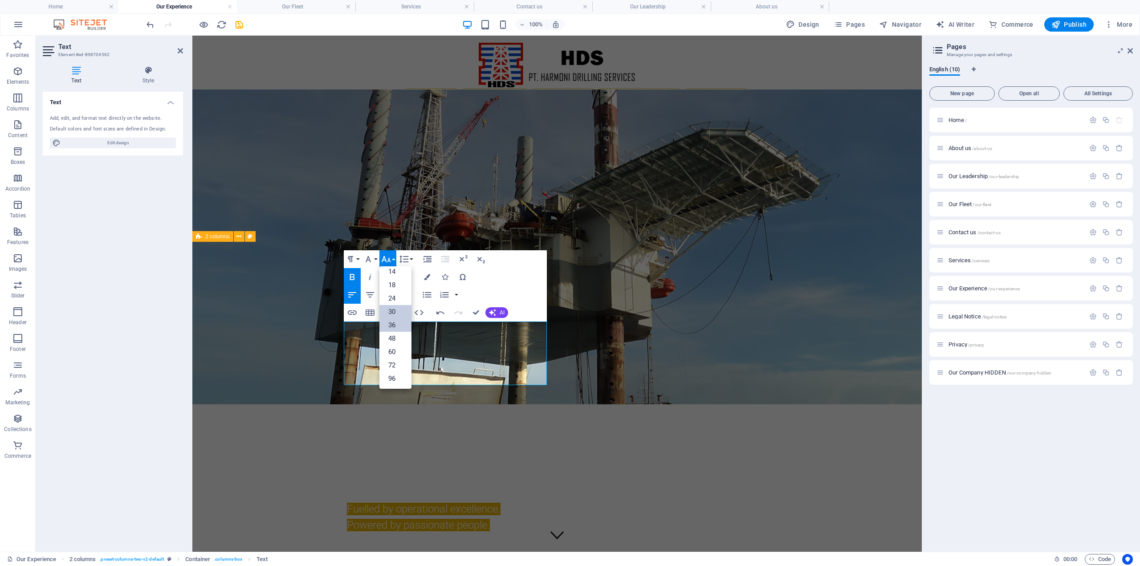
scroll to position [72, 0]
click at [397, 338] on link "48" at bounding box center [396, 338] width 32 height 13
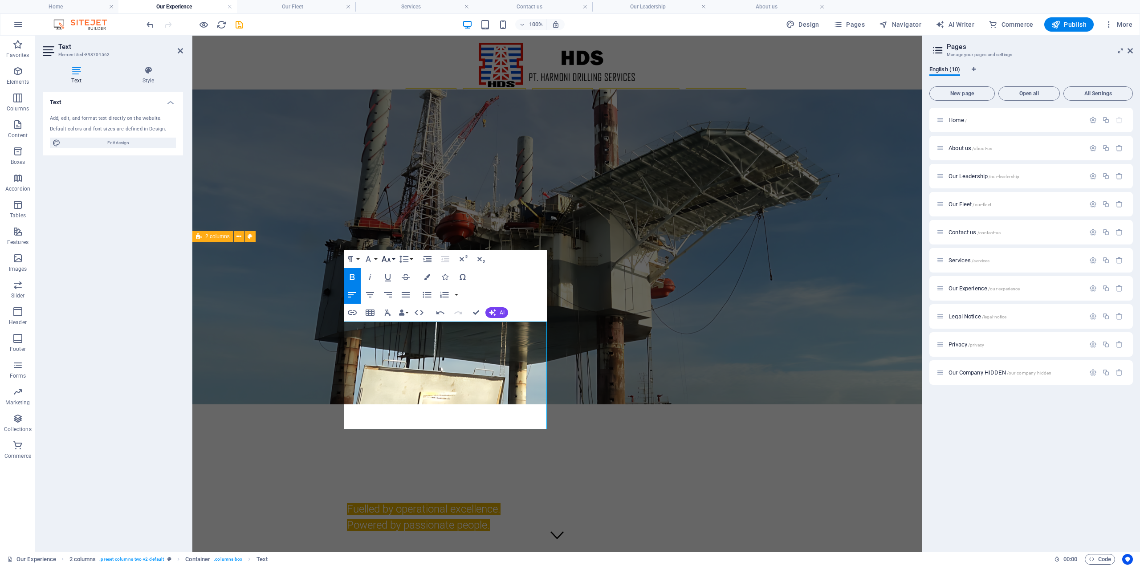
click at [392, 260] on button "Font Size" at bounding box center [388, 259] width 17 height 18
click at [395, 322] on link "36" at bounding box center [396, 325] width 32 height 13
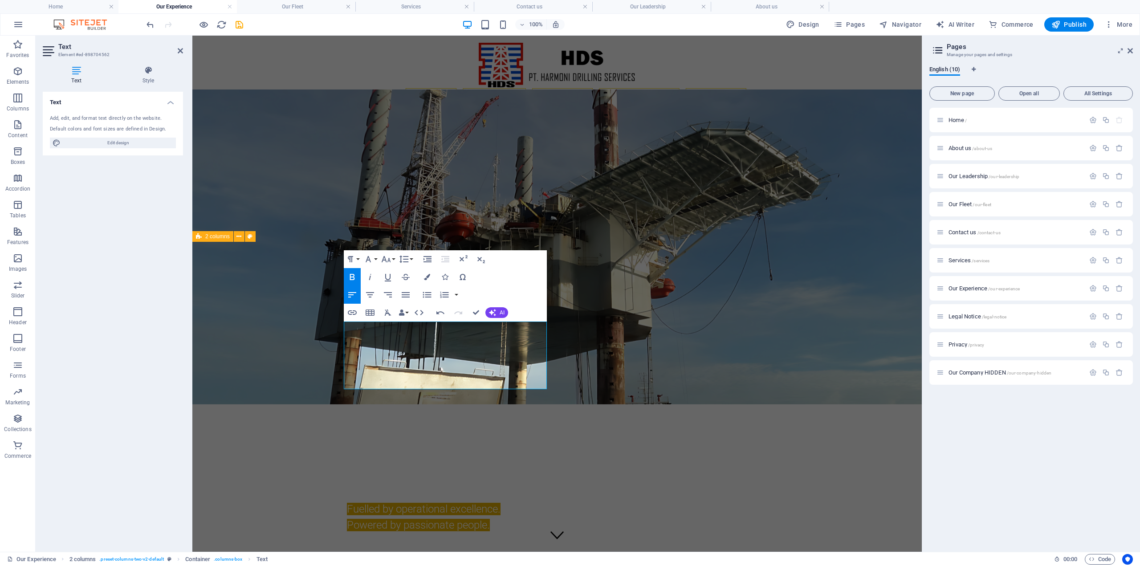
click at [354, 278] on icon "button" at bounding box center [352, 277] width 5 height 6
click at [355, 278] on icon "button" at bounding box center [352, 277] width 11 height 11
select select "px"
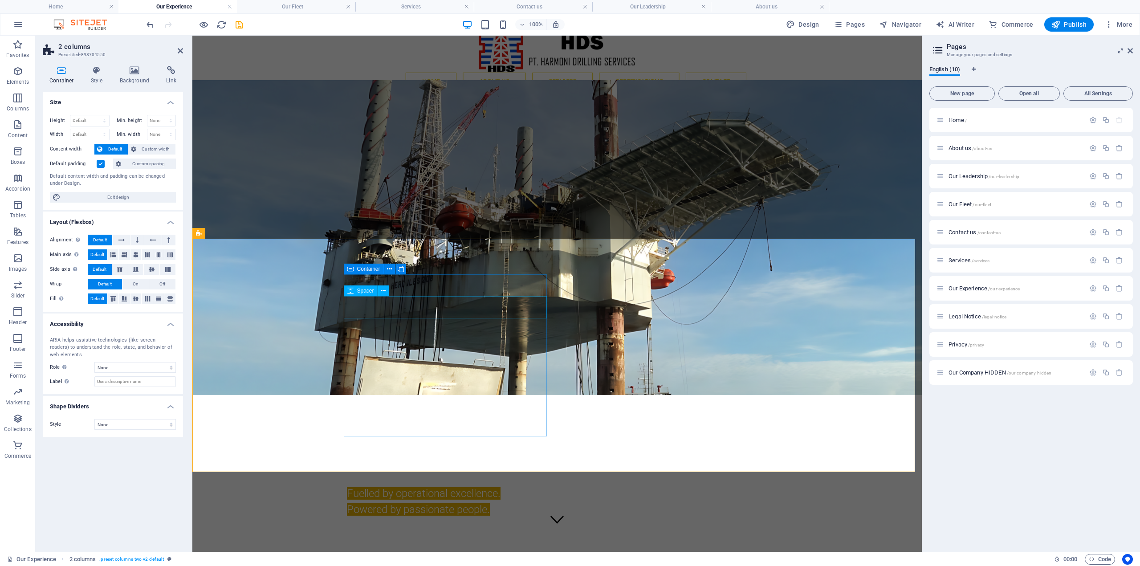
scroll to position [0, 0]
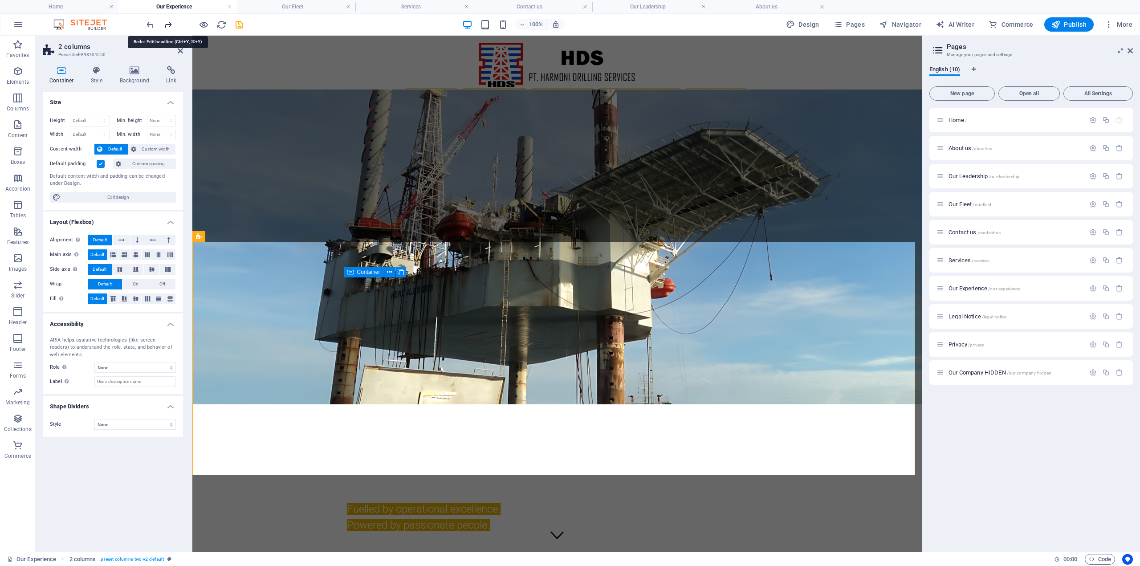
click at [168, 24] on icon "redo" at bounding box center [168, 25] width 10 height 10
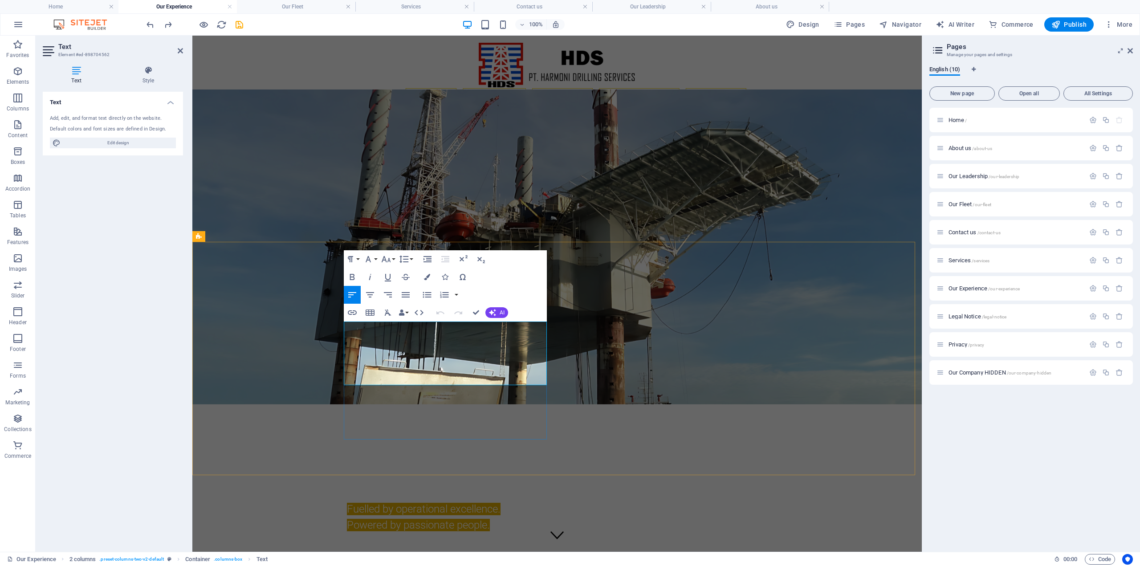
drag, startPoint x: 487, startPoint y: 333, endPoint x: 358, endPoint y: 330, distance: 129.2
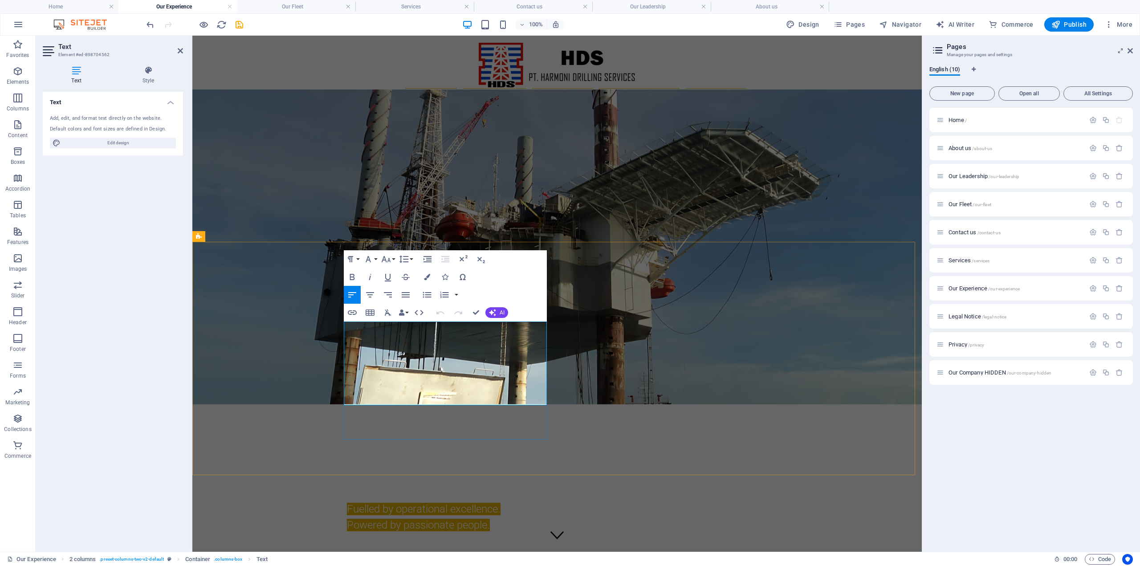
drag, startPoint x: 426, startPoint y: 352, endPoint x: 347, endPoint y: 331, distance: 81.3
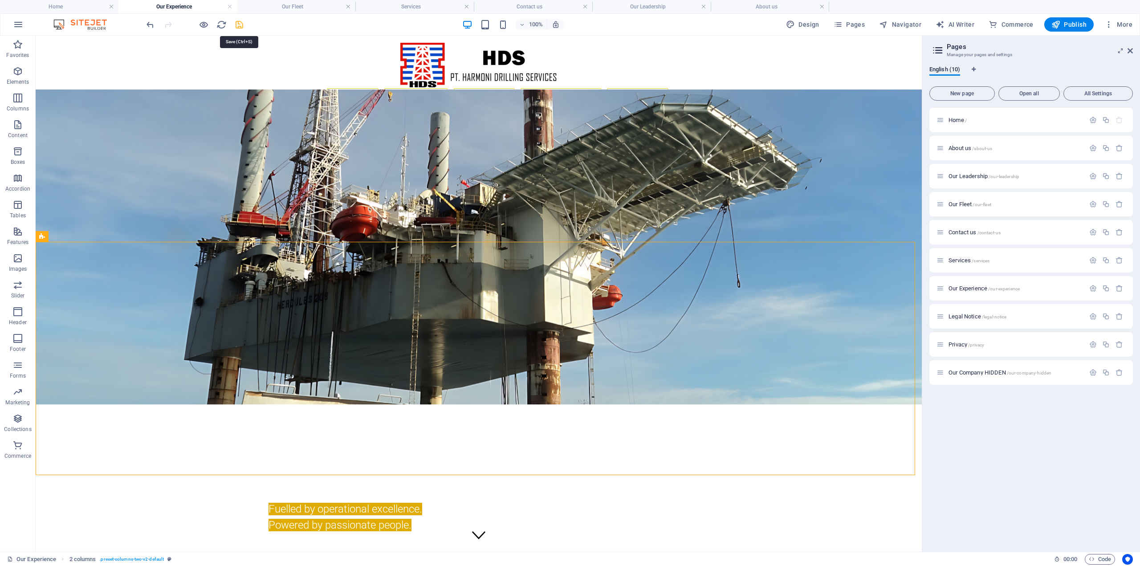
click at [239, 29] on icon "save" at bounding box center [239, 25] width 10 height 10
